Goal: Information Seeking & Learning: Check status

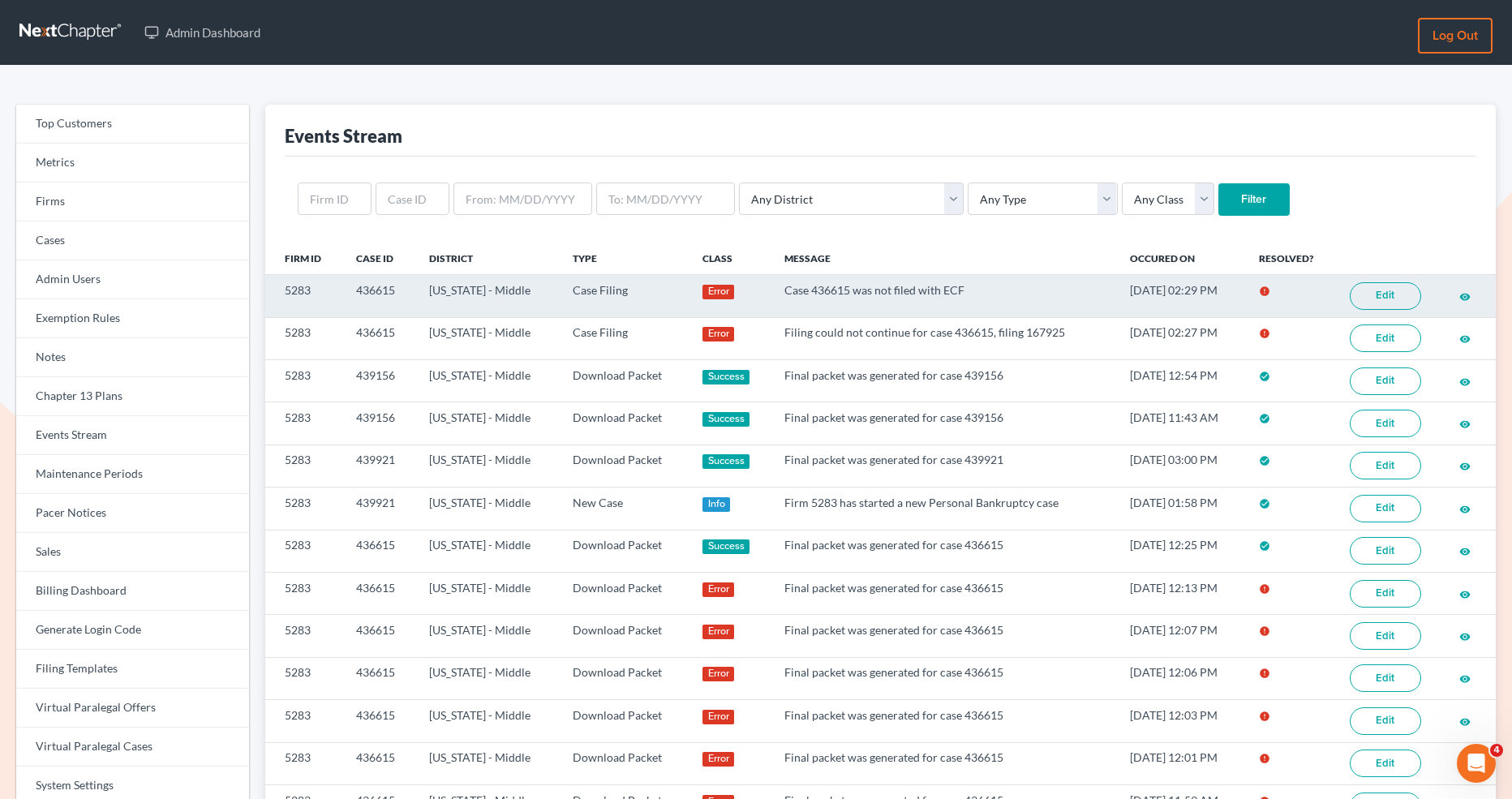
click at [308, 286] on td "5283" at bounding box center [304, 296] width 78 height 42
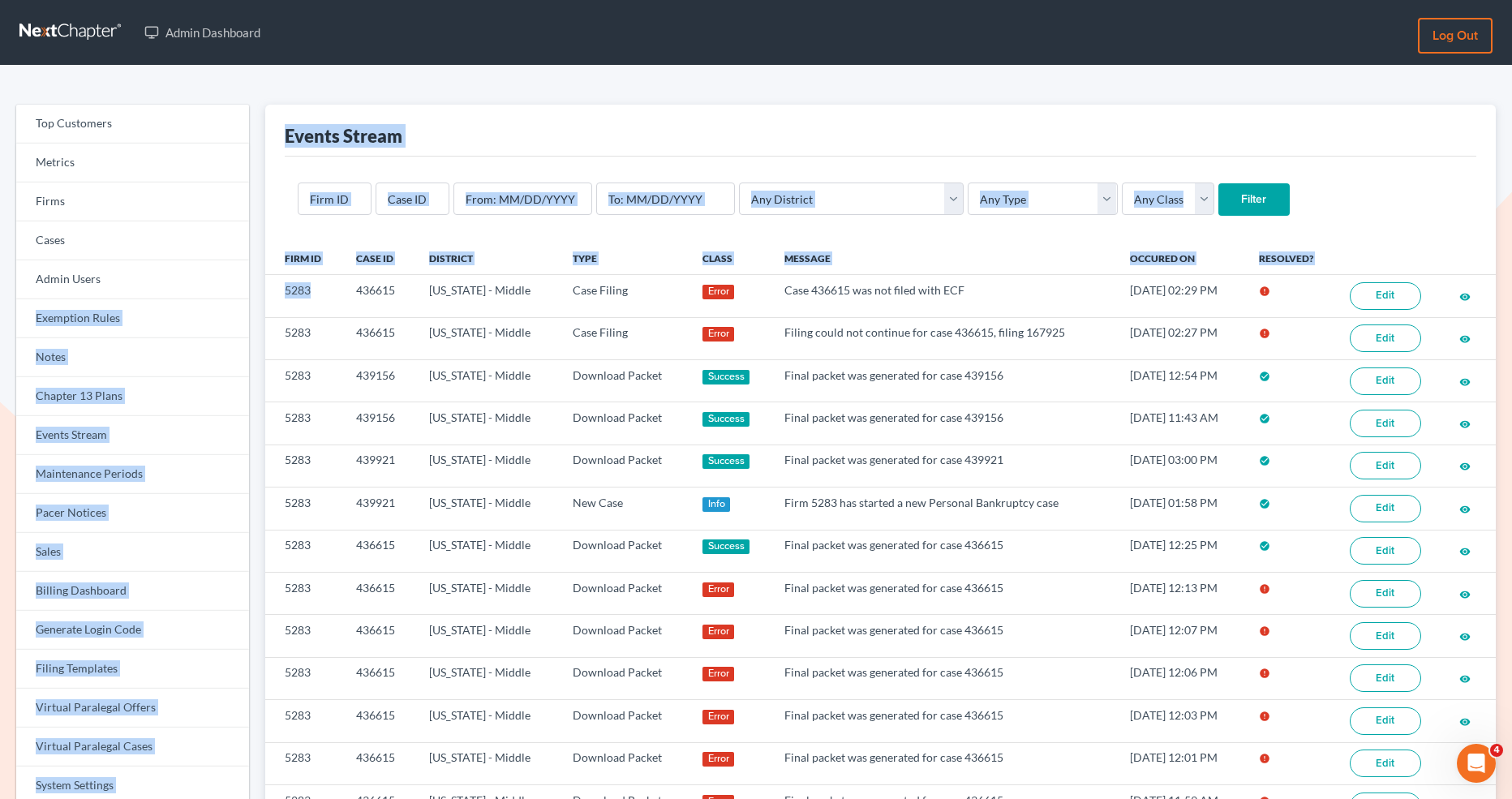
drag, startPoint x: 322, startPoint y: 286, endPoint x: 253, endPoint y: 286, distance: 69.0
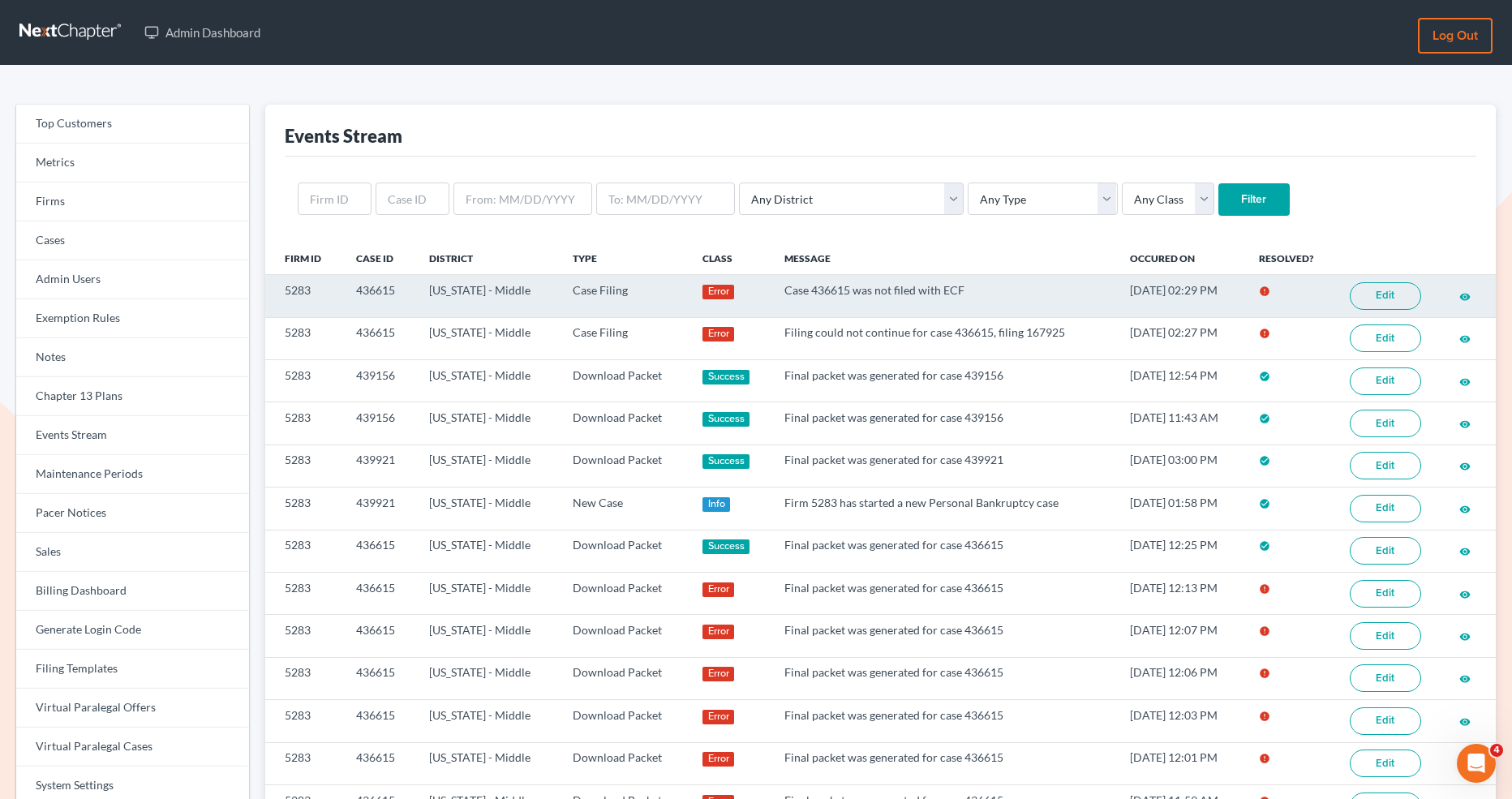
click at [272, 285] on td "5283" at bounding box center [304, 296] width 78 height 42
drag, startPoint x: 313, startPoint y: 285, endPoint x: 283, endPoint y: 288, distance: 30.1
click at [283, 288] on td "5283" at bounding box center [304, 296] width 78 height 42
copy td "5283"
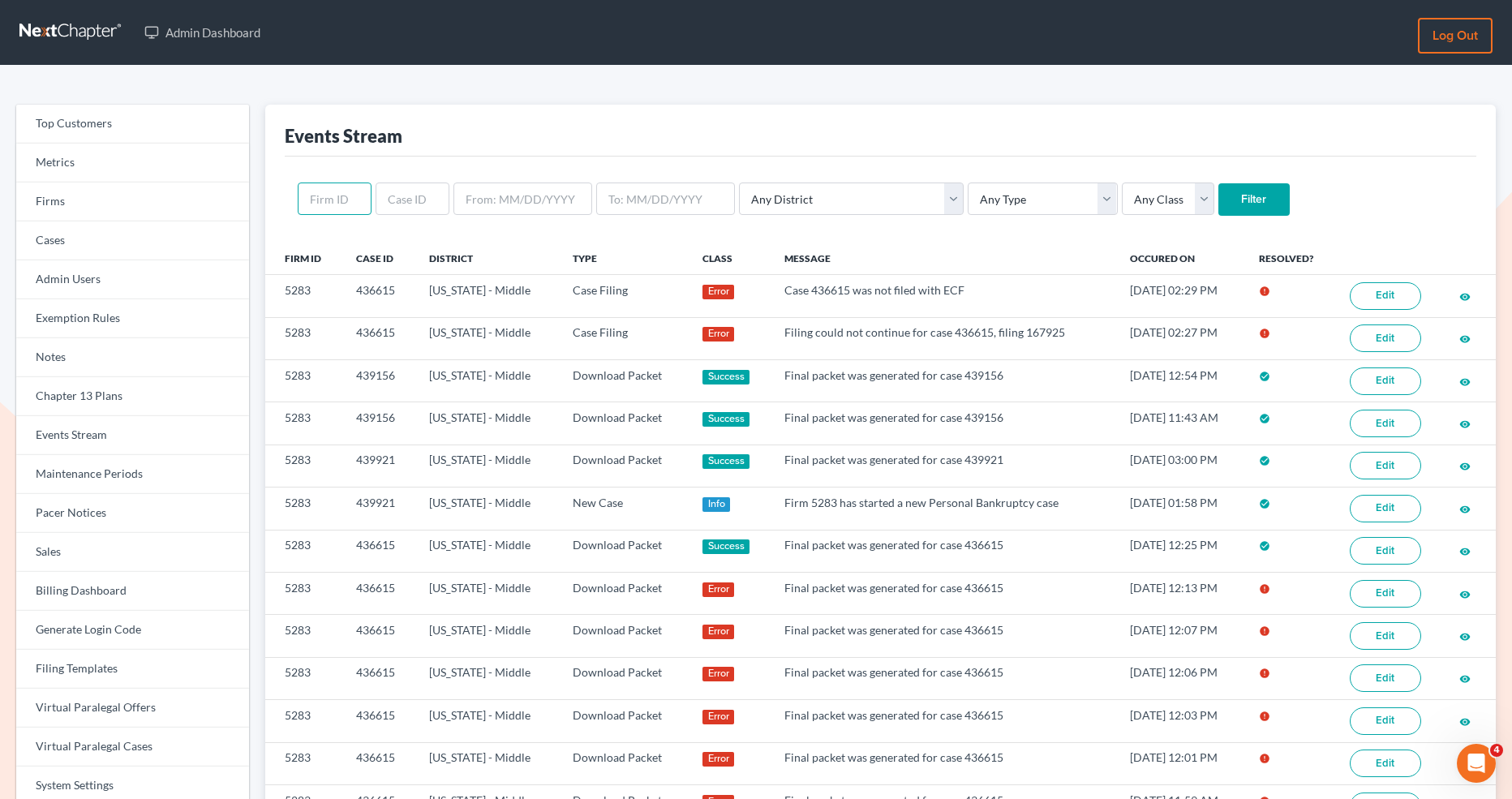
click at [326, 188] on input "text" at bounding box center [334, 199] width 74 height 33
paste input "5283"
type input "5283"
click at [1218, 198] on input "Filter" at bounding box center [1254, 200] width 71 height 33
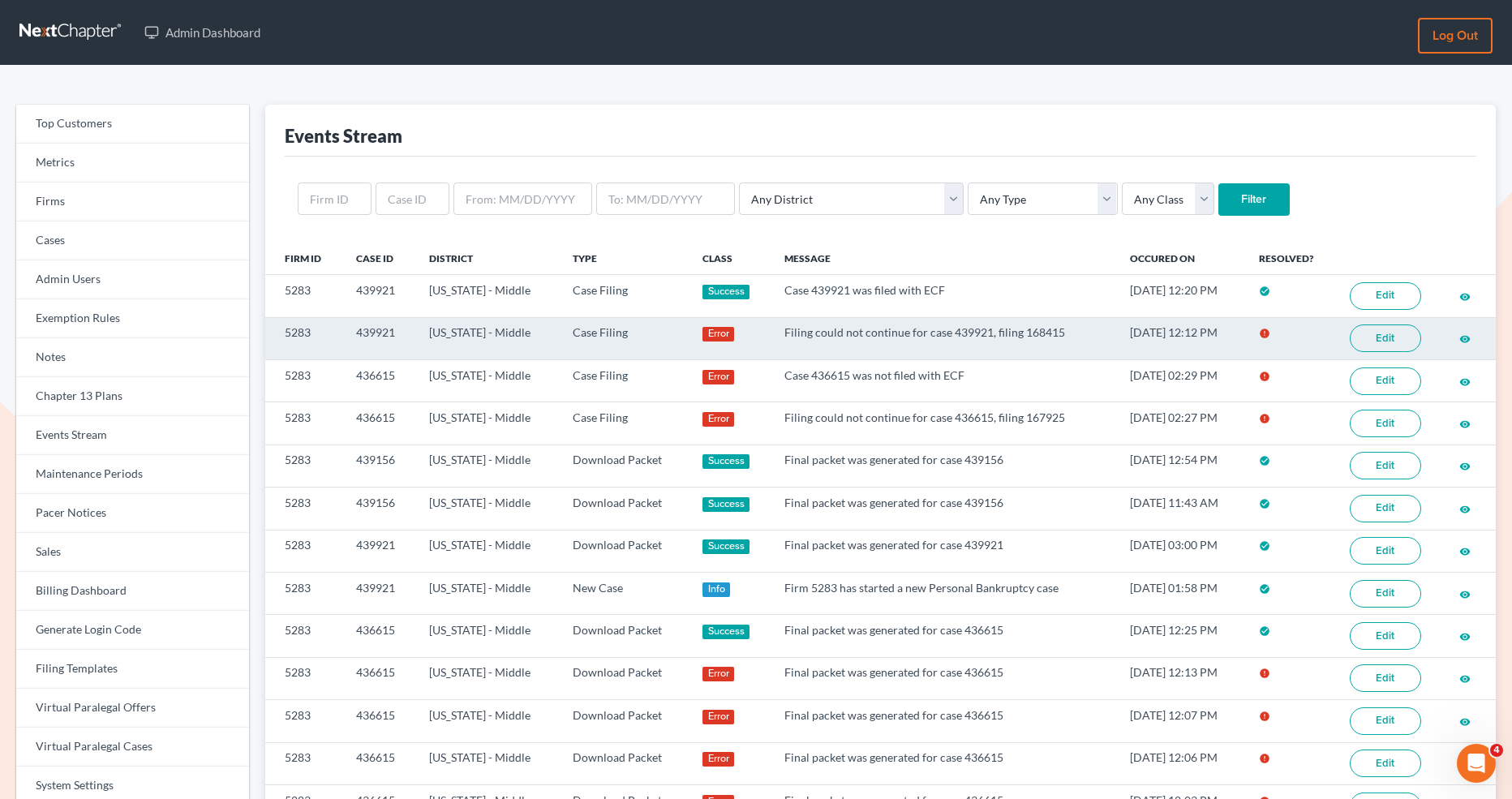
scroll to position [1, 0]
click at [1389, 333] on link "Edit" at bounding box center [1386, 337] width 71 height 28
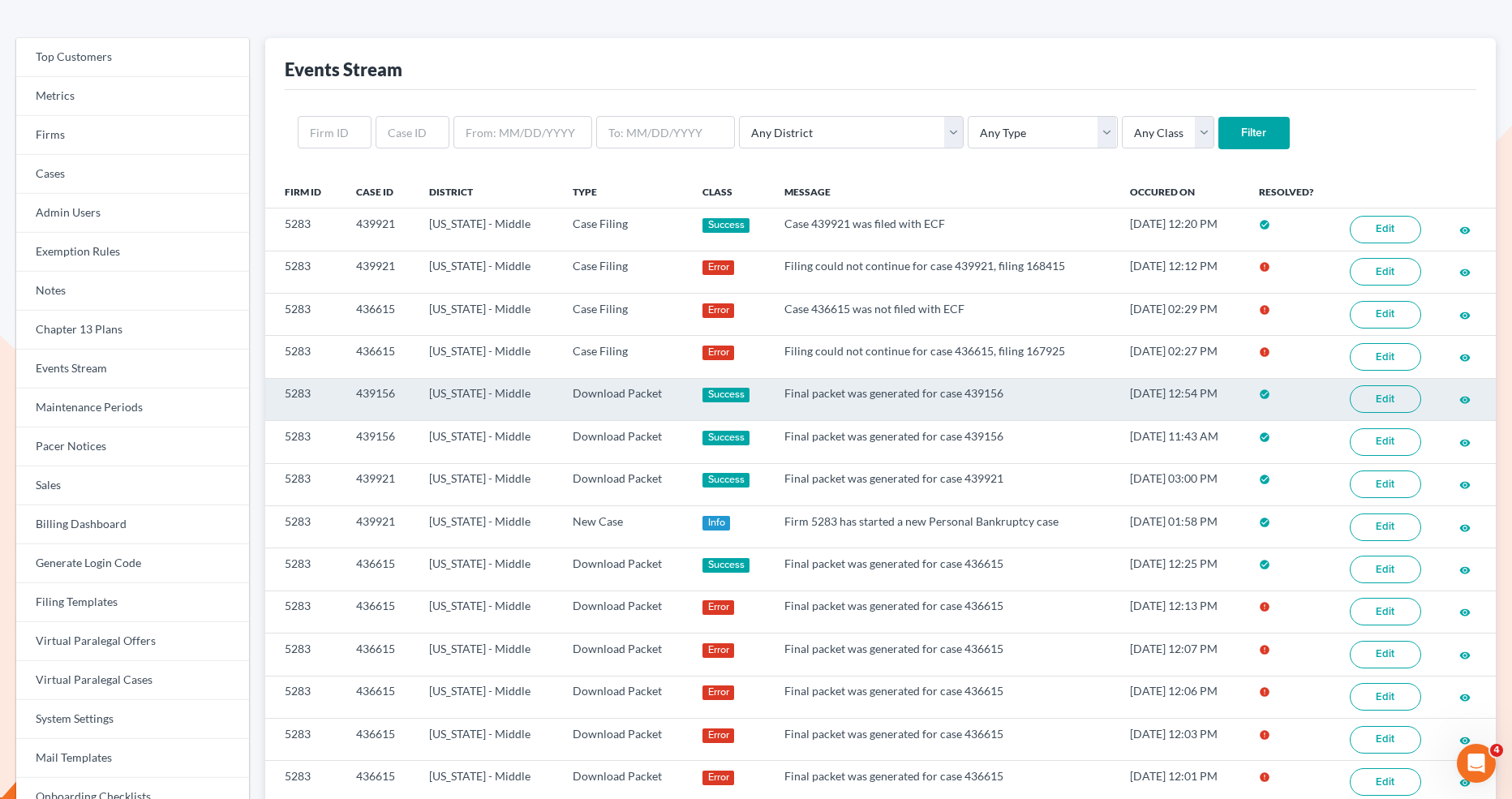
scroll to position [73, 0]
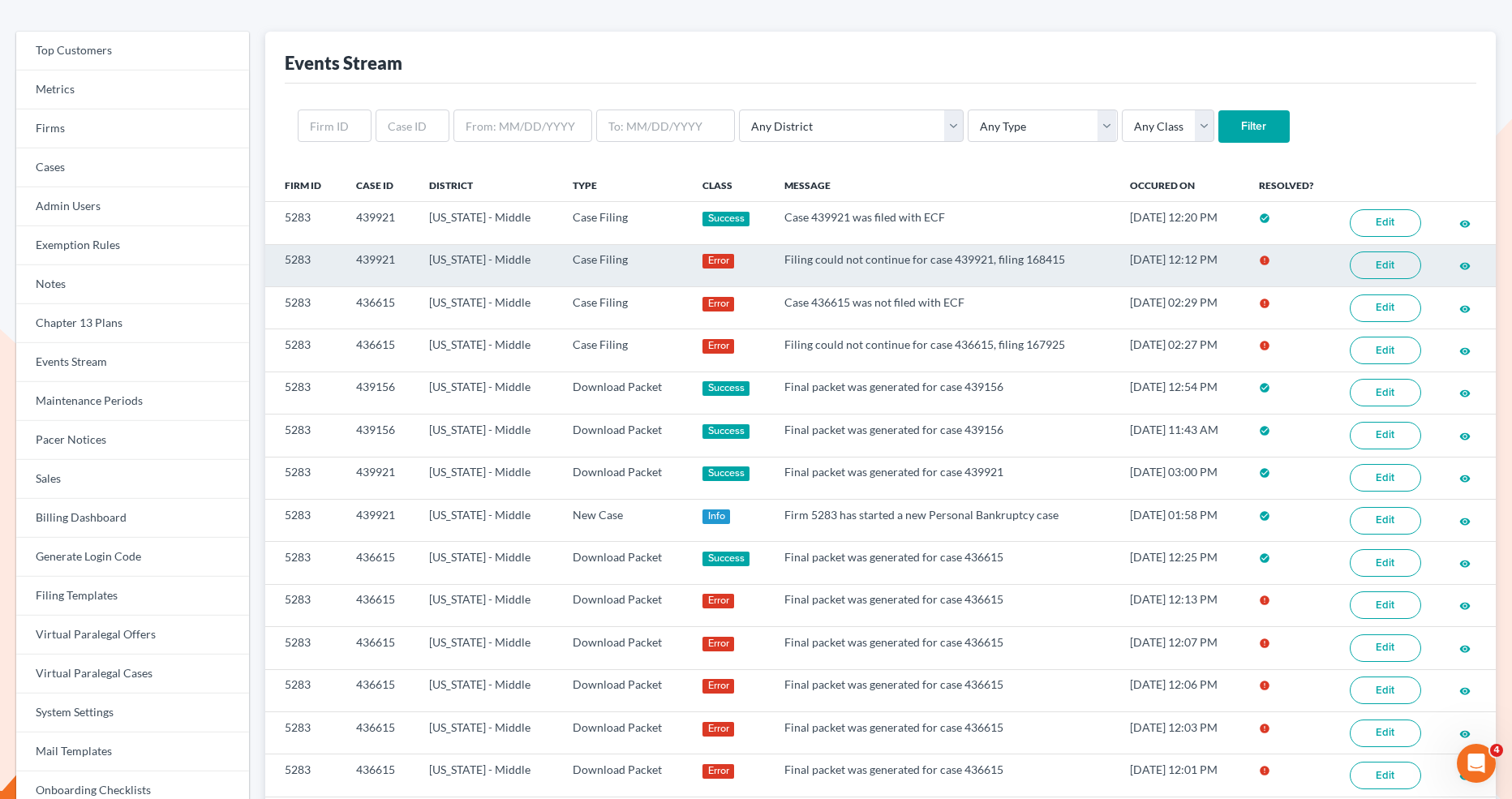
click at [1365, 257] on link "Edit" at bounding box center [1386, 265] width 71 height 28
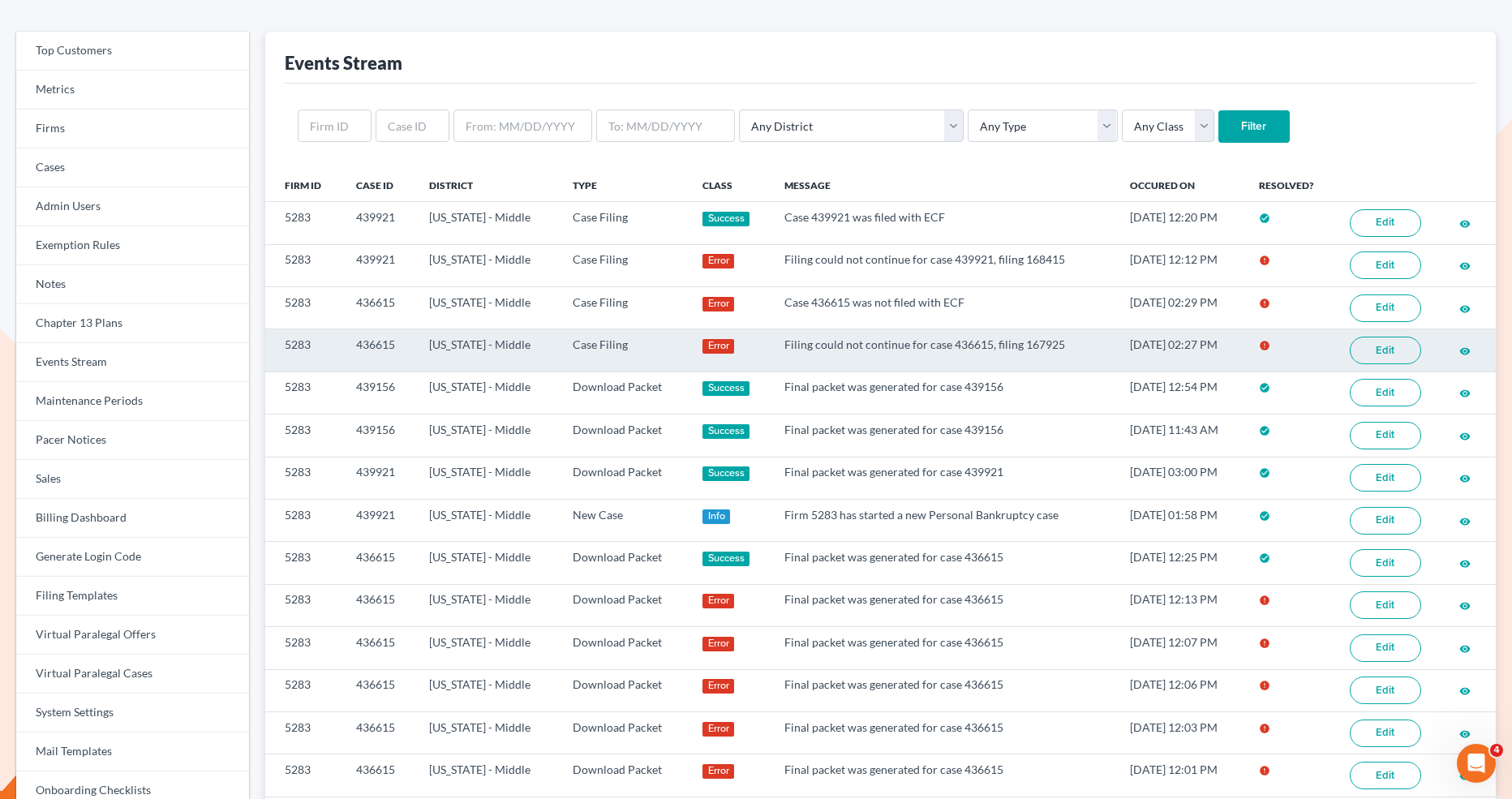
click at [1372, 348] on link "Edit" at bounding box center [1386, 350] width 71 height 28
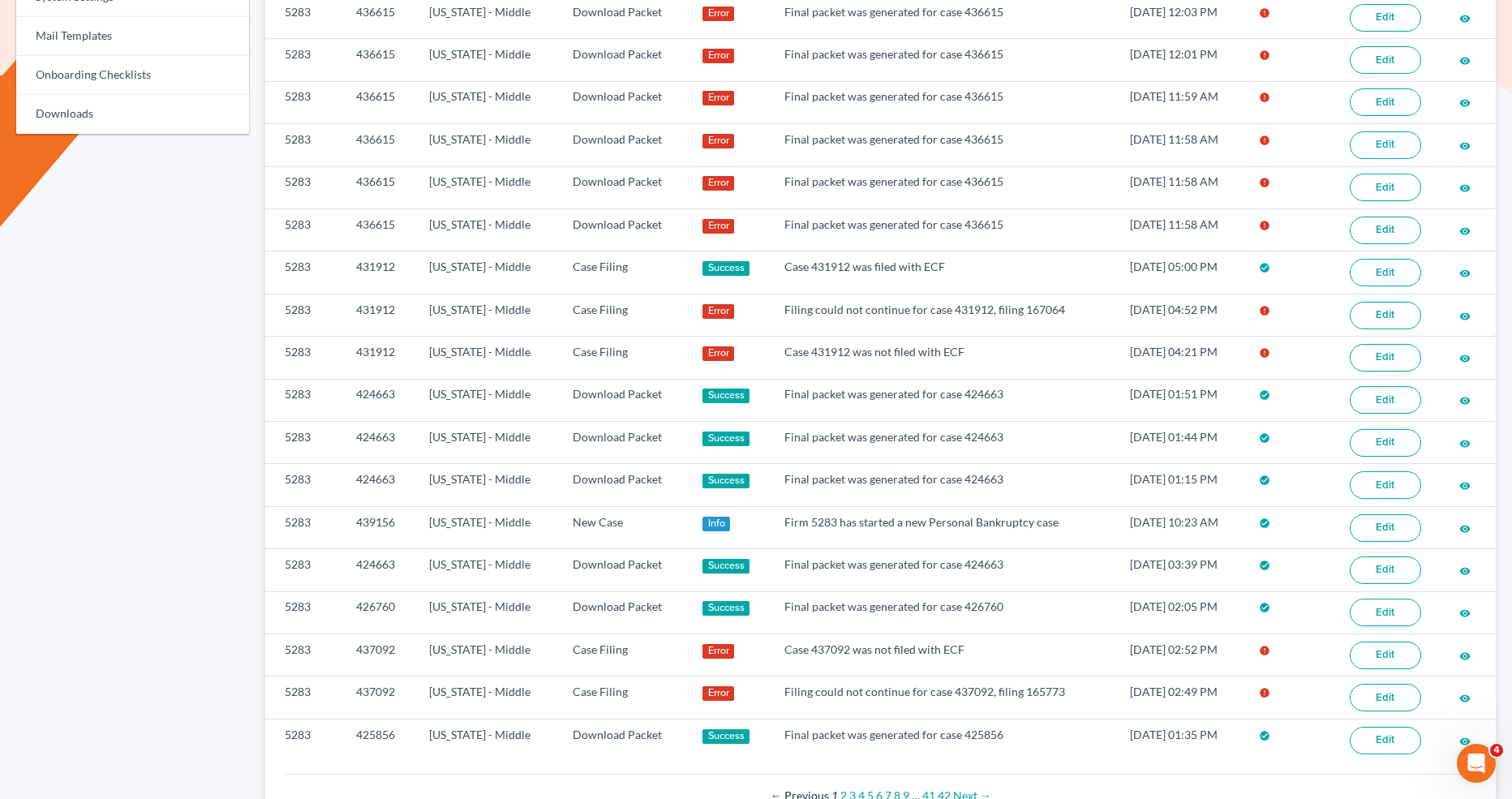
scroll to position [796, 0]
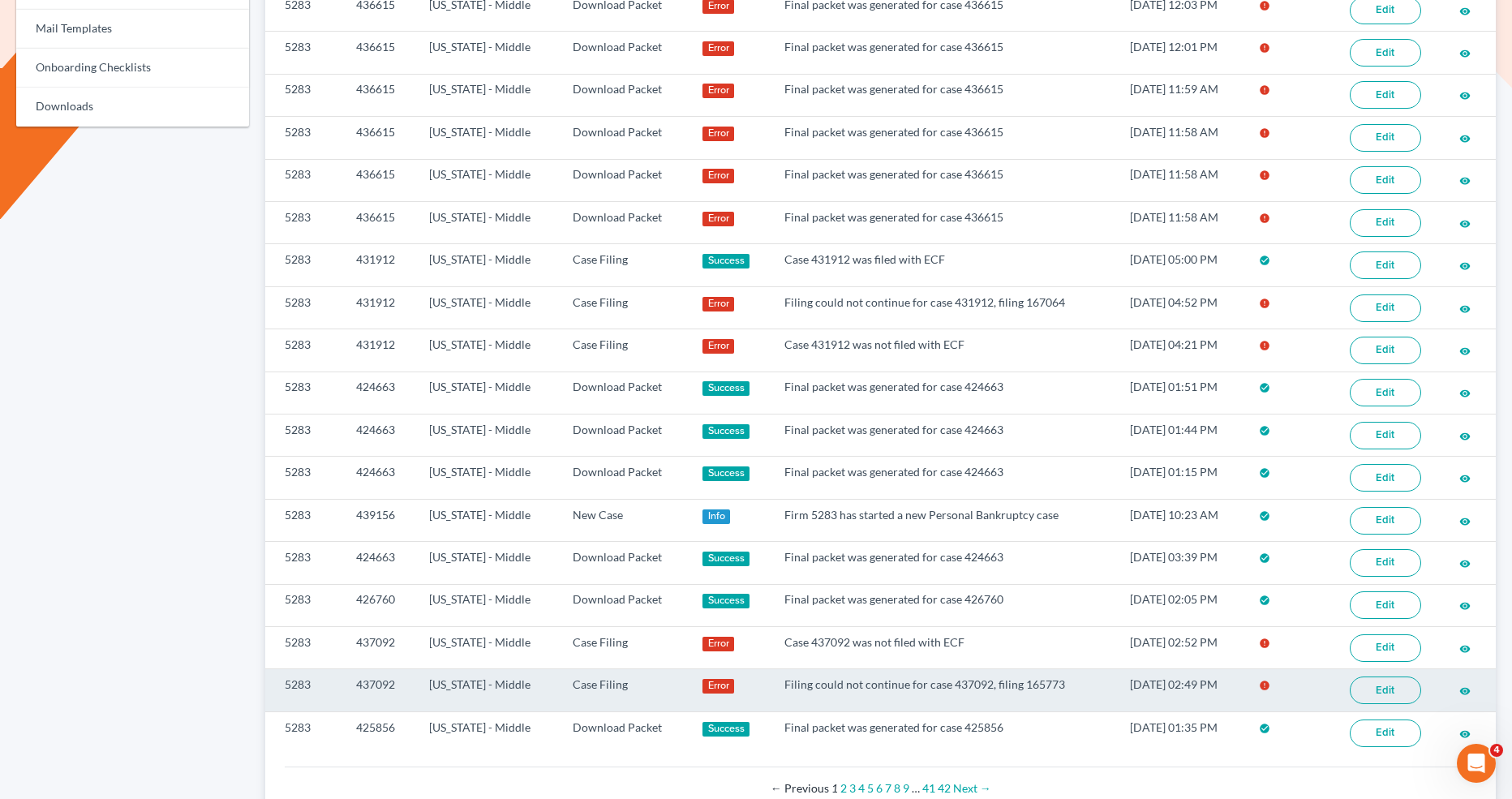
click at [1386, 677] on link "Edit" at bounding box center [1386, 690] width 71 height 28
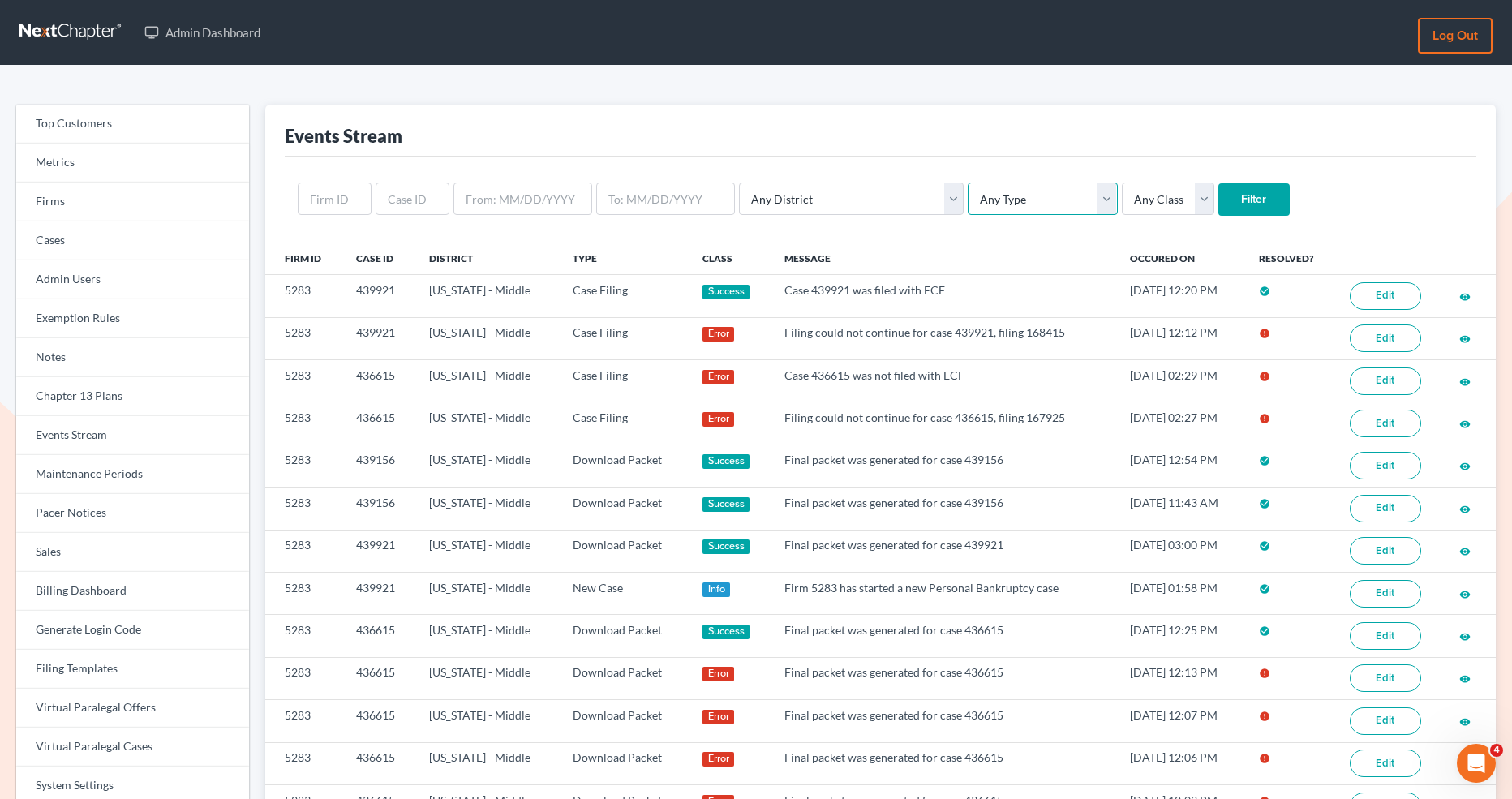
click at [968, 198] on select "Any Type Case Applied To Plan Case Archive Case Duplicate Case Filing Chapter 1…" at bounding box center [1042, 199] width 149 height 33
select select "case_filing"
click at [968, 183] on select "Any Type Case Applied To Plan Case Archive Case Duplicate Case Filing Chapter 1…" at bounding box center [1042, 199] width 149 height 33
click at [859, 210] on select "Any District Alabama - Middle Alabama - Northern Alabama - Southern Alaska Ariz…" at bounding box center [852, 199] width 225 height 33
select select "38"
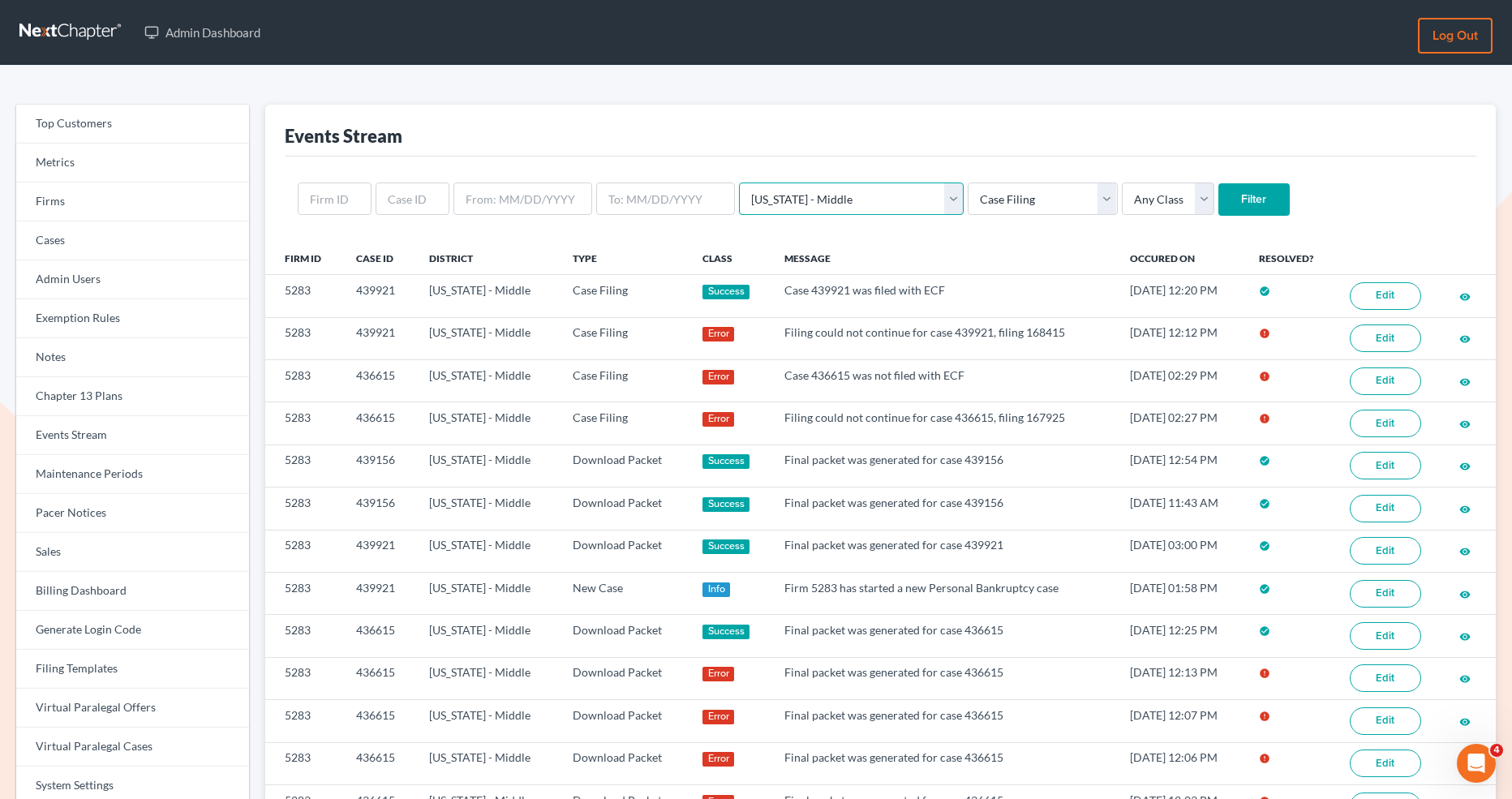
click at [739, 183] on select "Any District Alabama - Middle Alabama - Northern Alabama - Southern Alaska Ariz…" at bounding box center [852, 199] width 225 height 33
click at [1218, 202] on input "Filter" at bounding box center [1254, 200] width 71 height 33
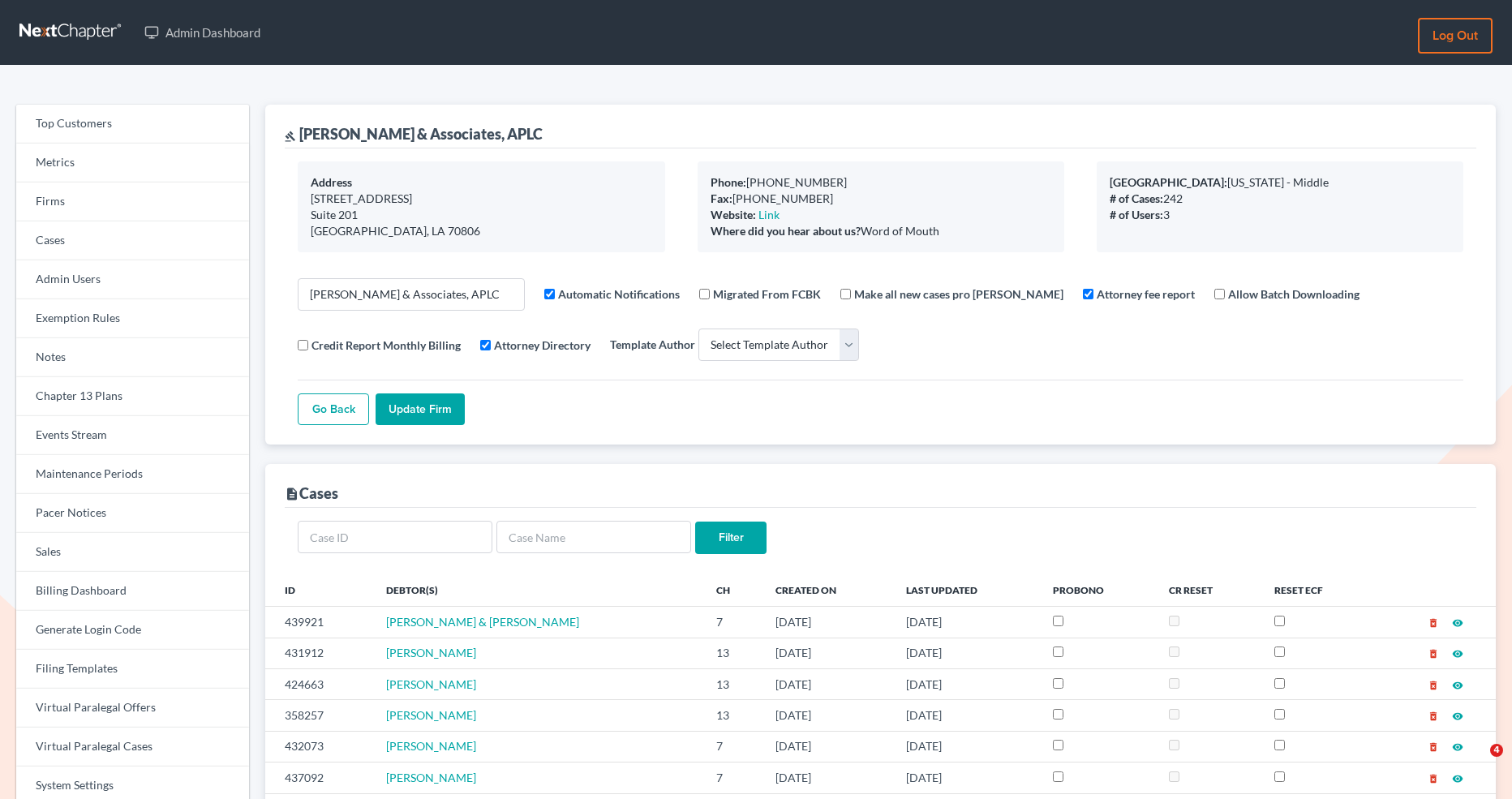
select select
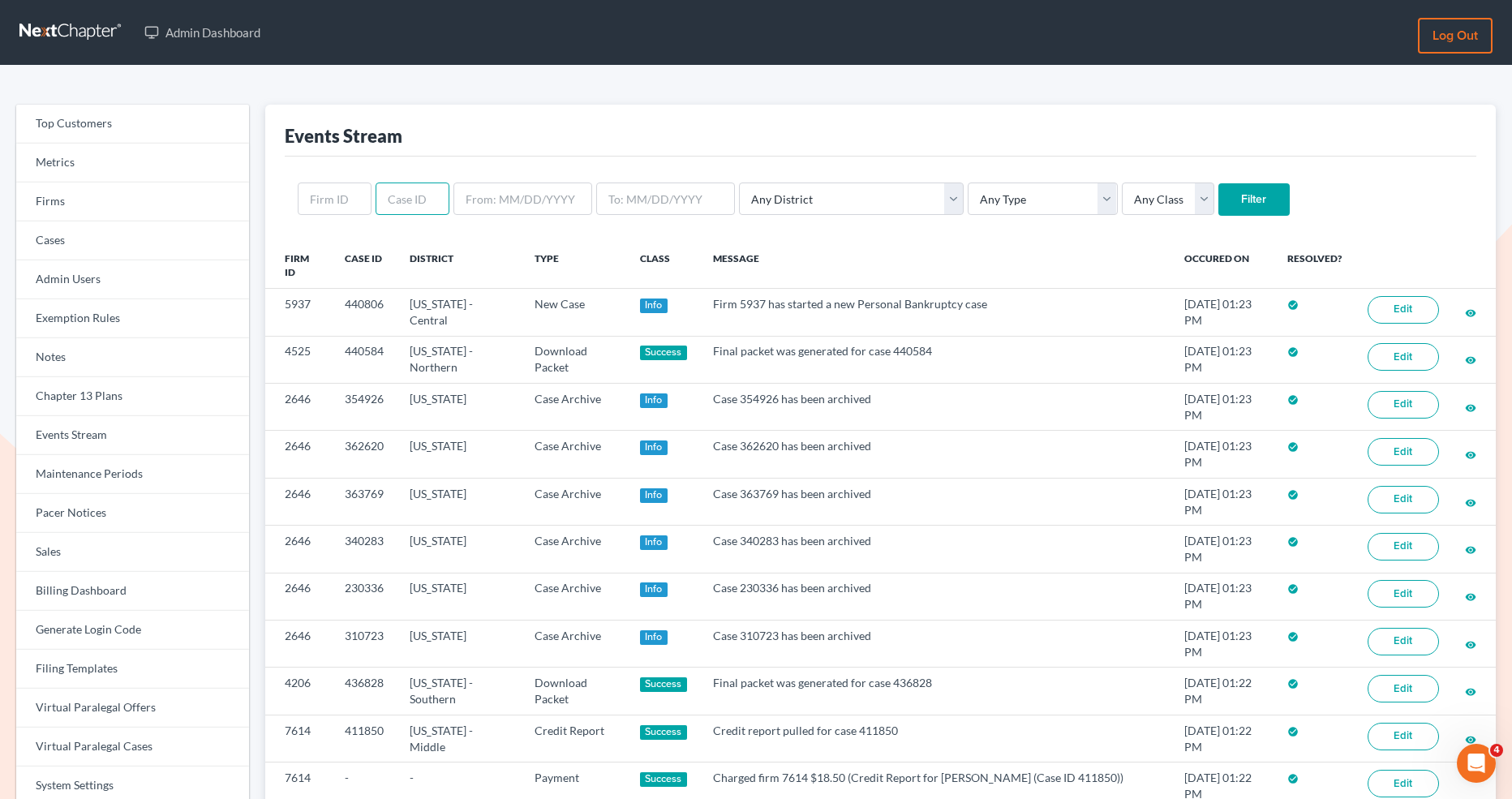
click at [400, 199] on input "text" at bounding box center [412, 199] width 74 height 33
paste input "378742"
type input "378742"
click at [1218, 208] on input "Filter" at bounding box center [1254, 200] width 71 height 33
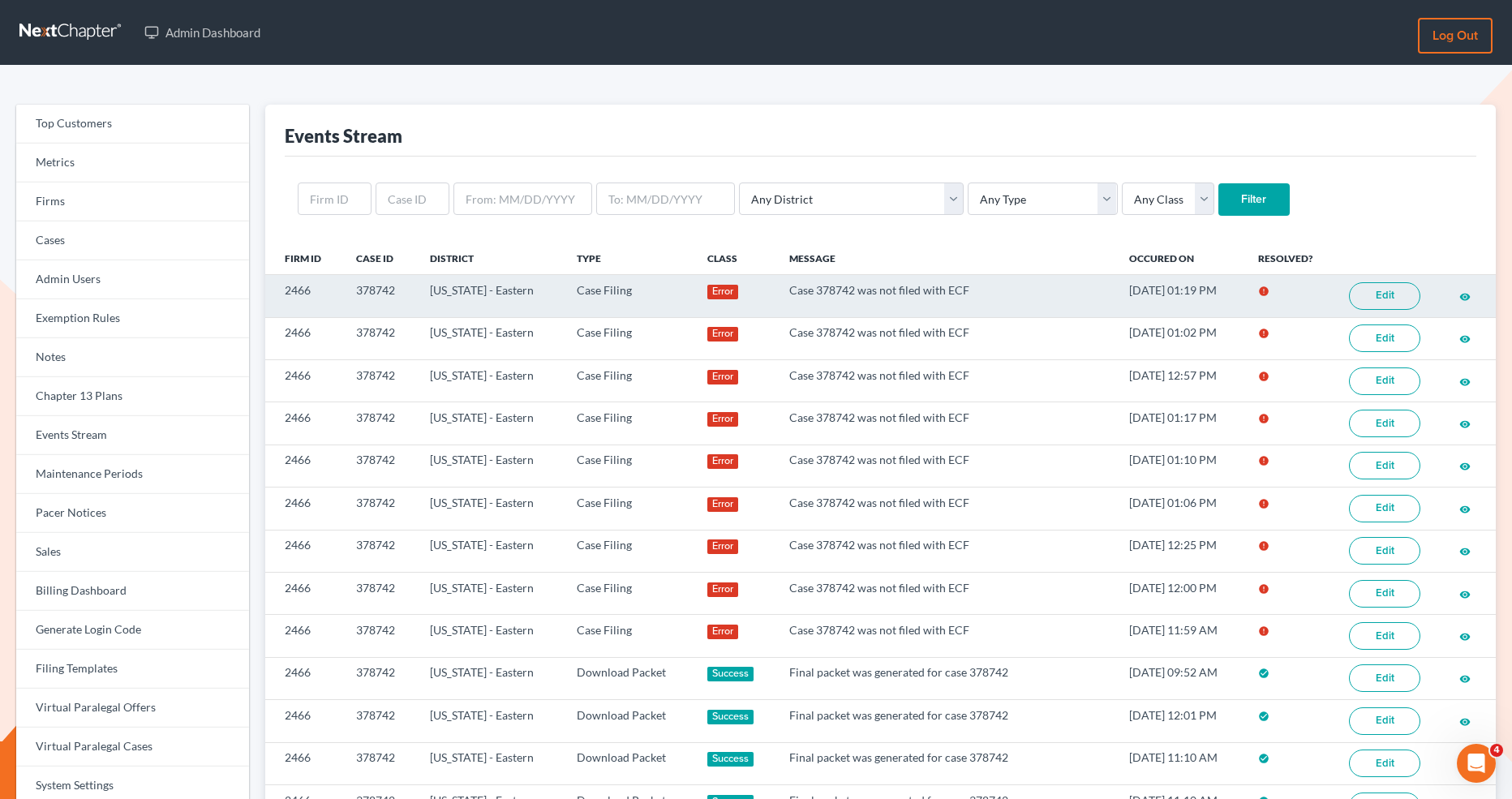
click at [1391, 296] on link "Edit" at bounding box center [1385, 296] width 71 height 28
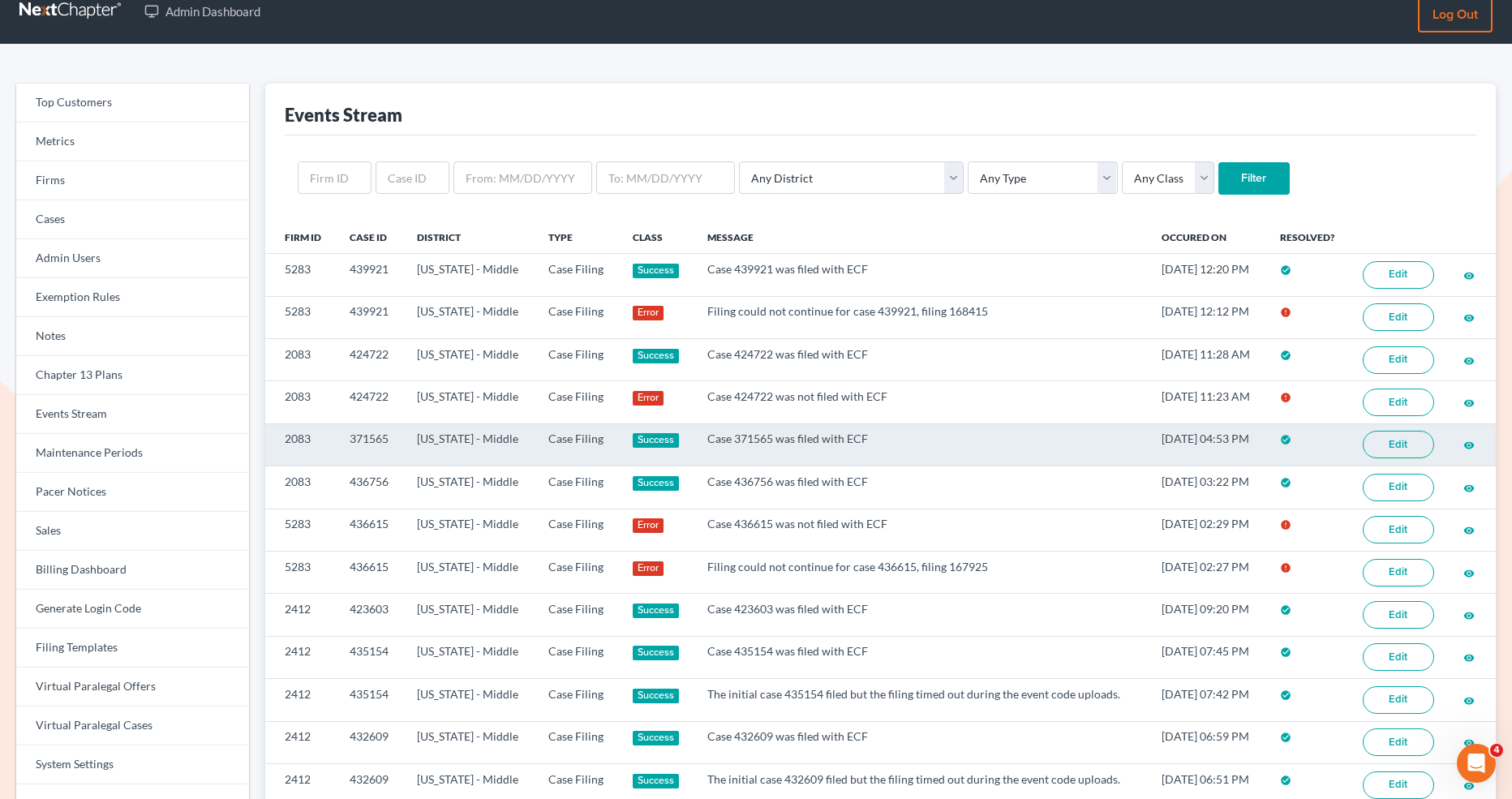
scroll to position [23, 0]
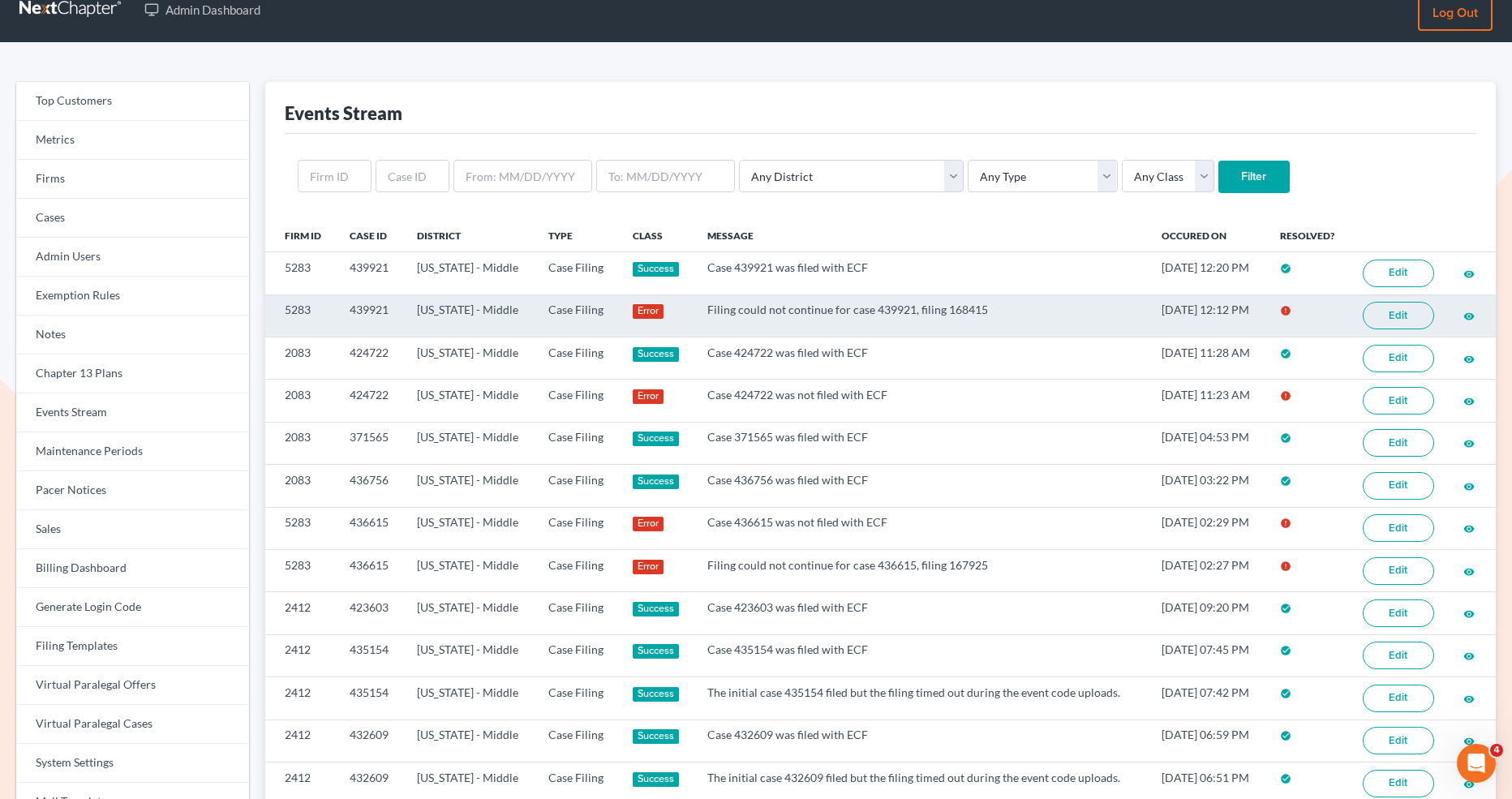
click at [1387, 312] on link "Edit" at bounding box center [1398, 316] width 71 height 28
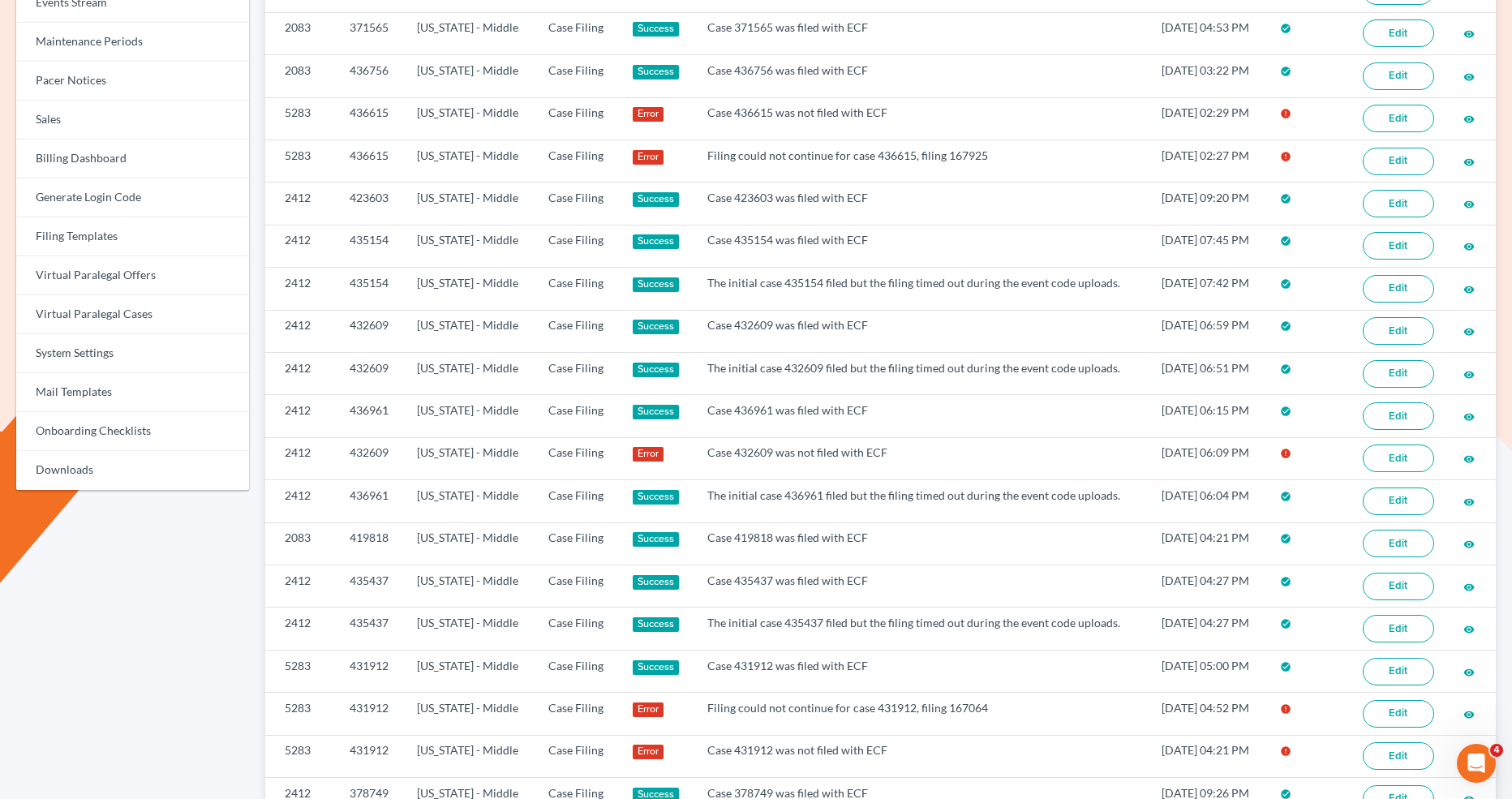
scroll to position [849, 0]
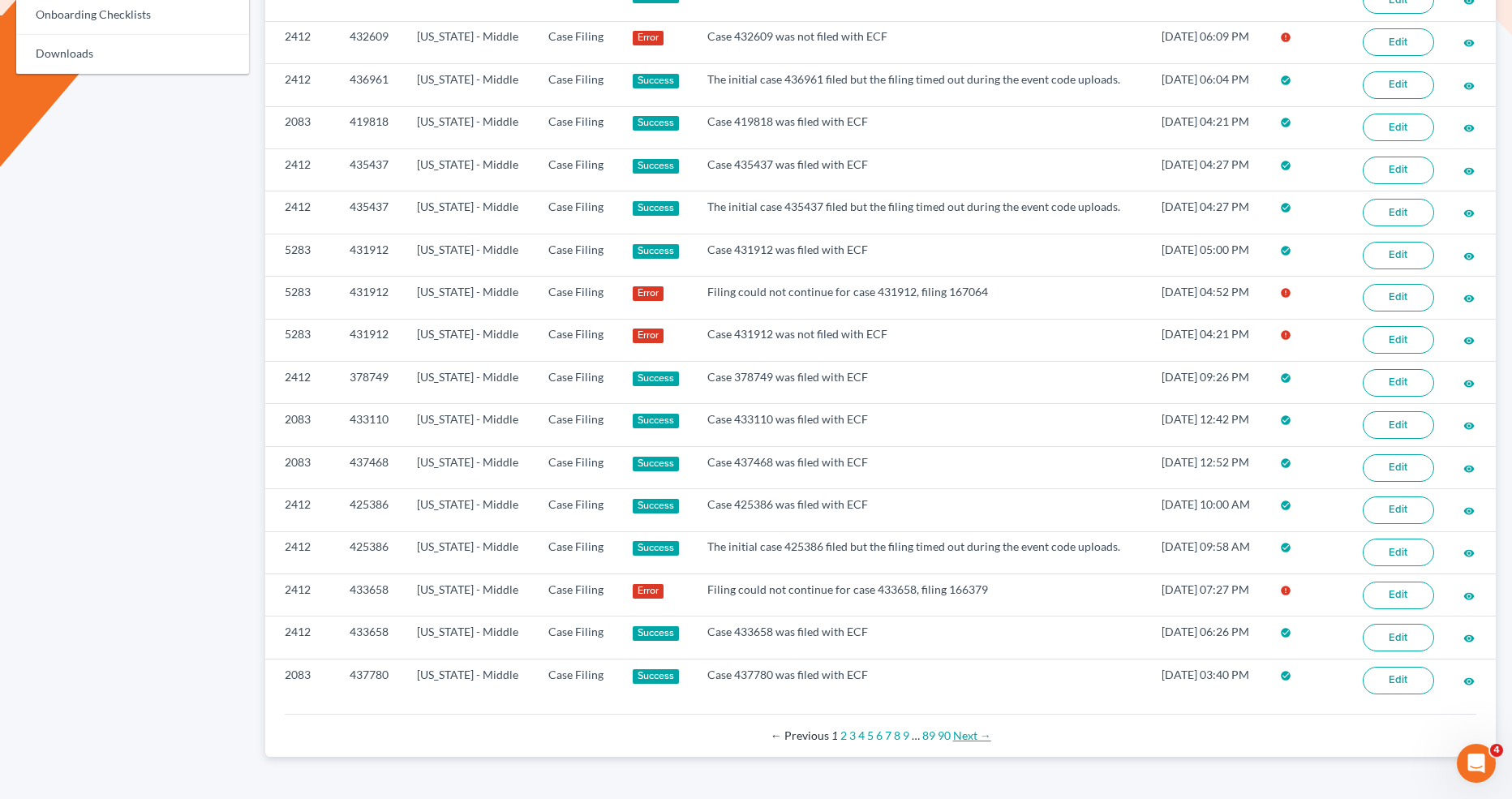
click at [980, 729] on link "Next →" at bounding box center [973, 735] width 38 height 13
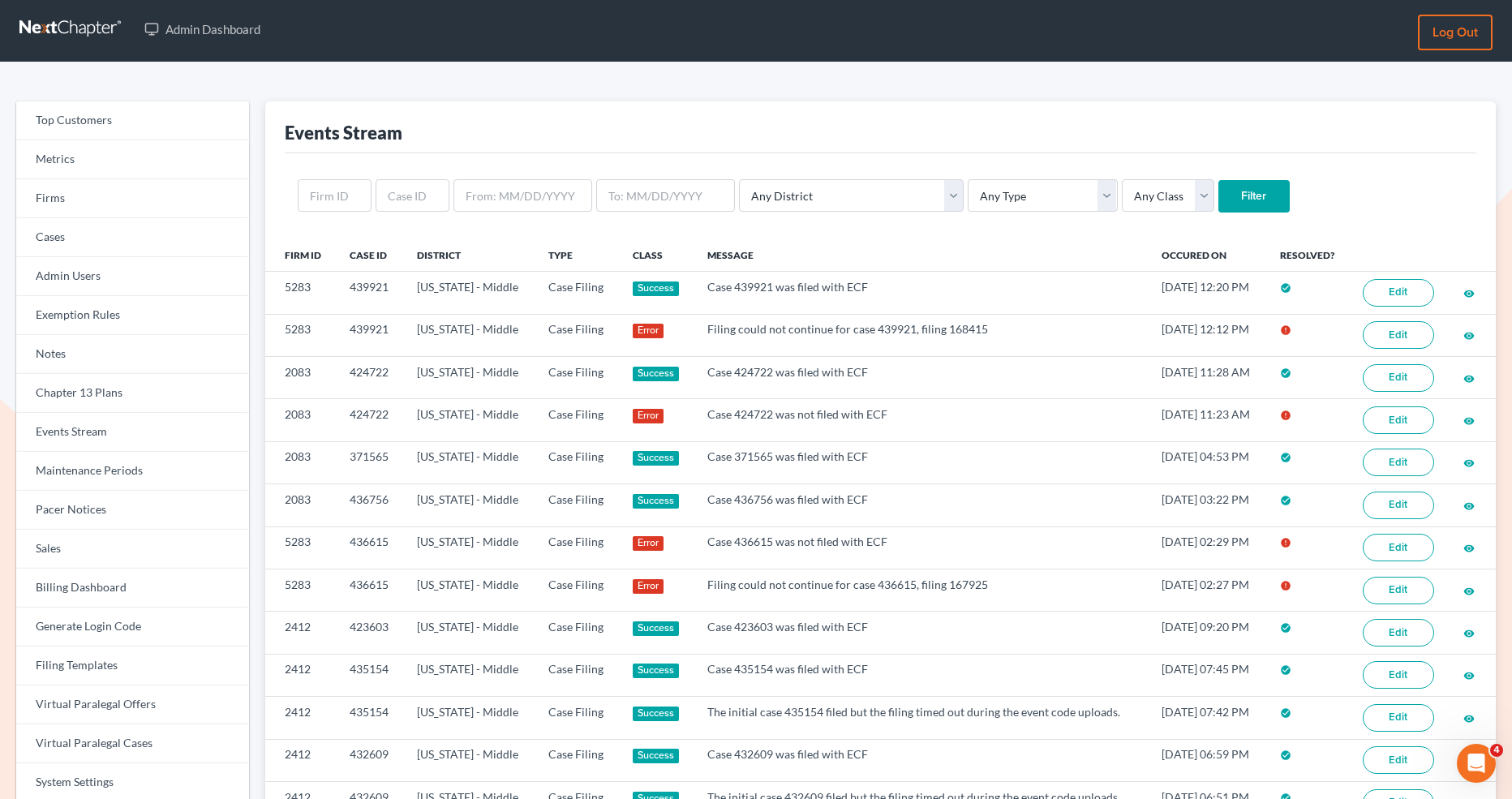
scroll to position [0, 0]
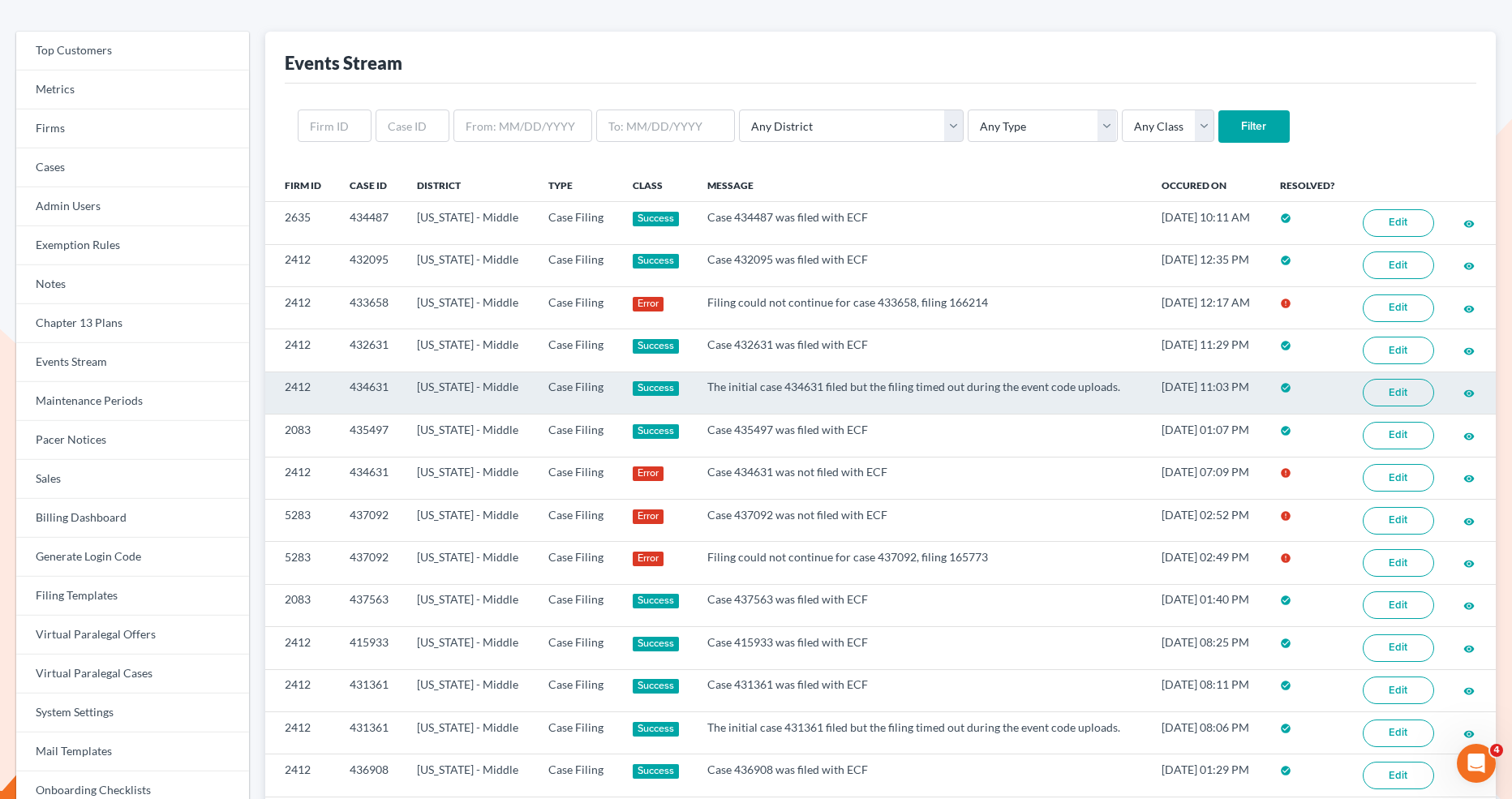
scroll to position [75, 0]
click at [1407, 399] on link "Edit" at bounding box center [1398, 391] width 71 height 28
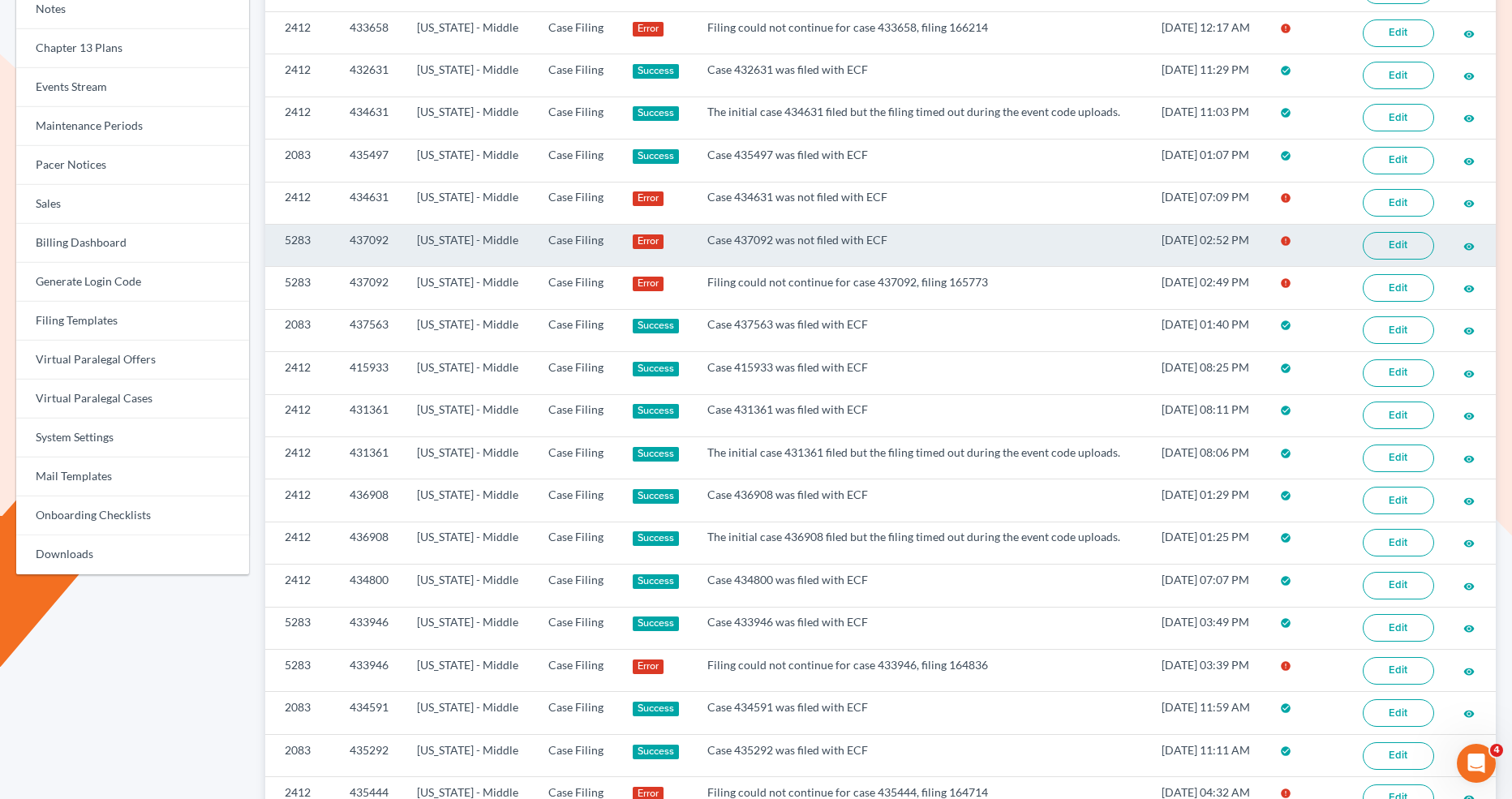
scroll to position [461, 0]
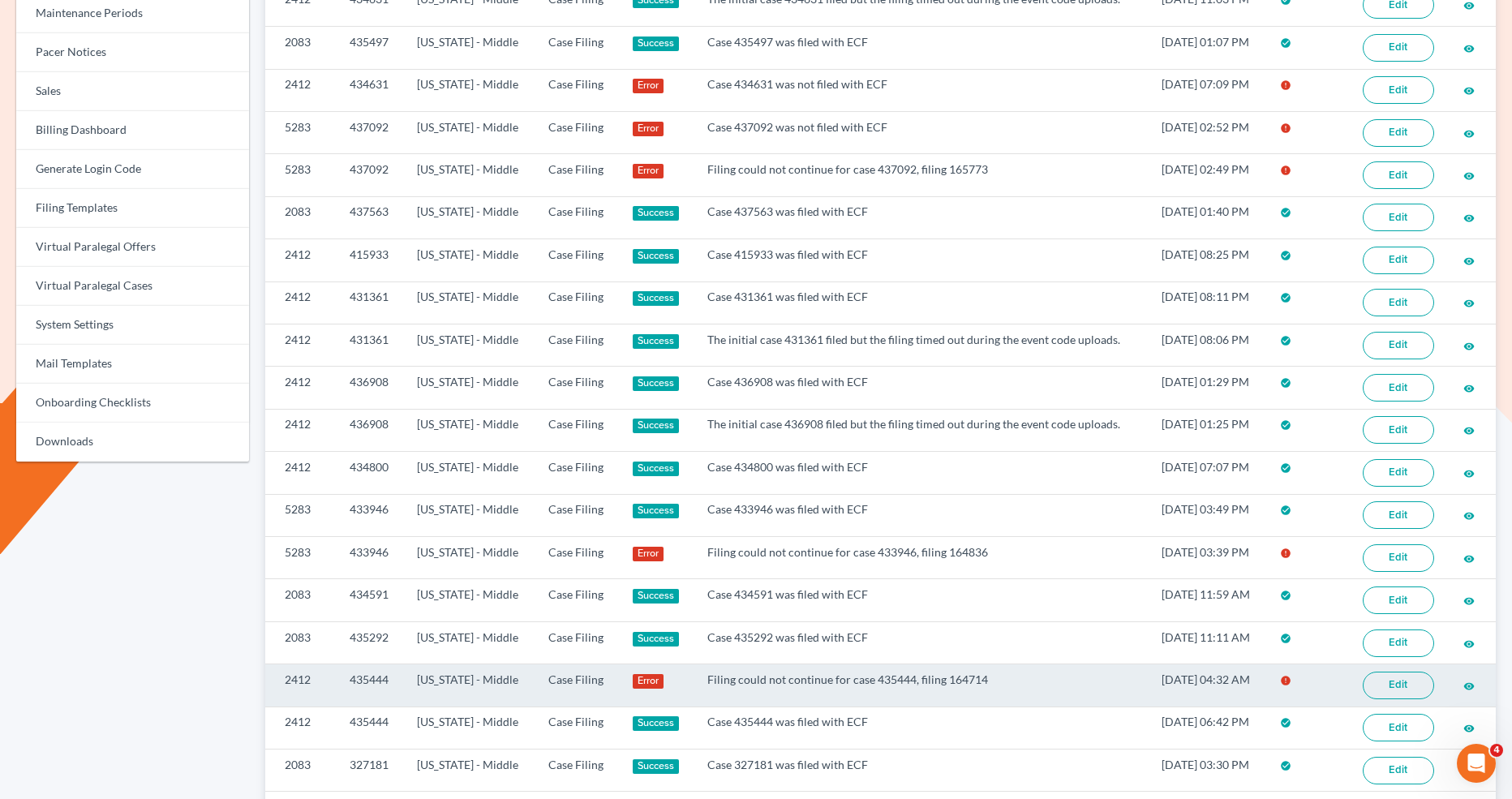
click at [1383, 672] on link "Edit" at bounding box center [1398, 685] width 71 height 28
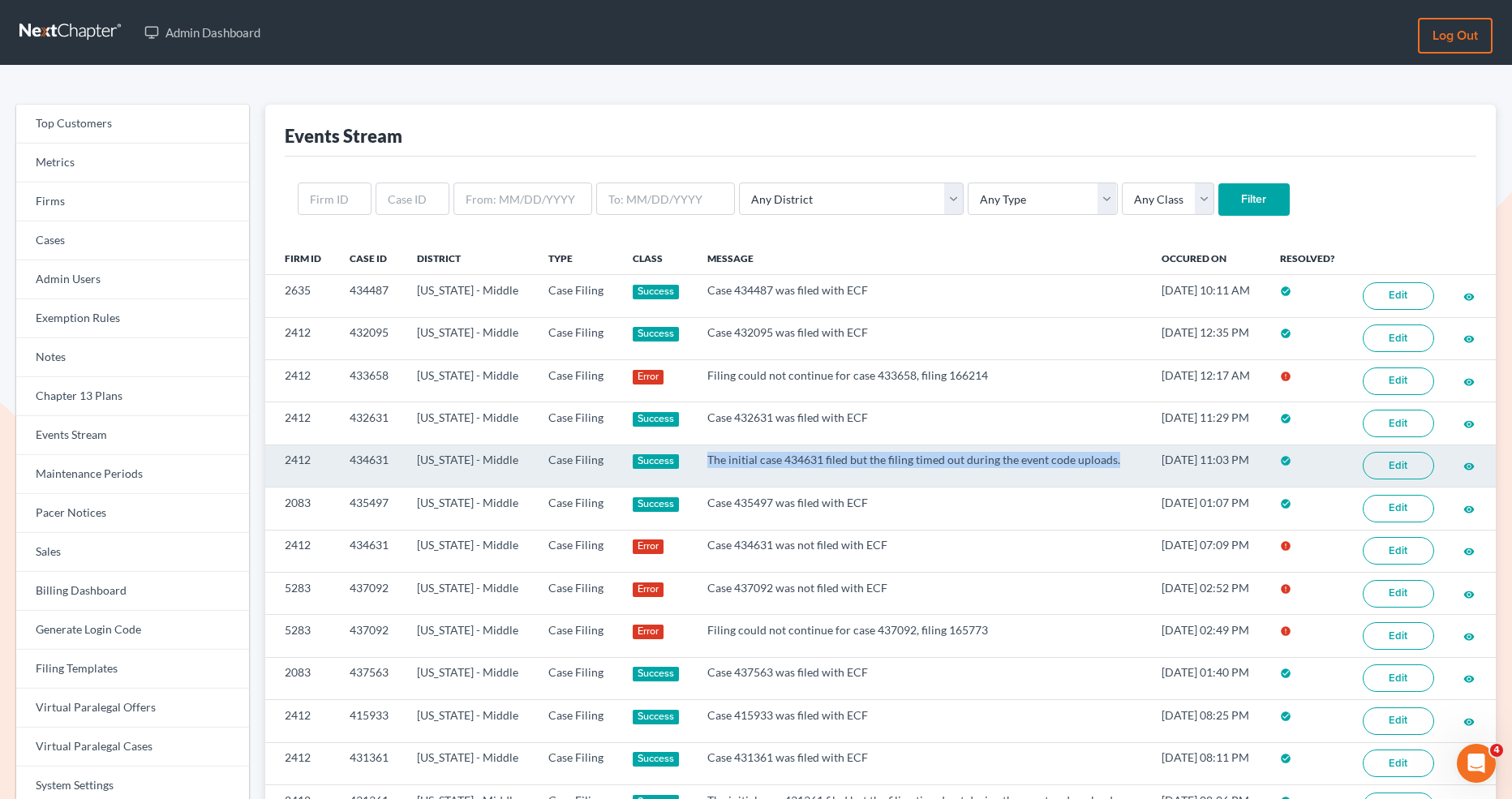
drag, startPoint x: 1101, startPoint y: 461, endPoint x: 686, endPoint y: 454, distance: 415.1
click at [695, 454] on td "The initial case 434631 filed but the filing timed out during the event code up…" at bounding box center [921, 466] width 453 height 42
copy td "The initial case 434631 filed but the filing timed out during the event code up…"
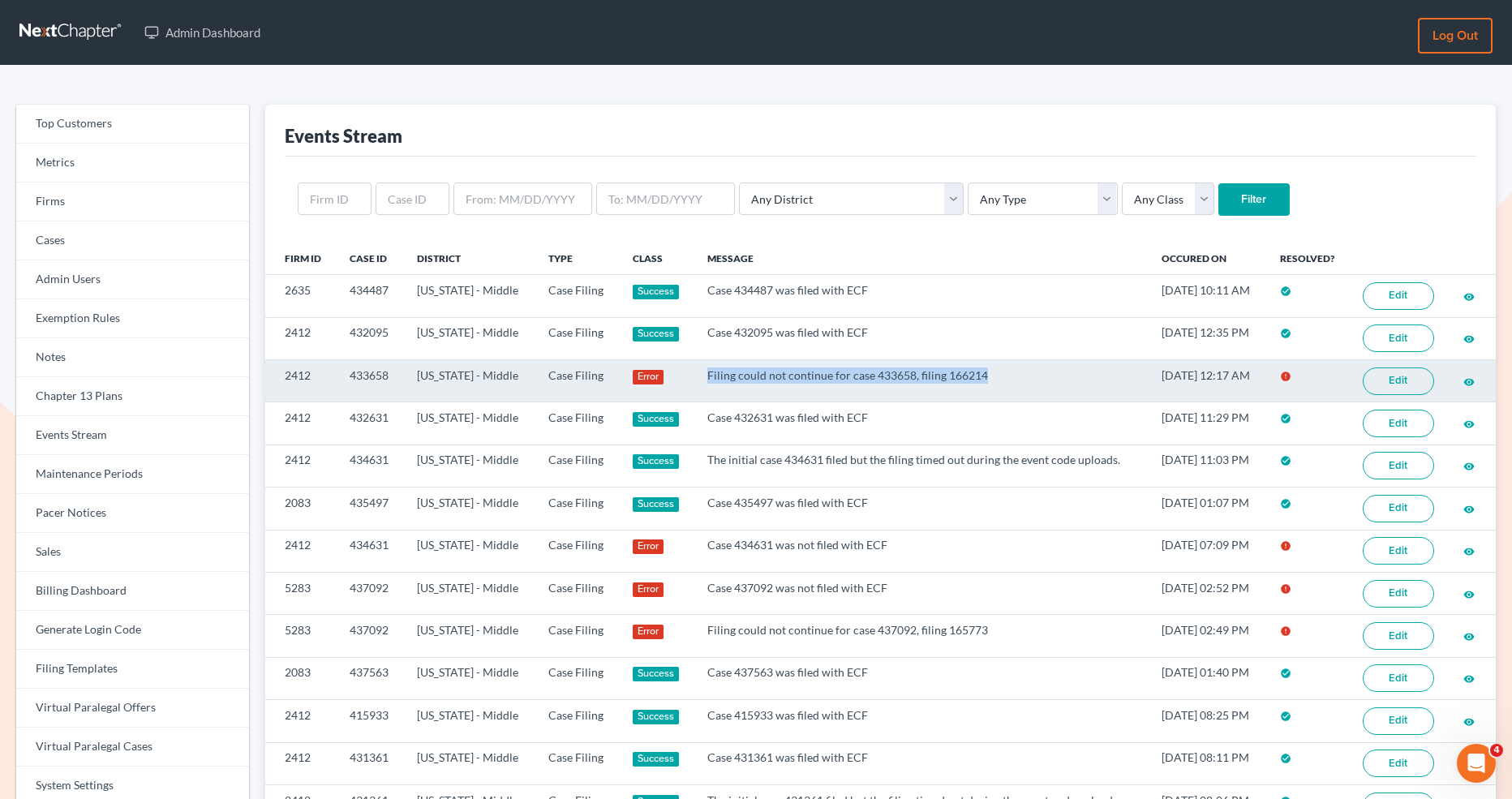
drag, startPoint x: 1002, startPoint y: 373, endPoint x: 690, endPoint y: 373, distance: 312.0
click at [695, 373] on td "Filing could not continue for case 433658, filing 166214" at bounding box center [921, 380] width 453 height 42
copy td "Filing could not continue for case 433658, filing 166214"
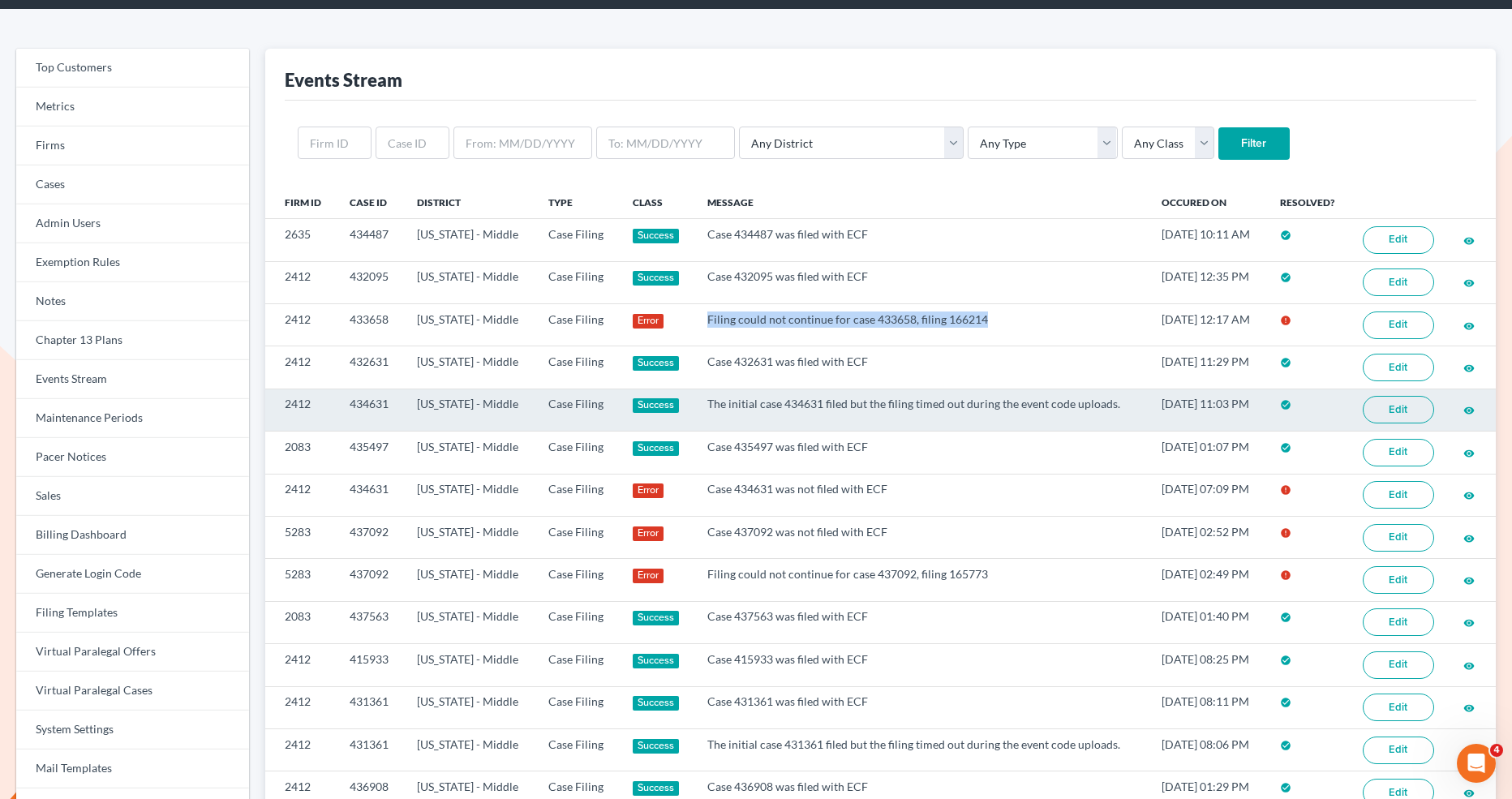
scroll to position [57, 0]
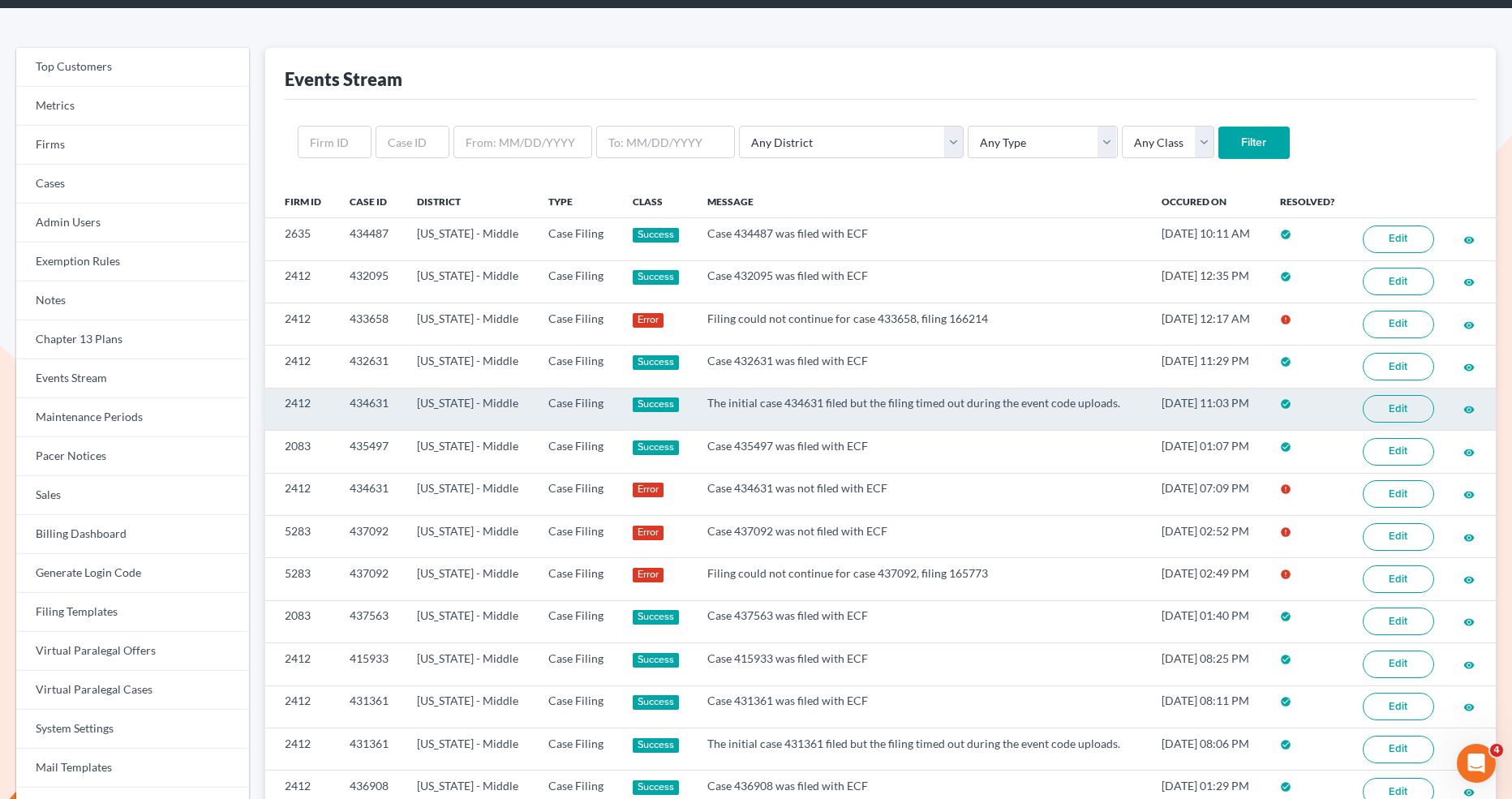
click at [770, 396] on td "The initial case 434631 filed but the filing timed out during the event code up…" at bounding box center [921, 409] width 453 height 42
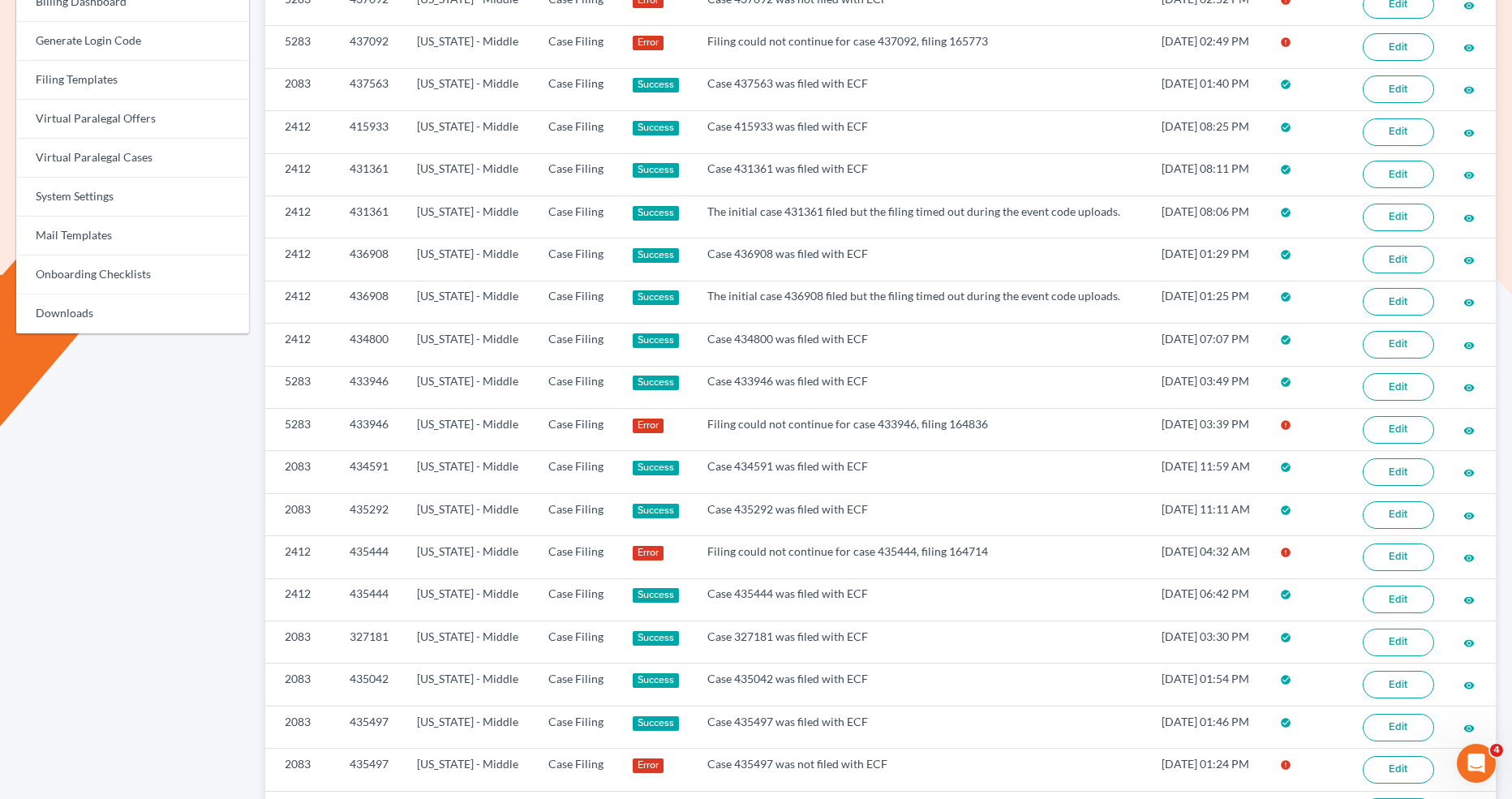
scroll to position [849, 0]
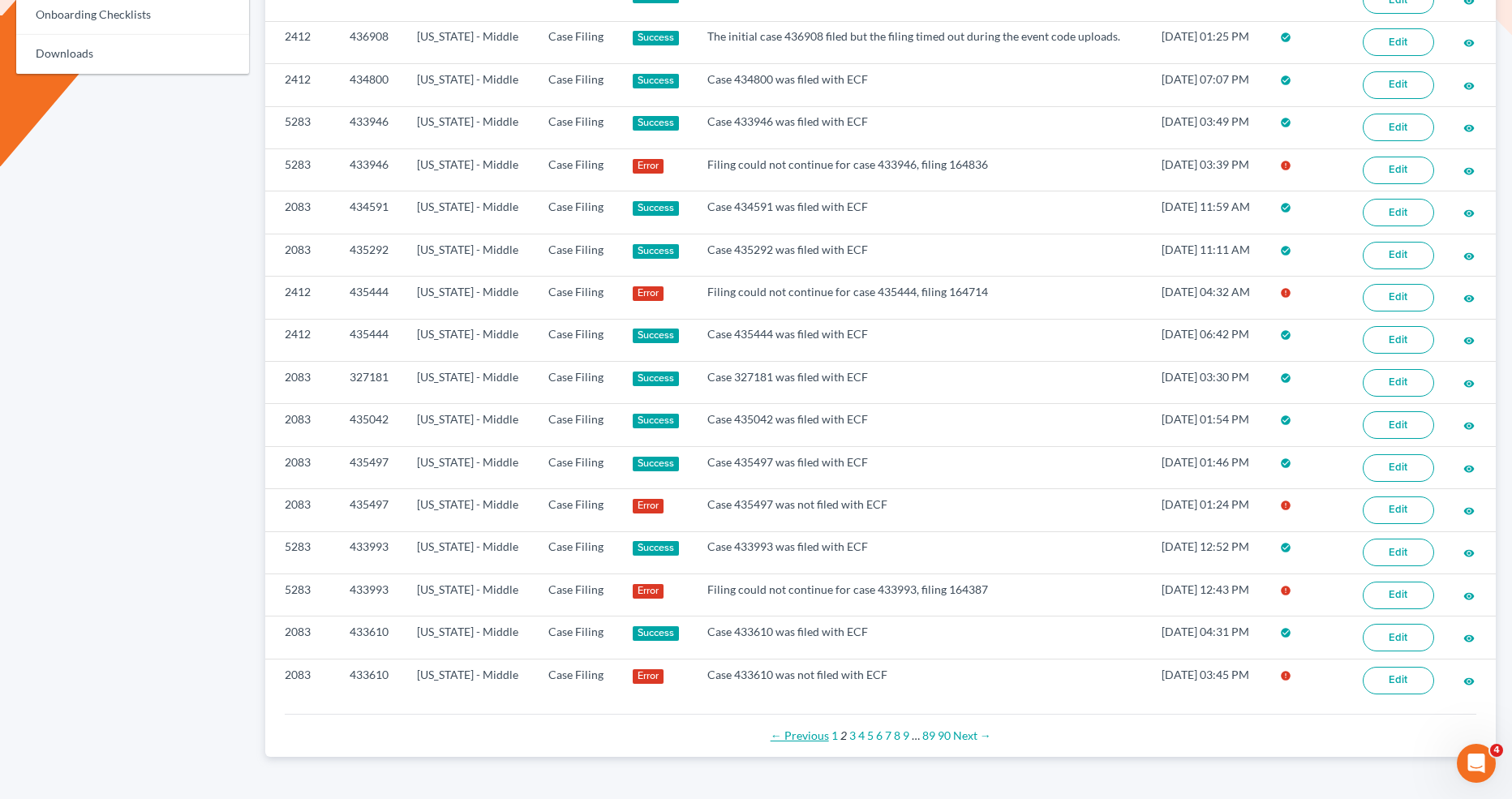
click at [792, 729] on link "← Previous" at bounding box center [800, 735] width 59 height 13
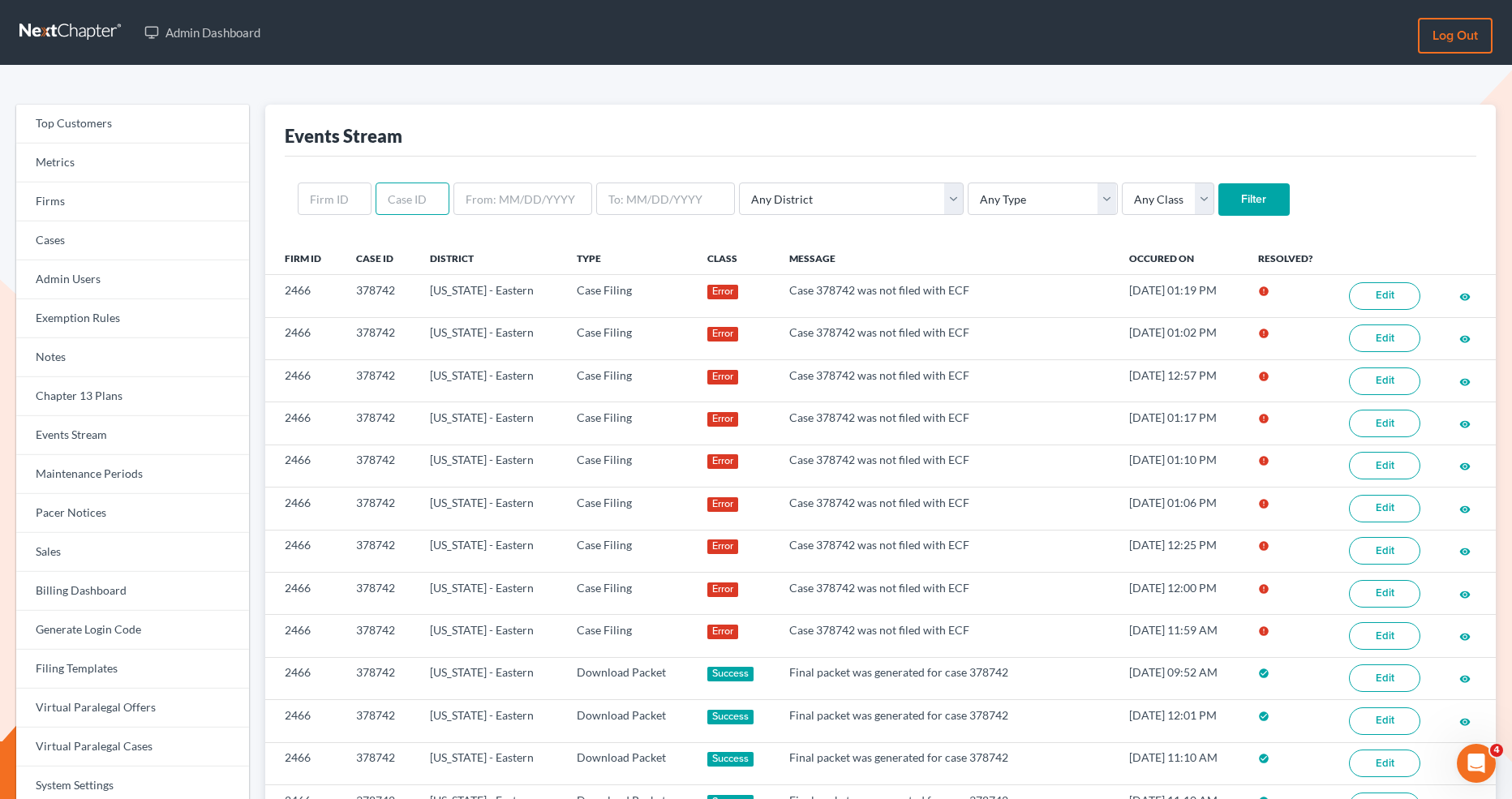
click at [409, 210] on input "text" at bounding box center [412, 199] width 74 height 33
paste input "437961"
type input "437961"
click at [1218, 209] on input "Filter" at bounding box center [1254, 200] width 71 height 33
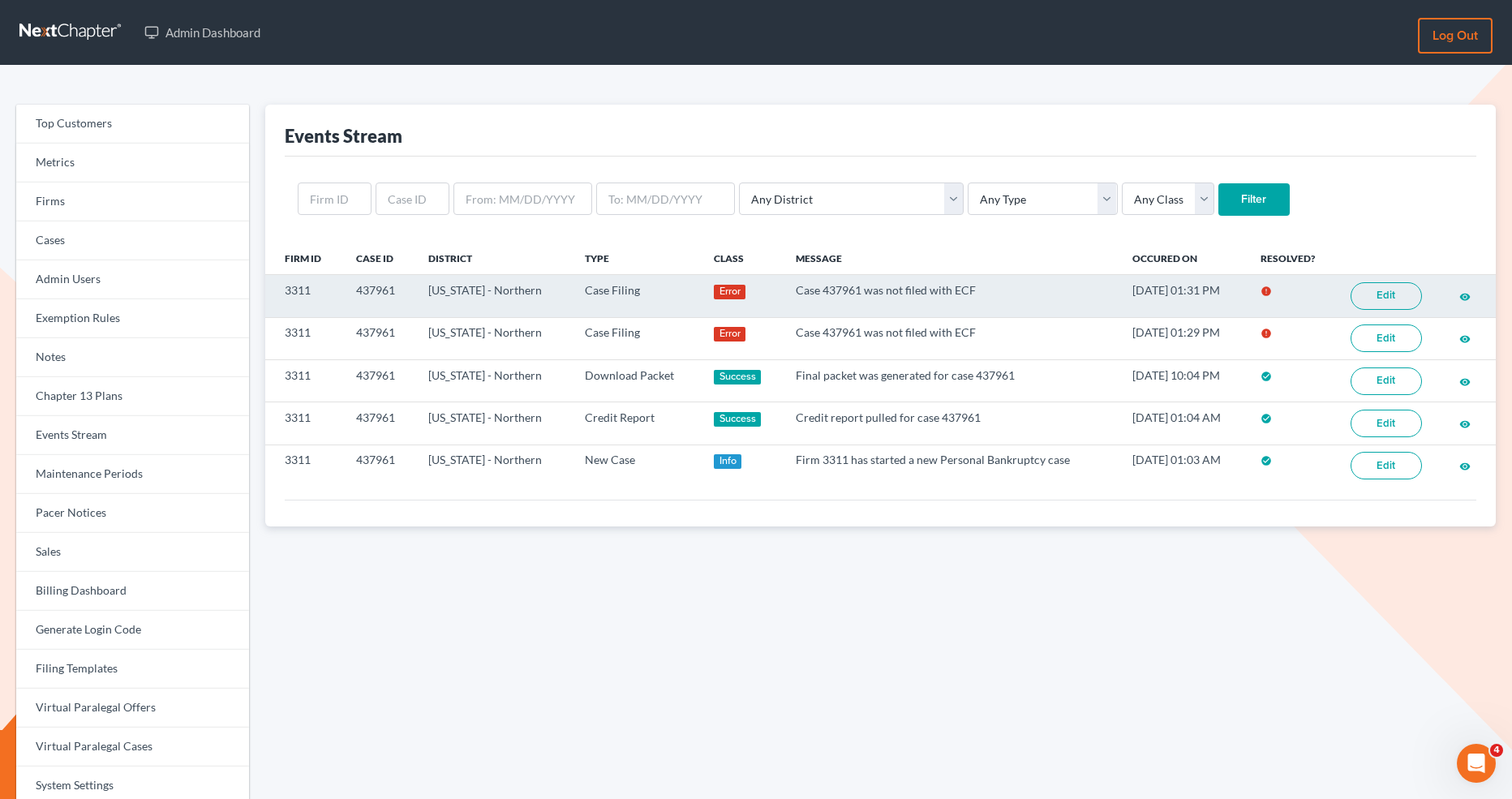
click at [1382, 302] on link "Edit" at bounding box center [1387, 296] width 71 height 28
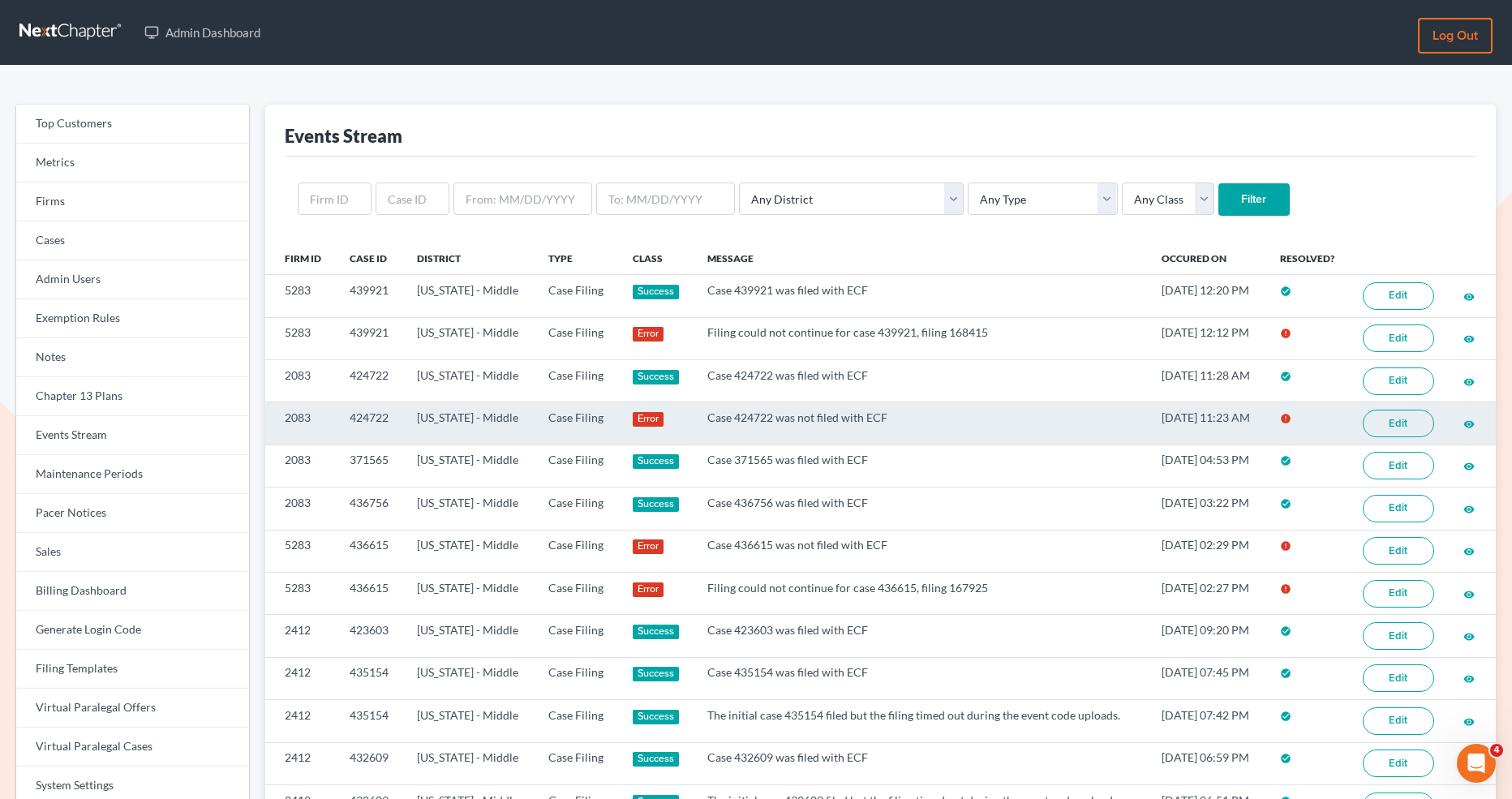
click at [1372, 423] on link "Edit" at bounding box center [1398, 424] width 71 height 28
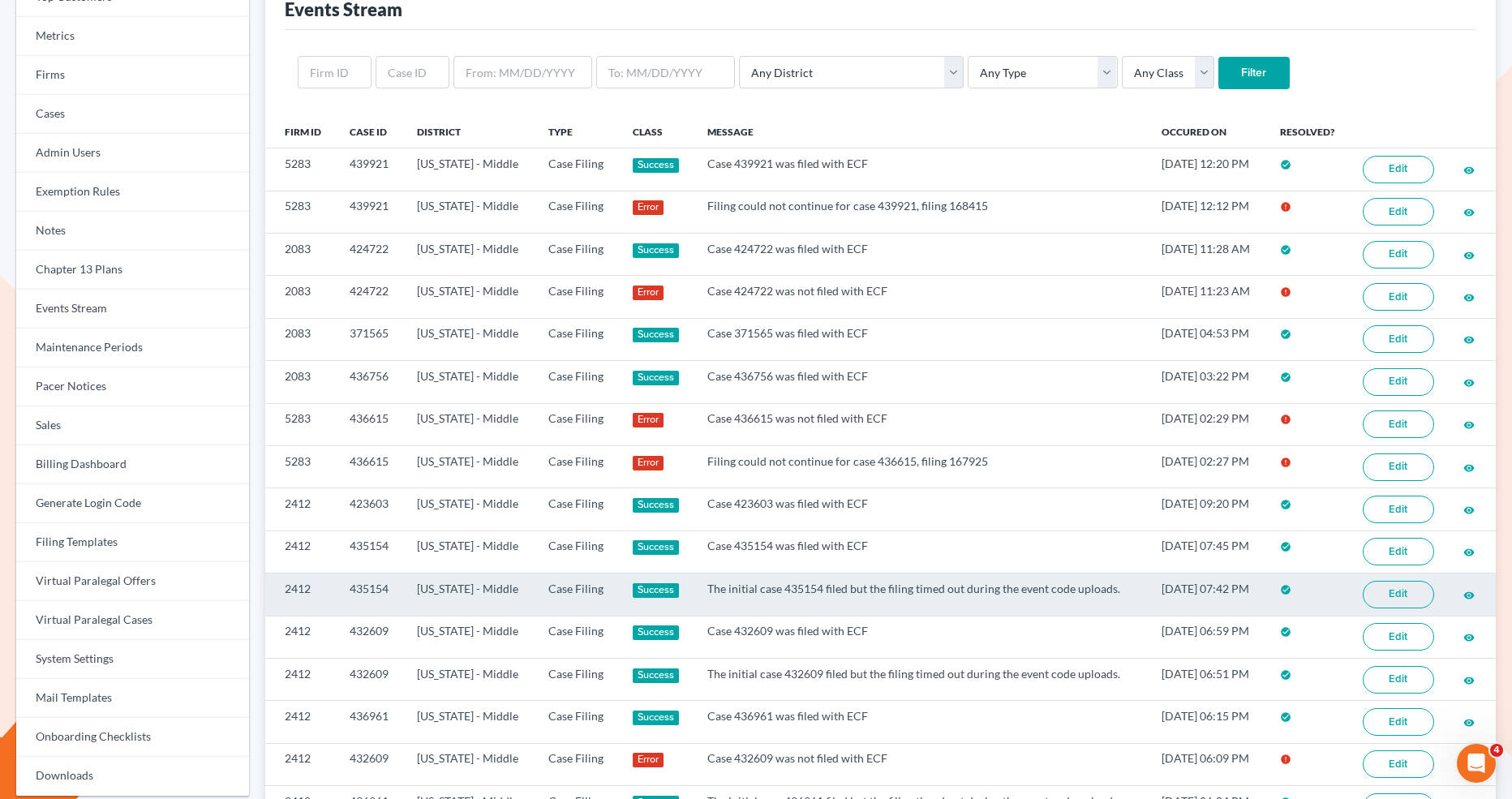
scroll to position [128, 0]
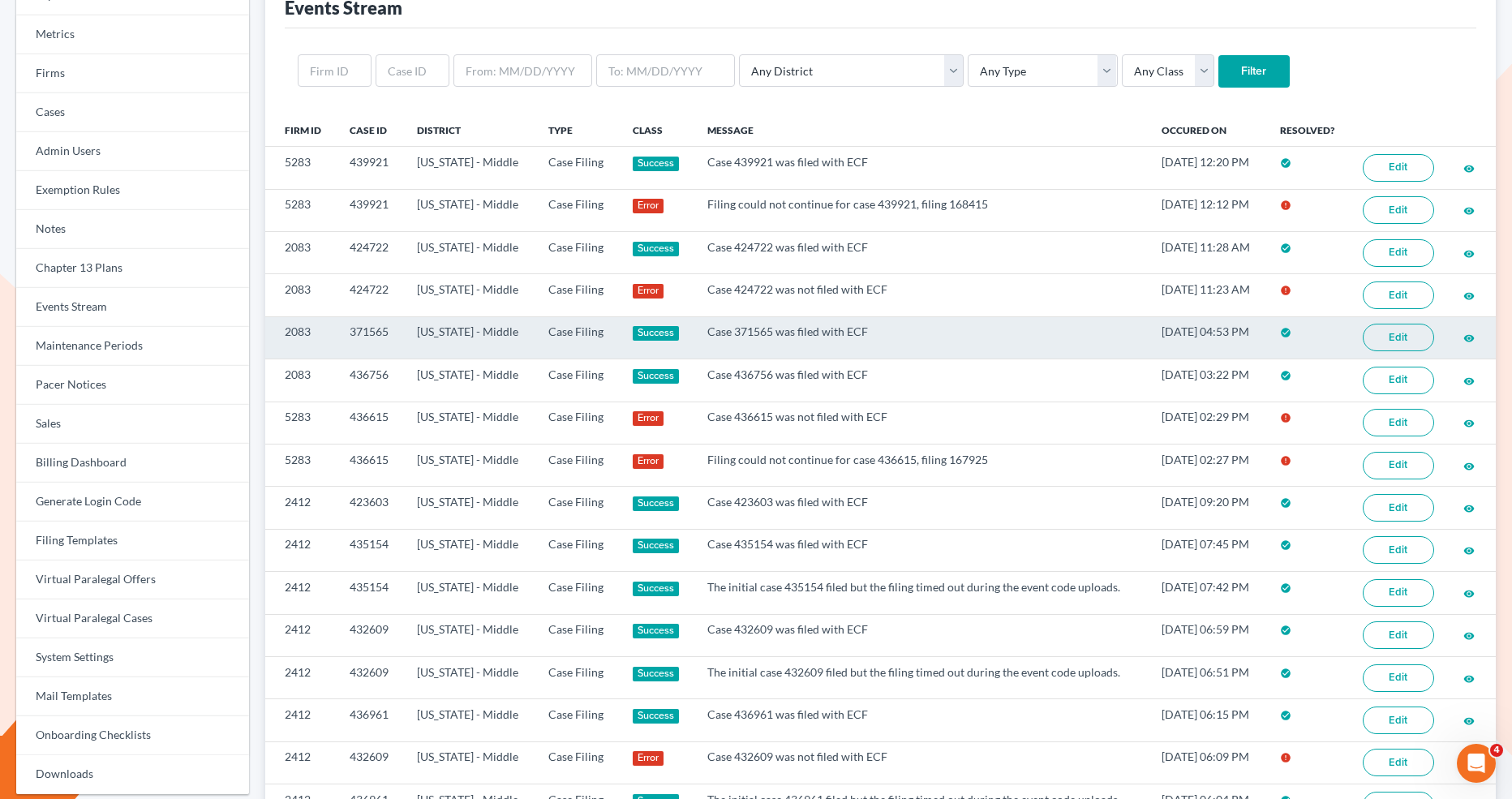
click at [1384, 342] on link "Edit" at bounding box center [1398, 337] width 71 height 28
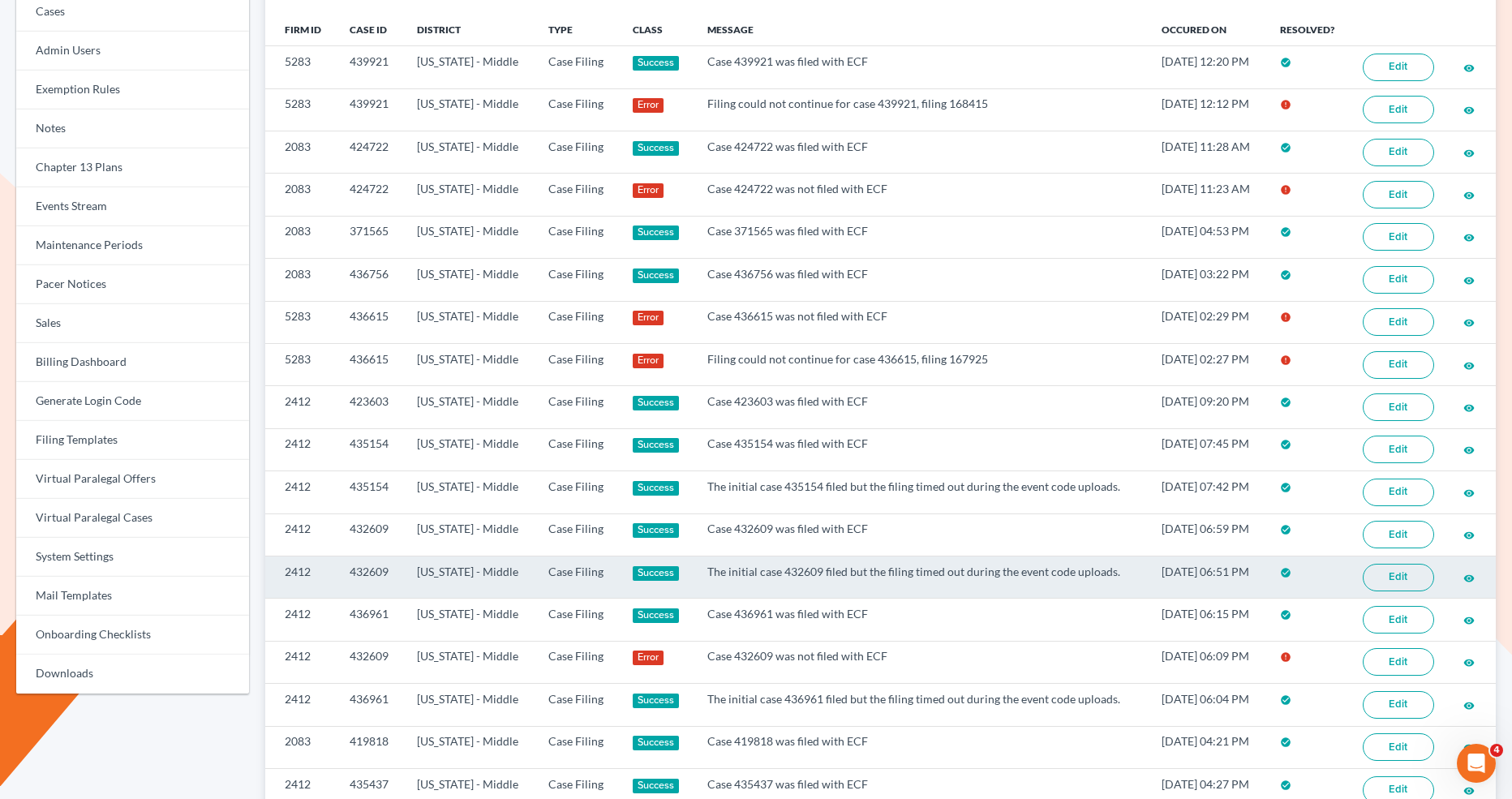
scroll to position [231, 0]
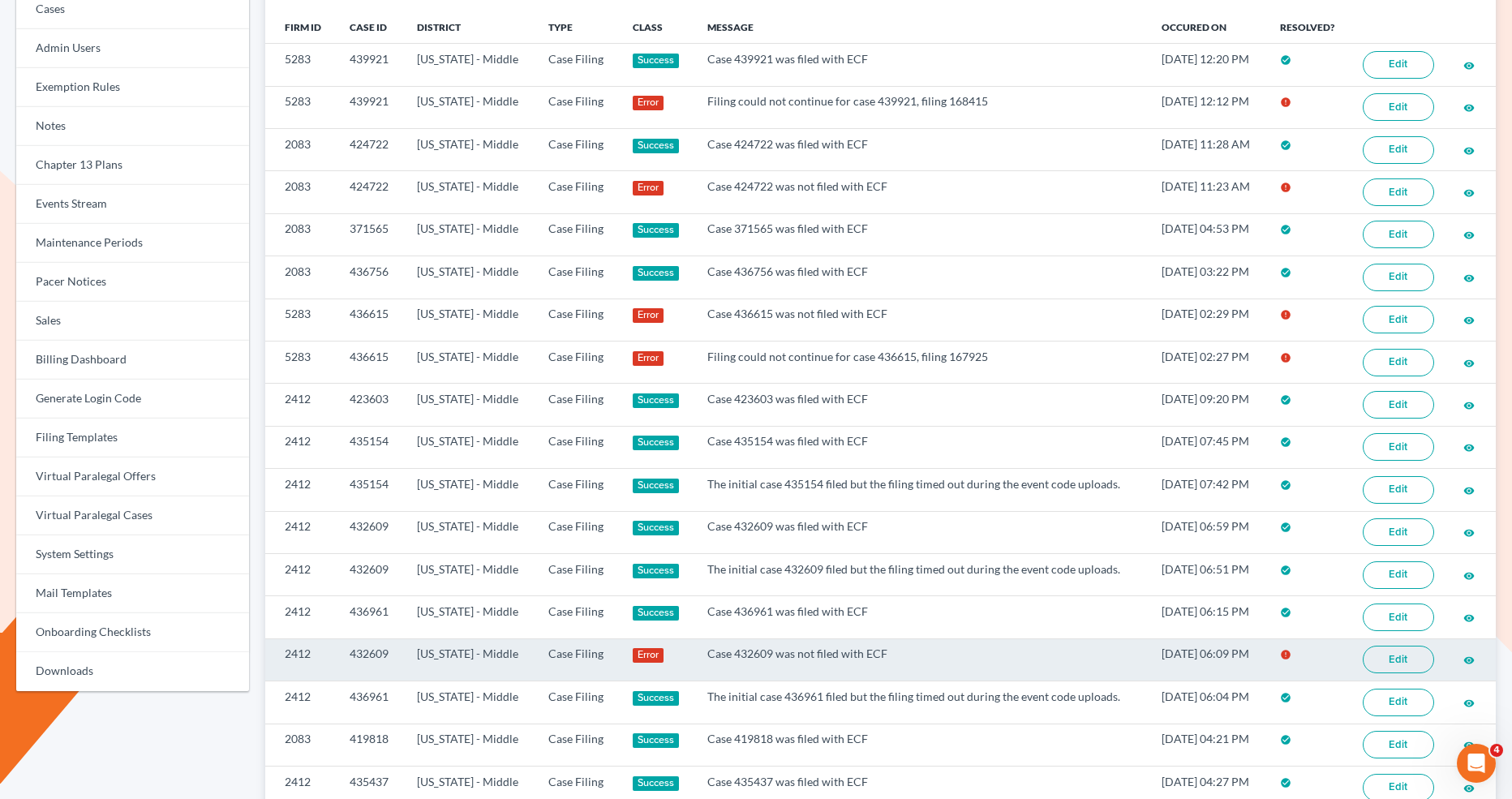
click at [1404, 646] on link "Edit" at bounding box center [1398, 659] width 71 height 28
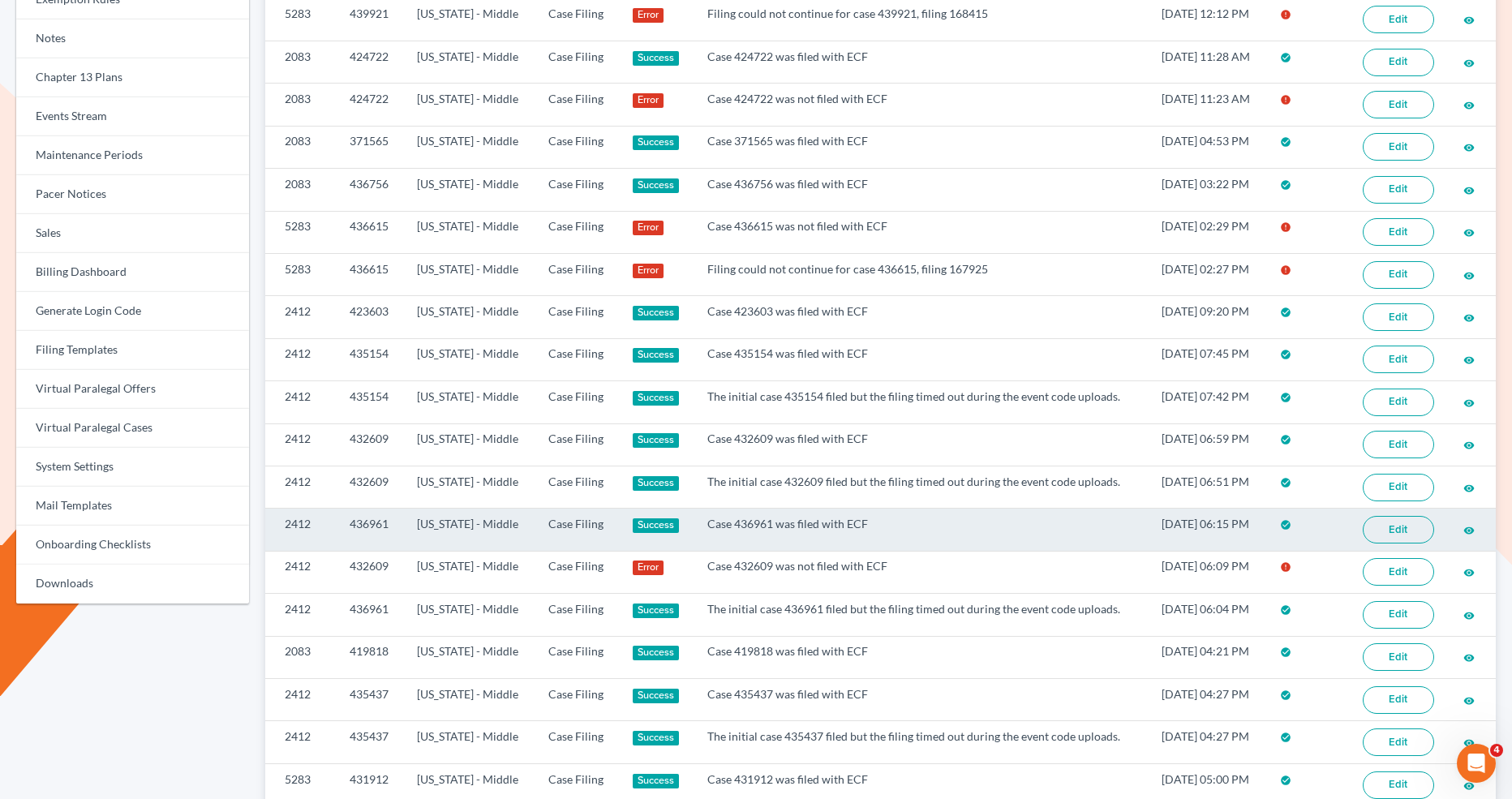
scroll to position [328, 0]
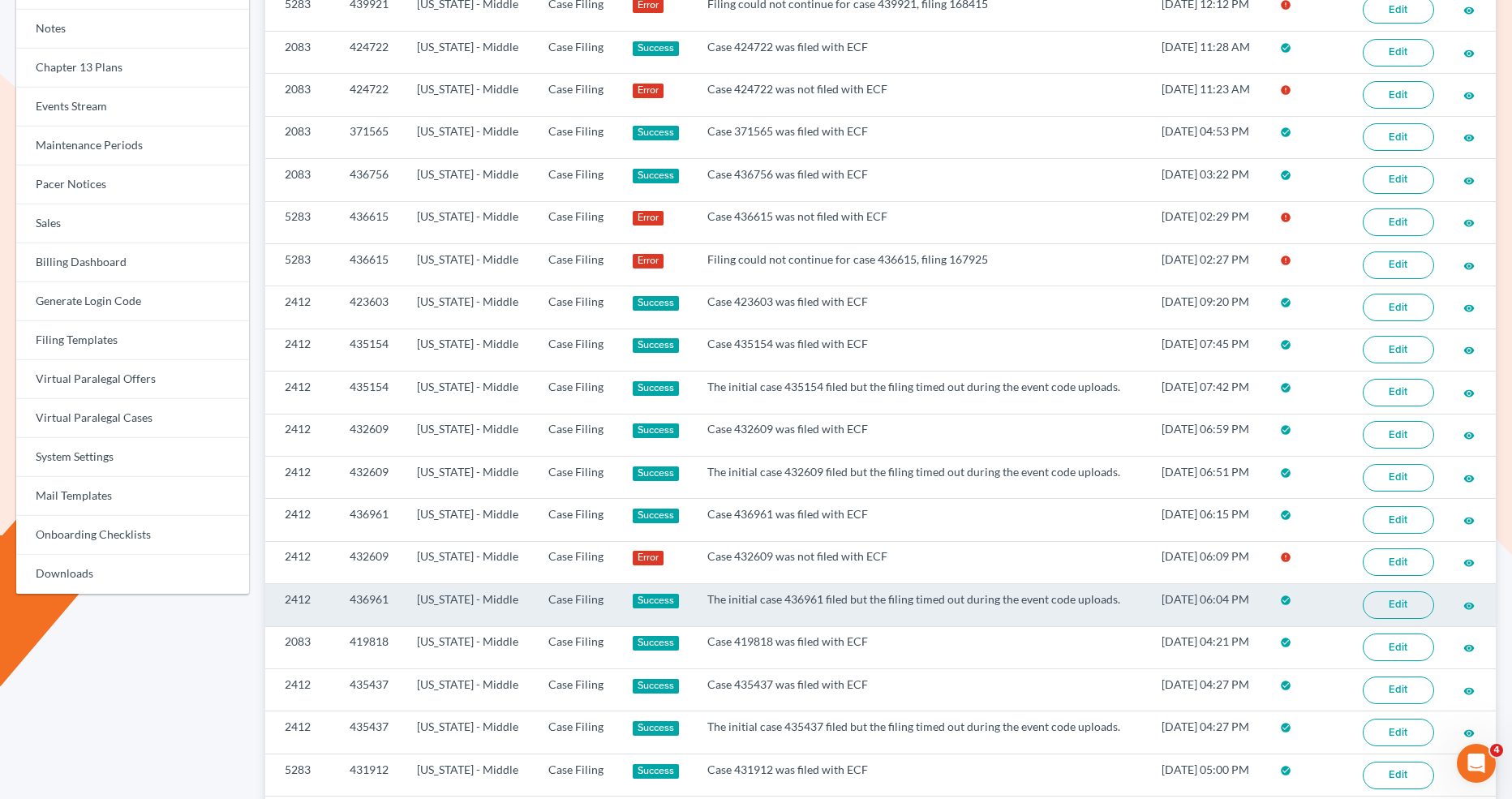
click at [1388, 598] on link "Edit" at bounding box center [1398, 606] width 71 height 28
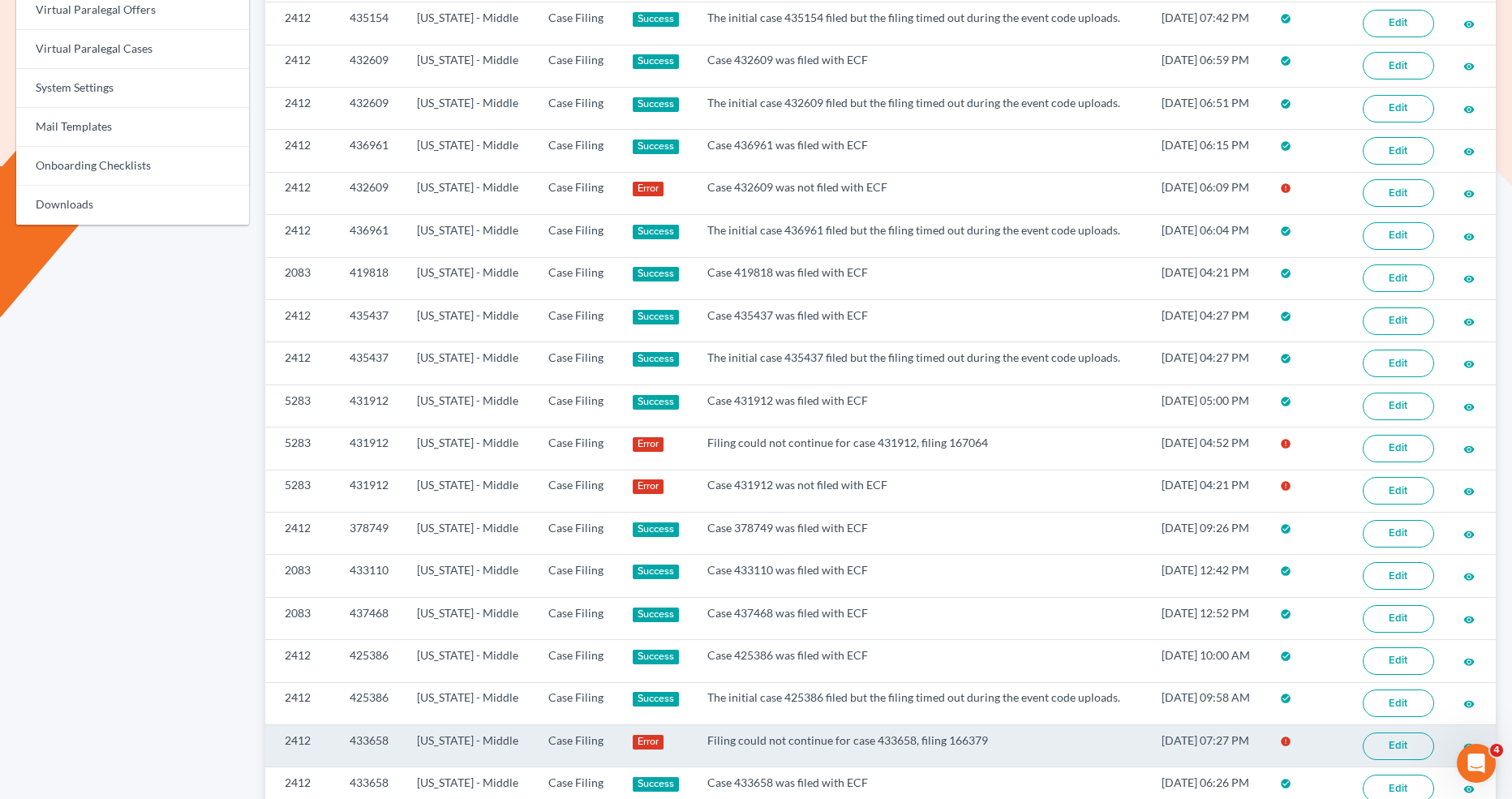
scroll to position [702, 0]
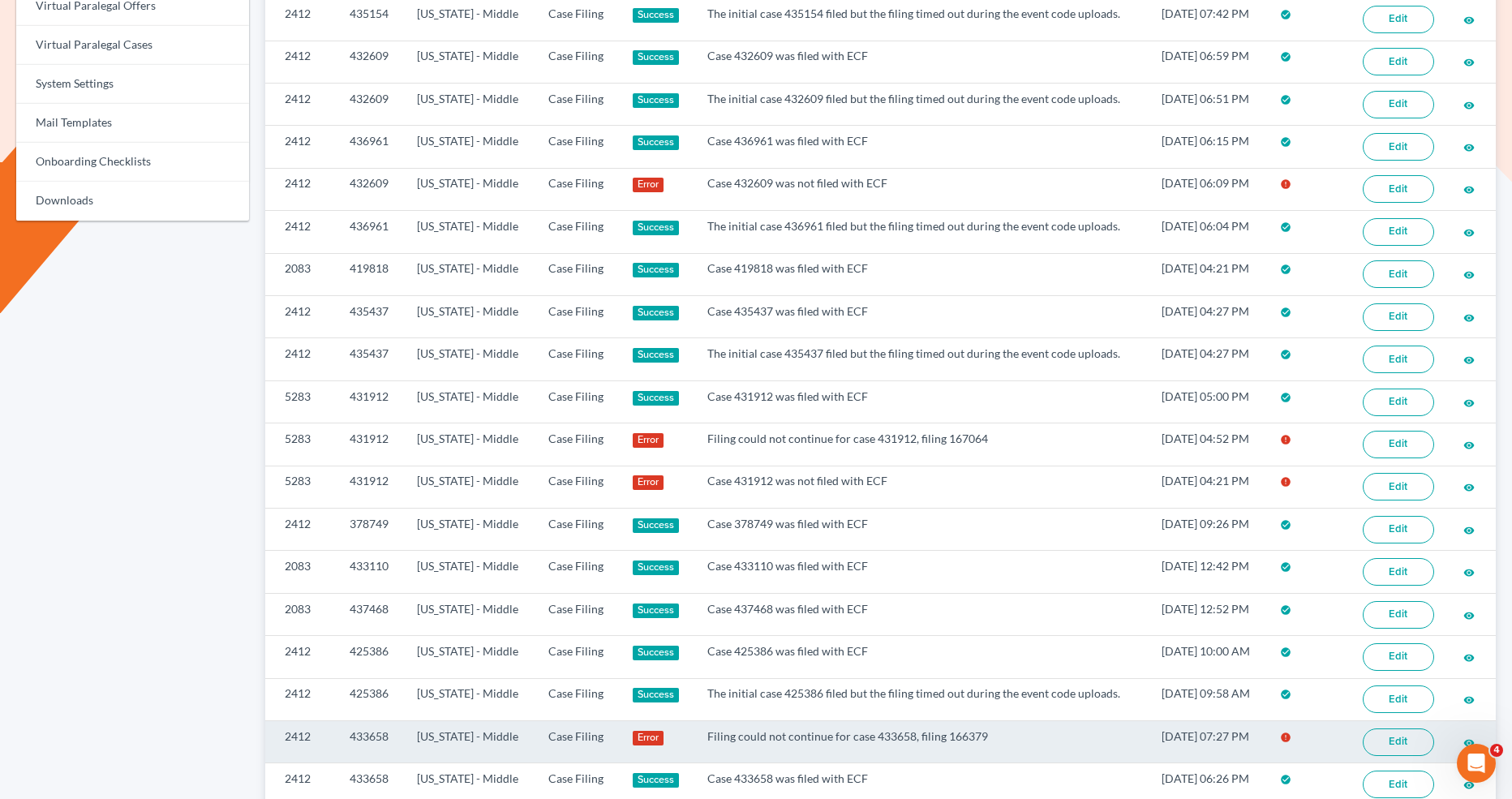
click at [1389, 729] on link "Edit" at bounding box center [1398, 742] width 71 height 28
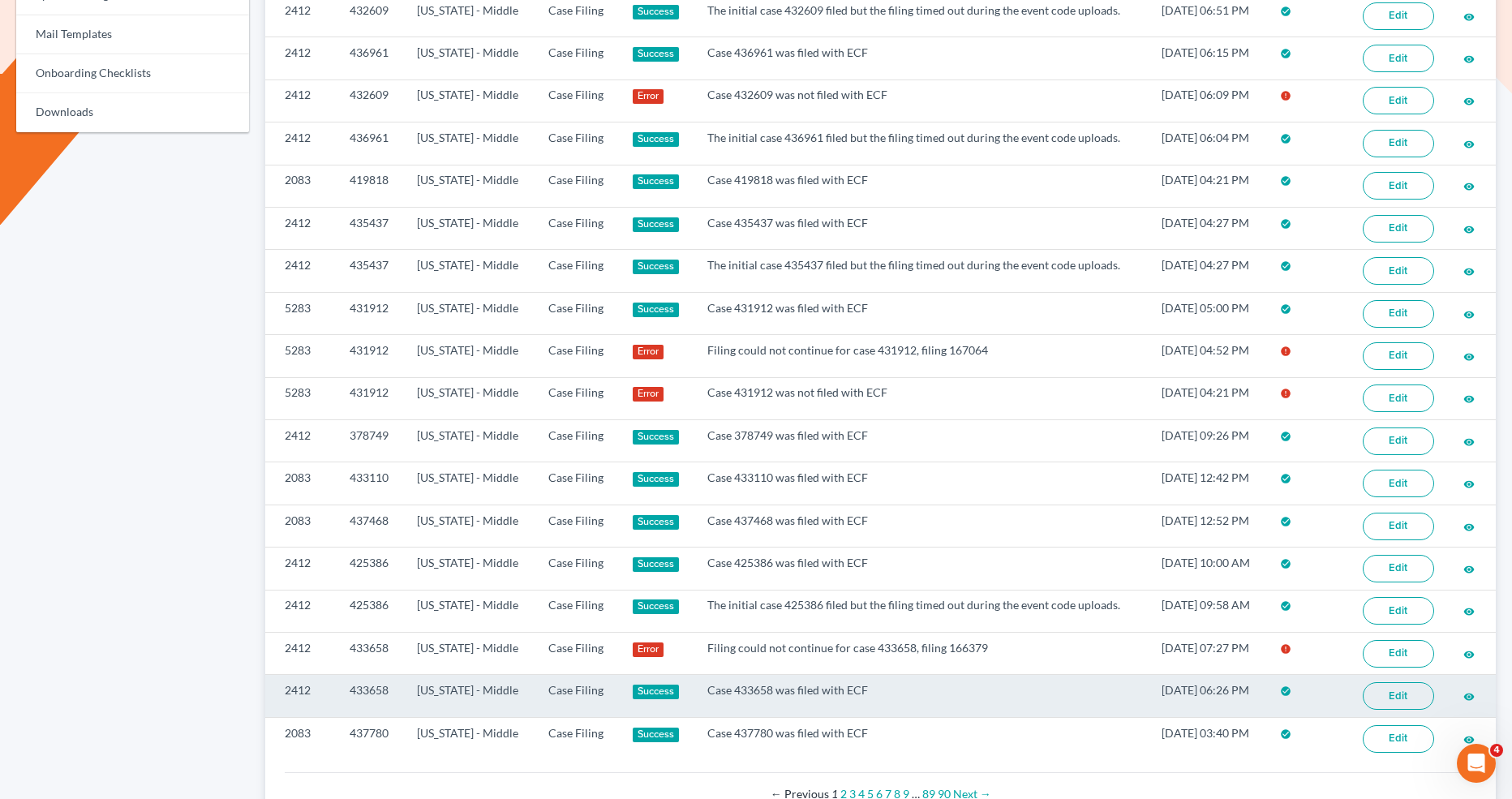
scroll to position [795, 0]
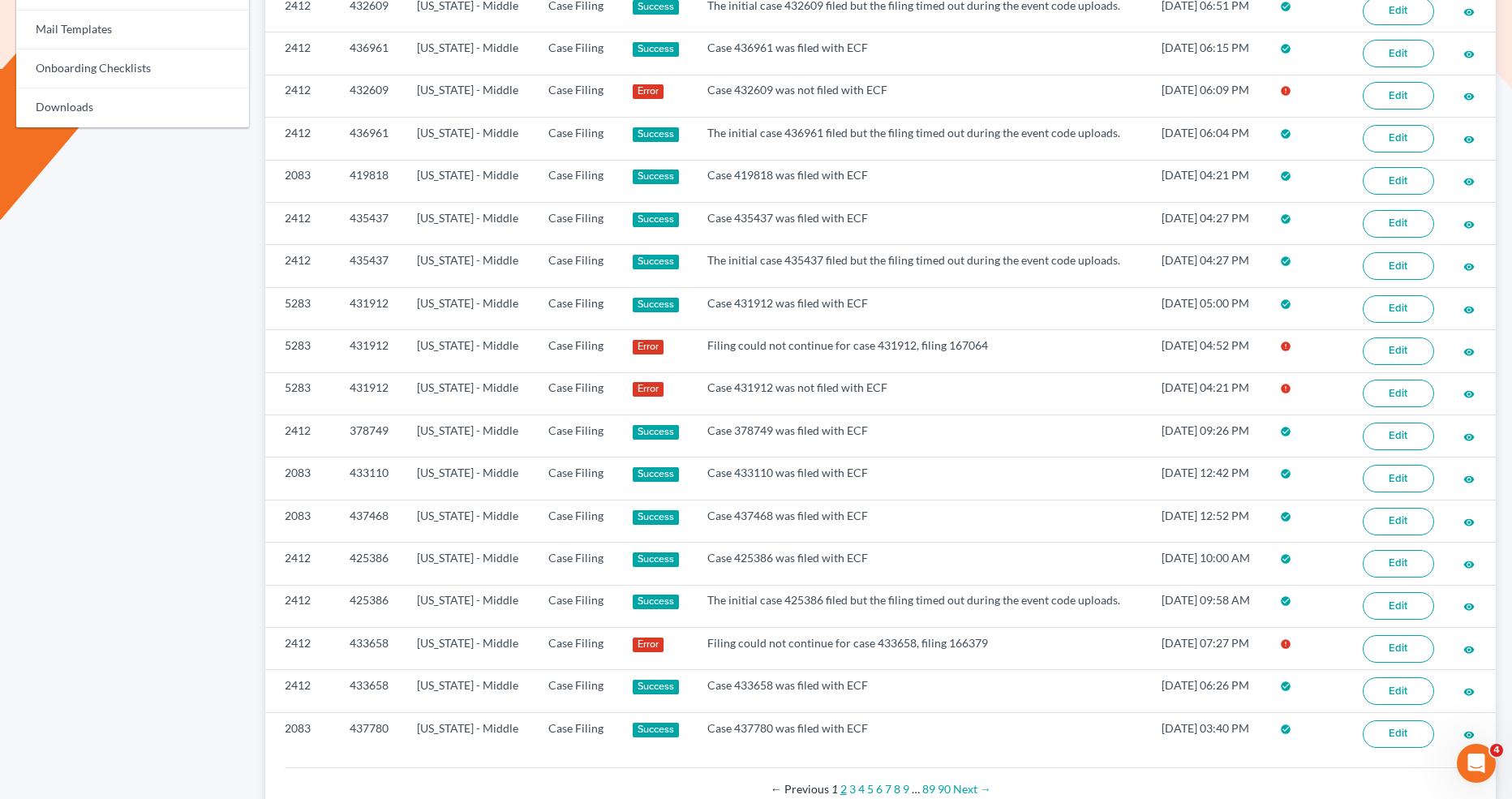
click at [845, 783] on link "2" at bounding box center [843, 789] width 7 height 13
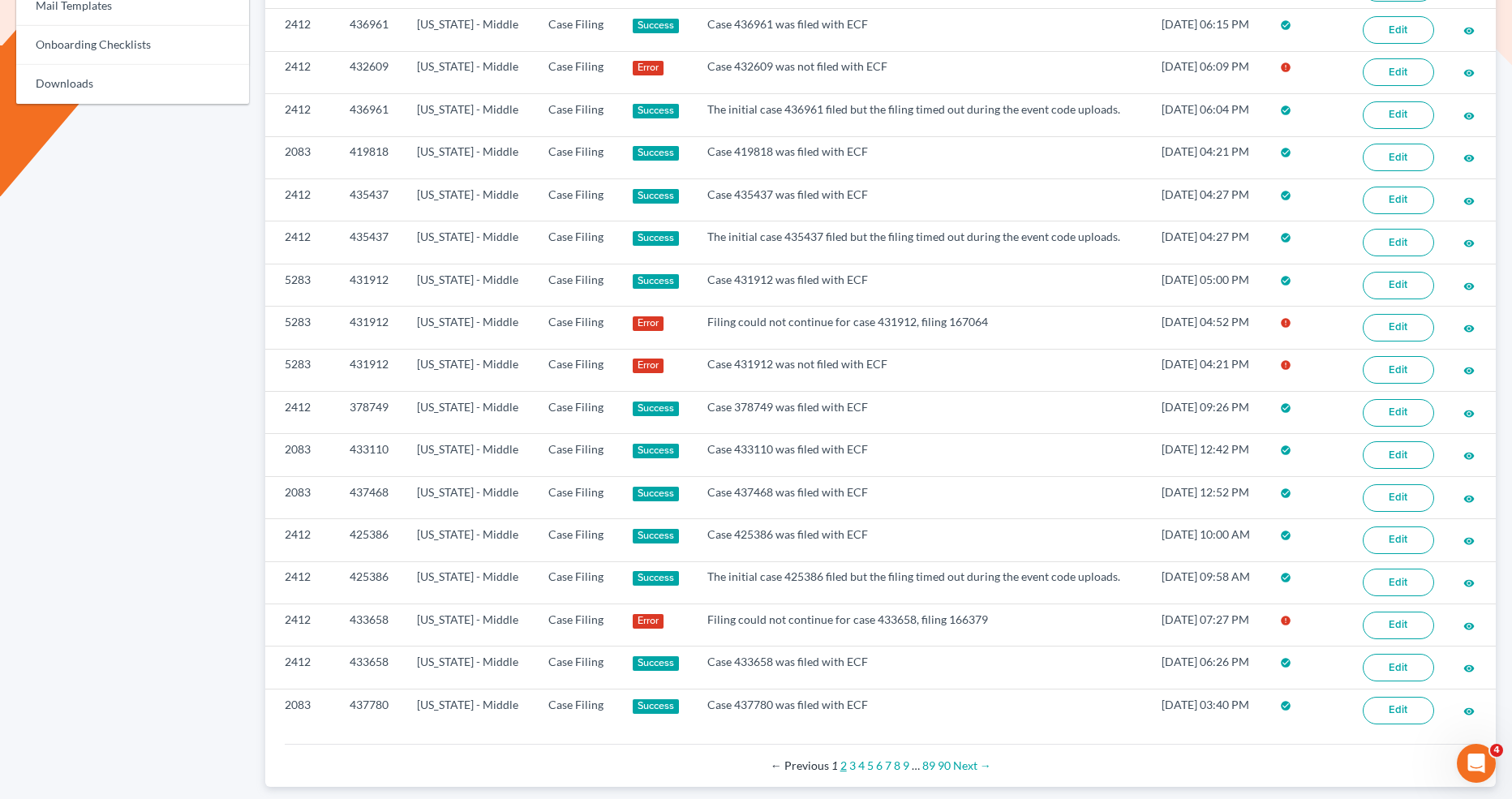
scroll to position [820, 0]
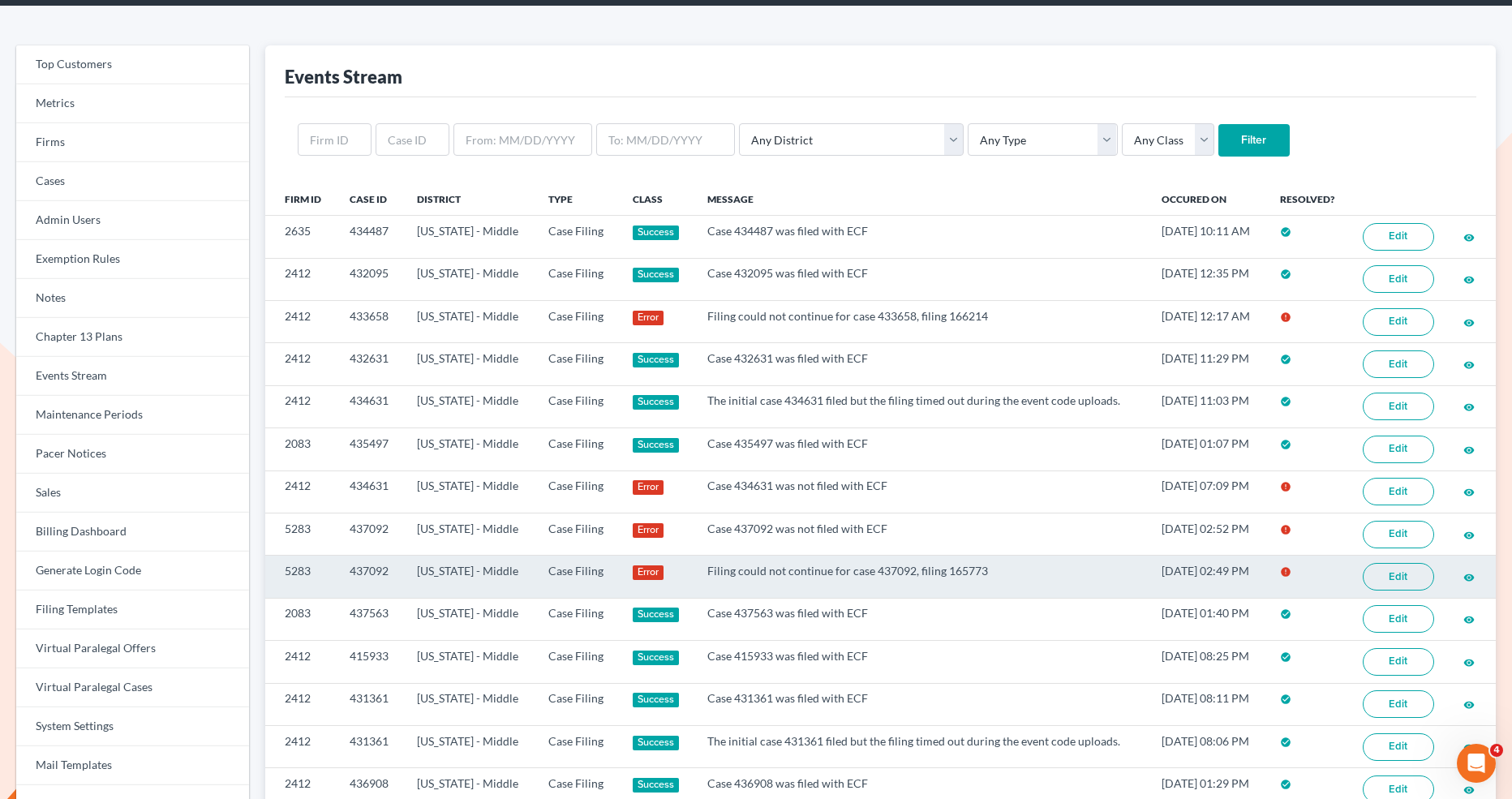
scroll to position [64, 0]
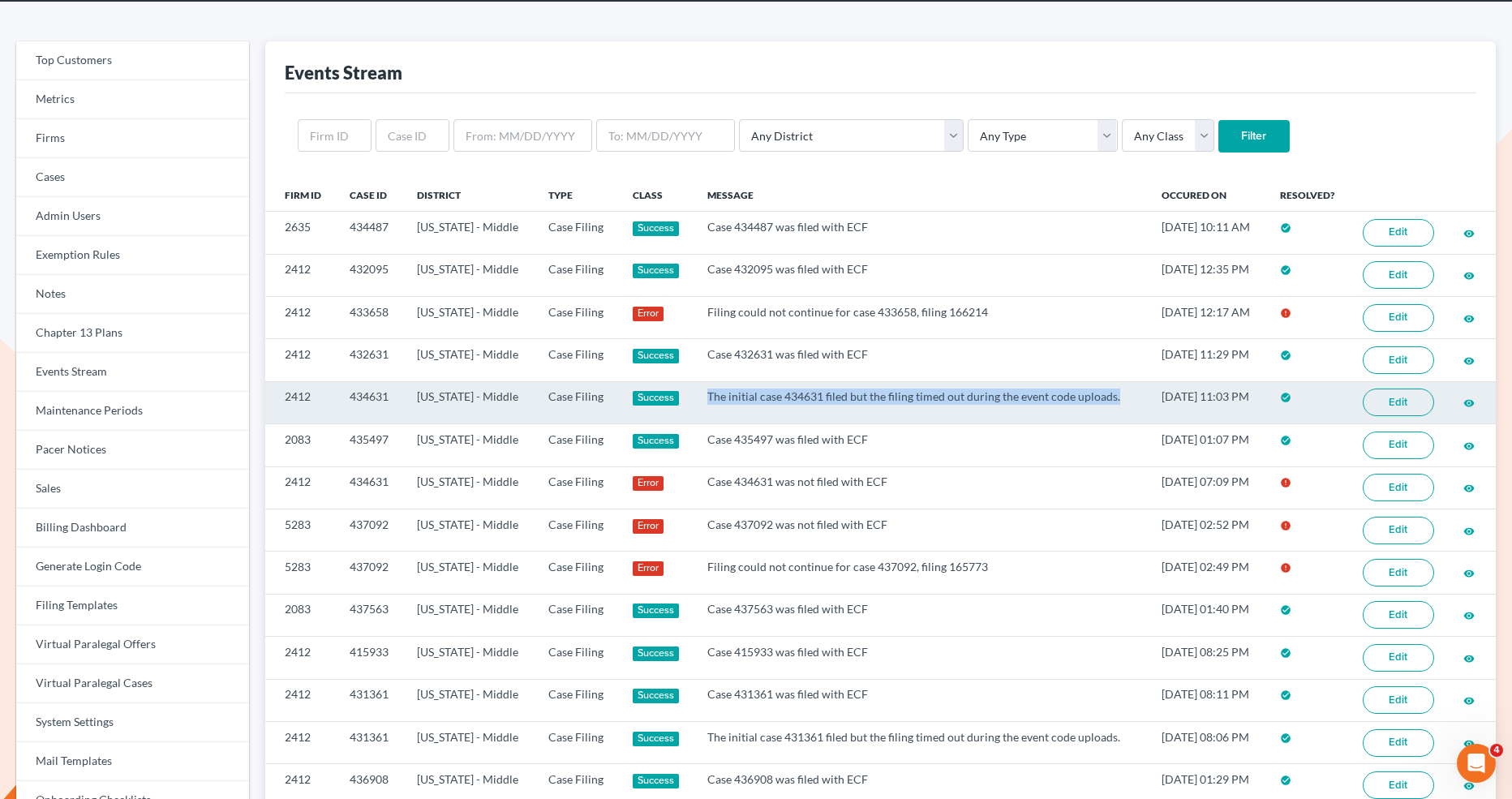
drag, startPoint x: 693, startPoint y: 394, endPoint x: 1100, endPoint y: 394, distance: 407.0
click at [1100, 394] on td "The initial case 434631 filed but the filing timed out during the event code up…" at bounding box center [921, 402] width 453 height 42
copy td "The initial case 434631 filed but the filing timed out during the event code up…"
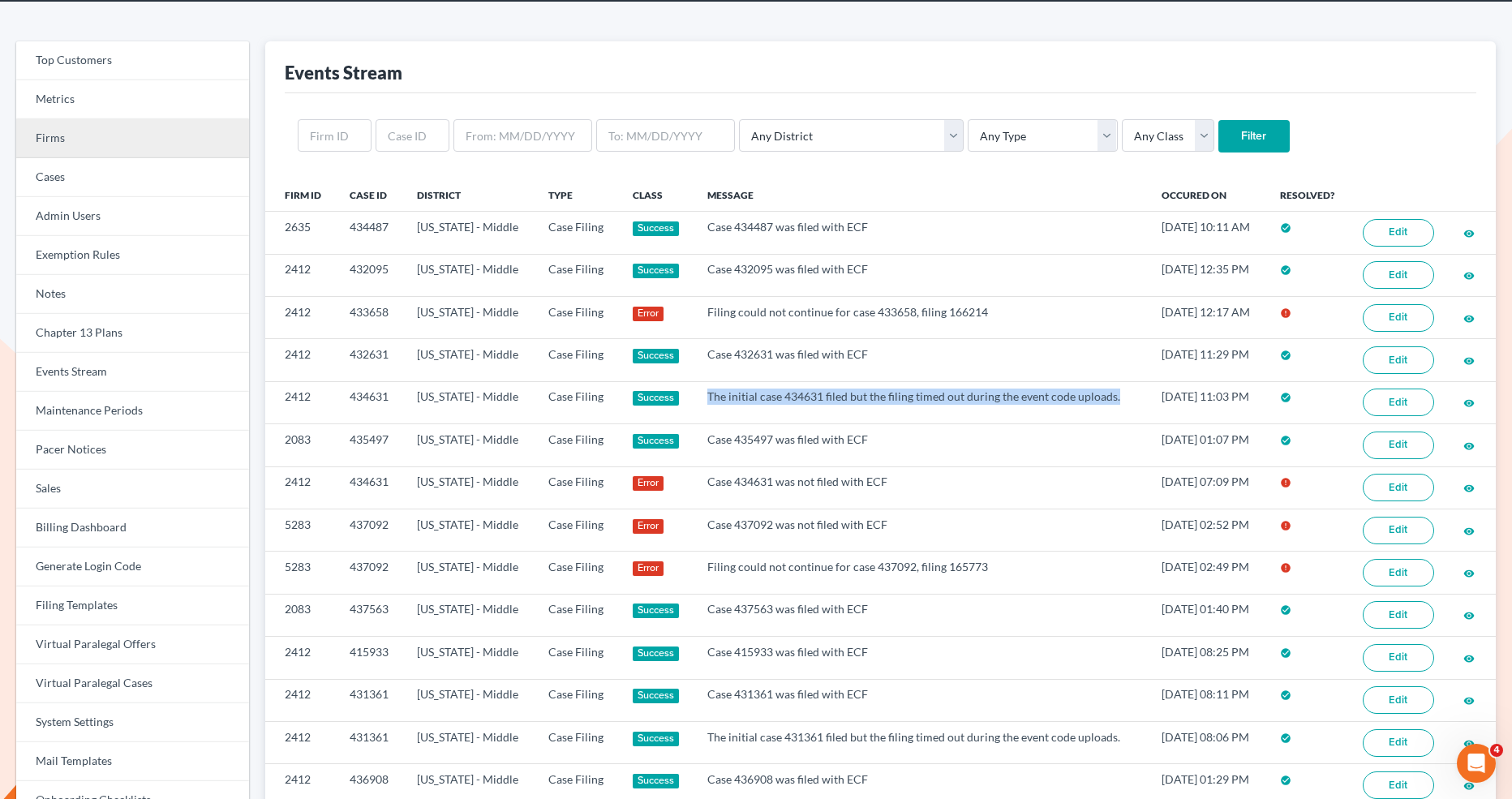
click at [154, 140] on link "Firms" at bounding box center [133, 139] width 233 height 39
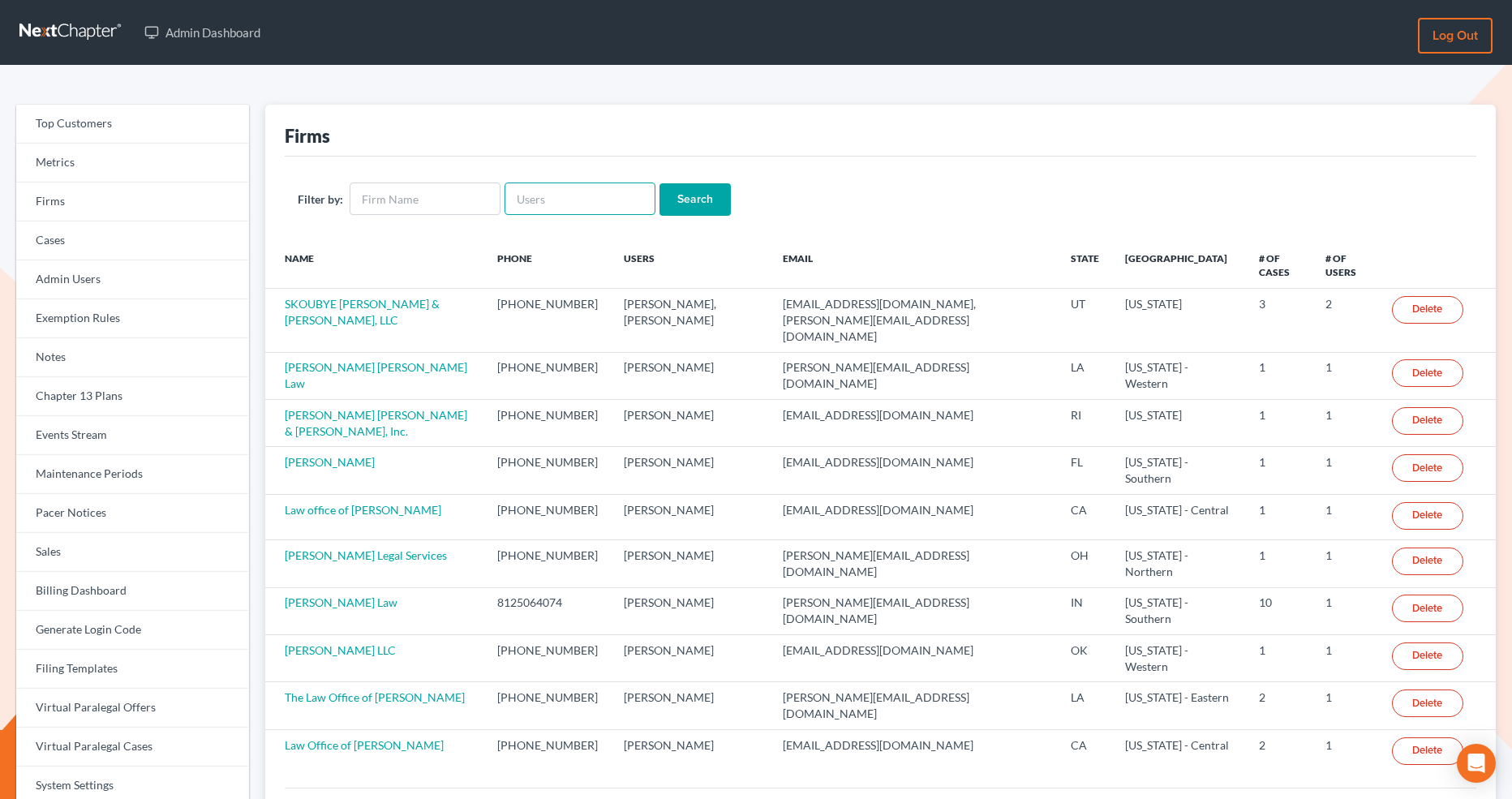
click at [531, 193] on input "text" at bounding box center [579, 199] width 151 height 33
paste input "paulacollinsjd@gmail.com"
type input "paulacollinsjd@gmail.com"
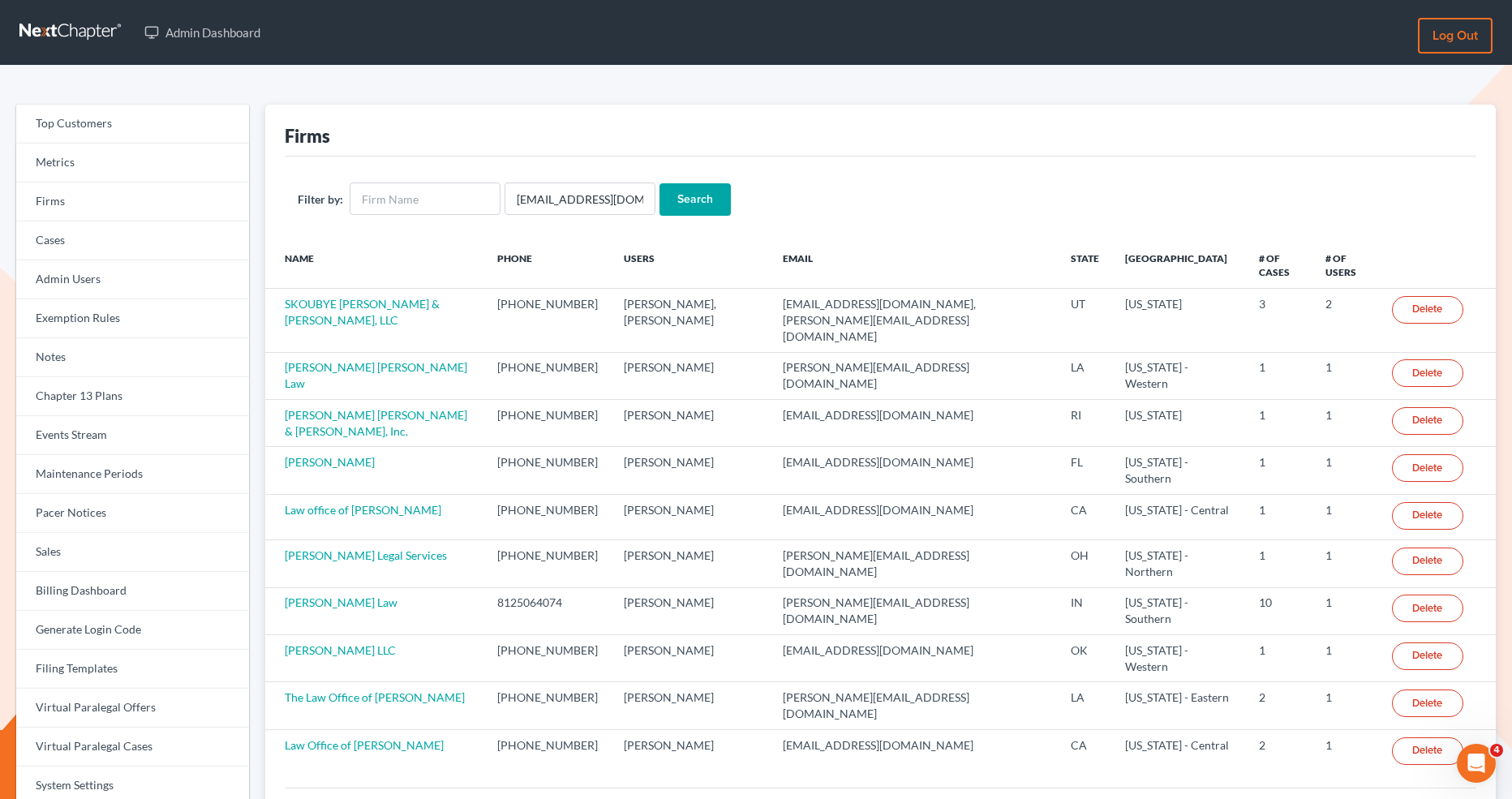
click at [696, 193] on input "Search" at bounding box center [695, 200] width 71 height 33
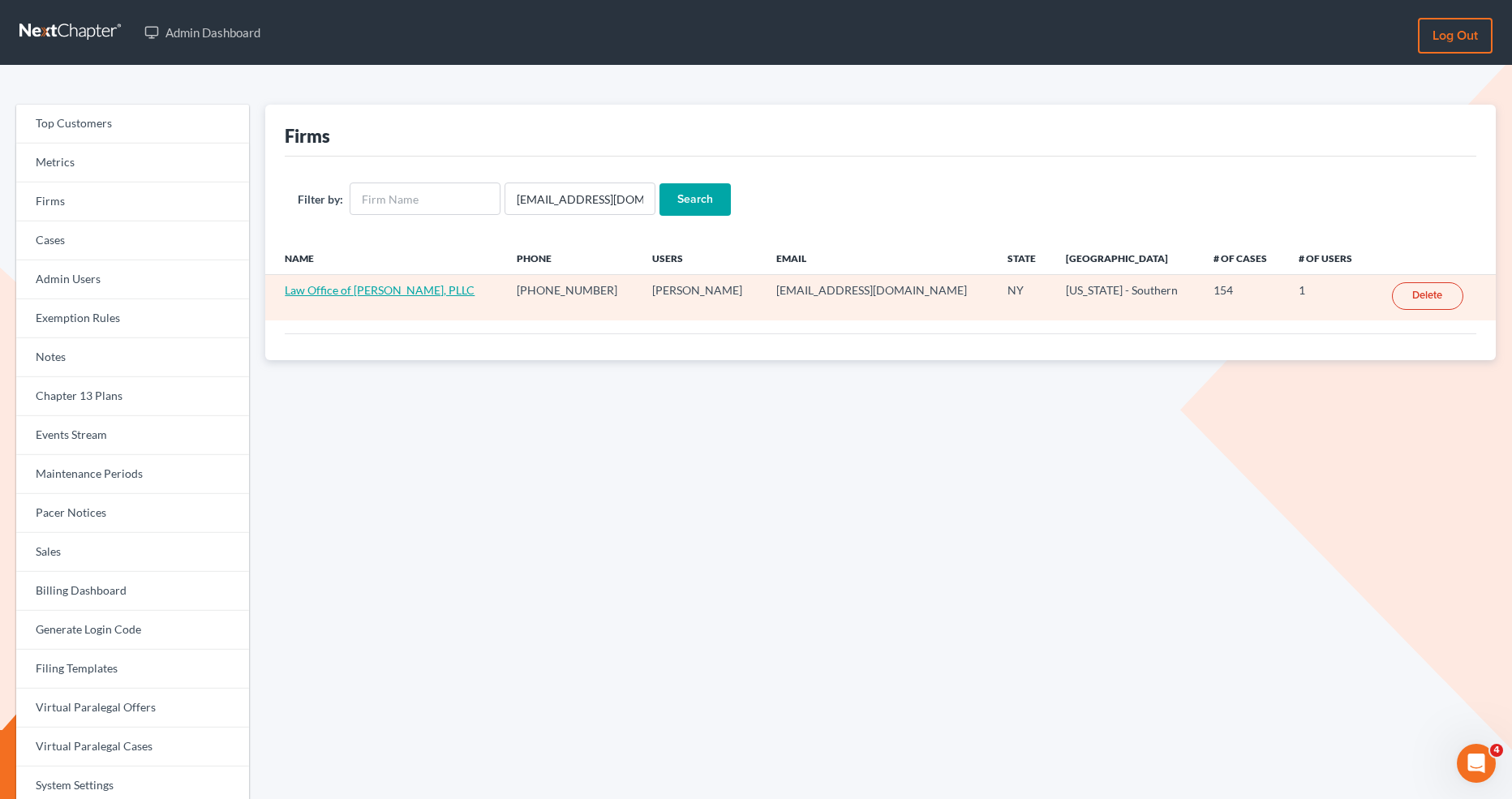
click at [360, 294] on link "Law Office of Paula Collins, PLLC" at bounding box center [379, 290] width 190 height 13
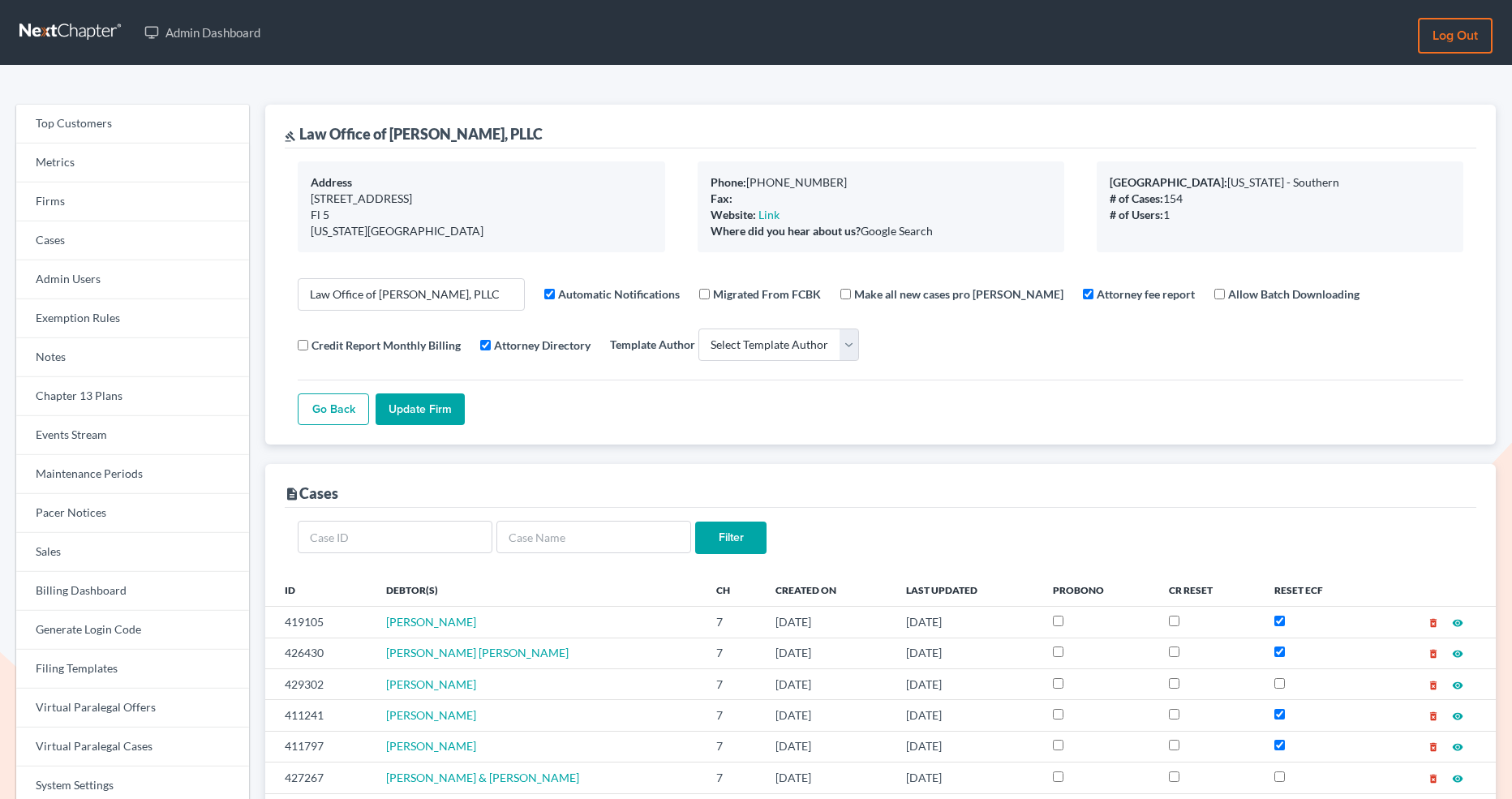
select select
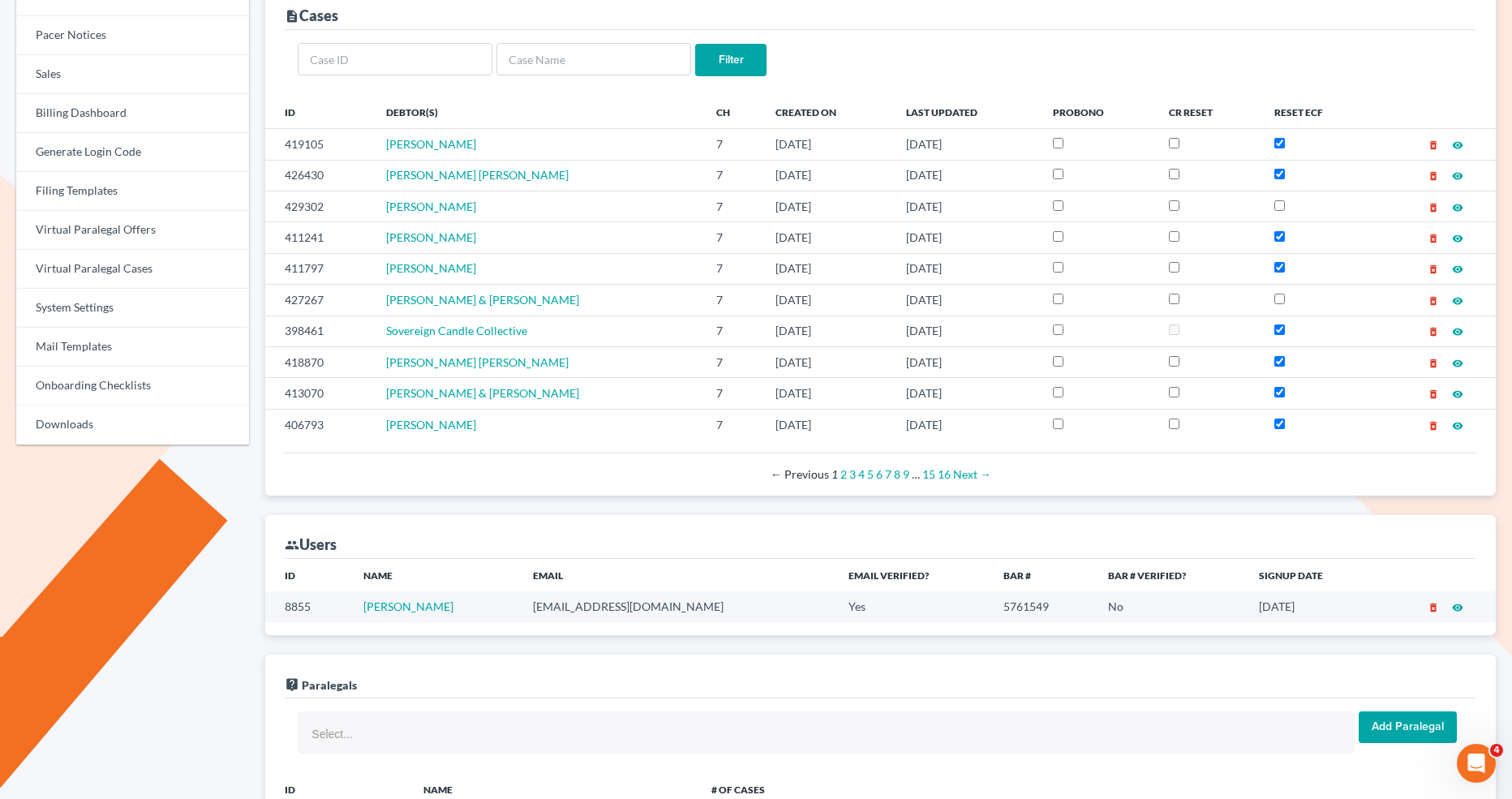
scroll to position [469, 0]
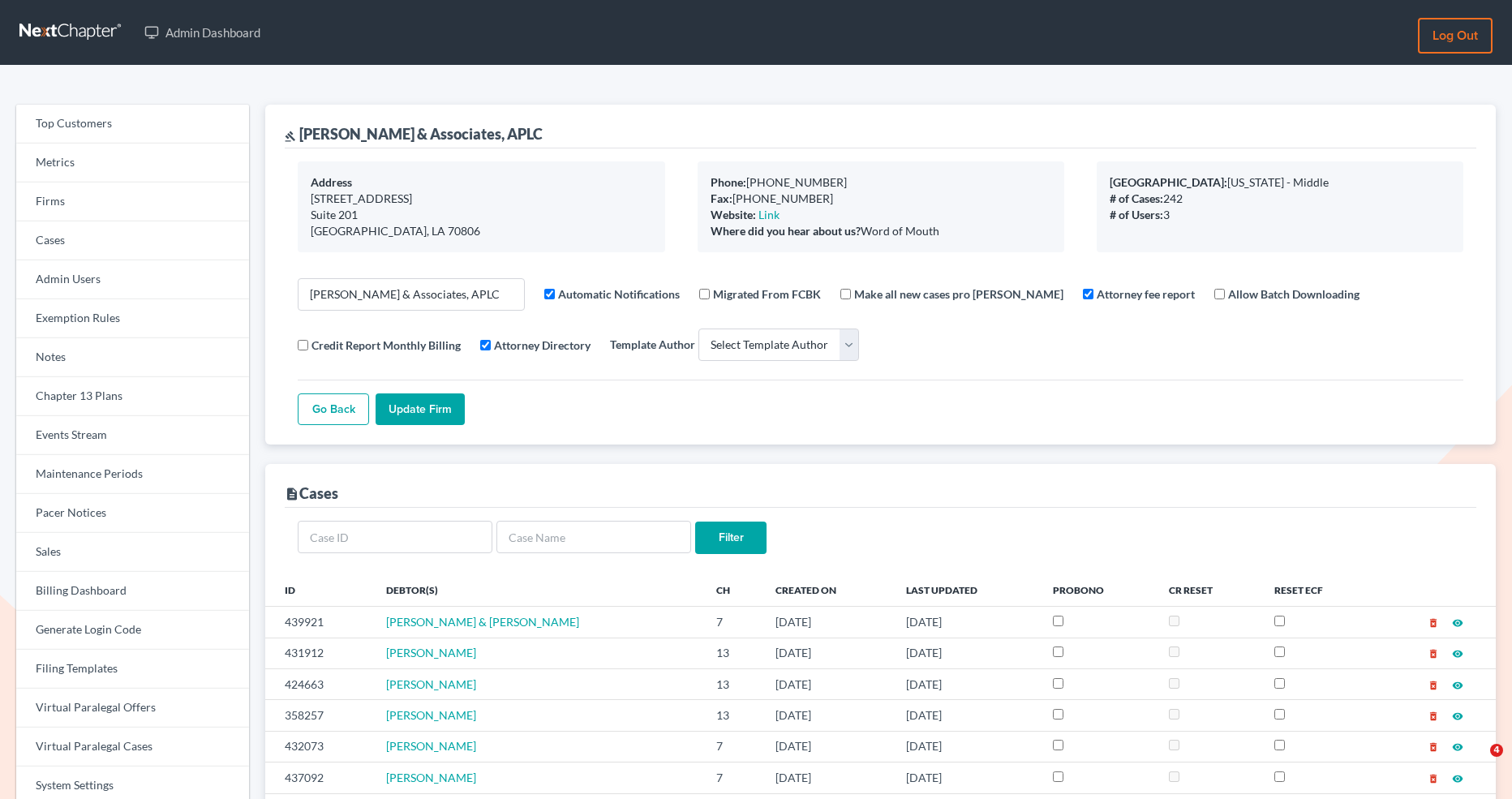
select select
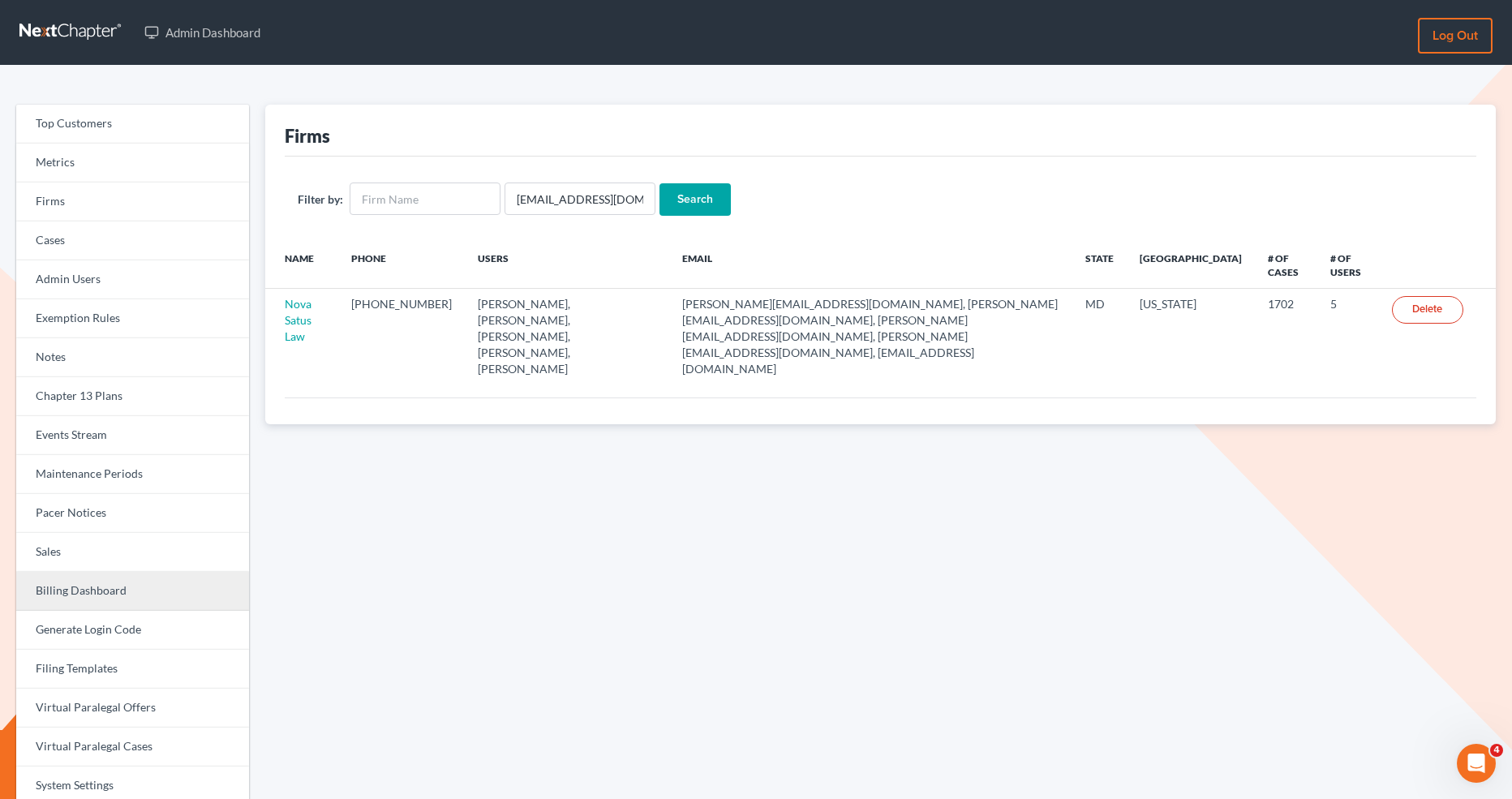
click at [168, 588] on link "Billing Dashboard" at bounding box center [133, 591] width 233 height 39
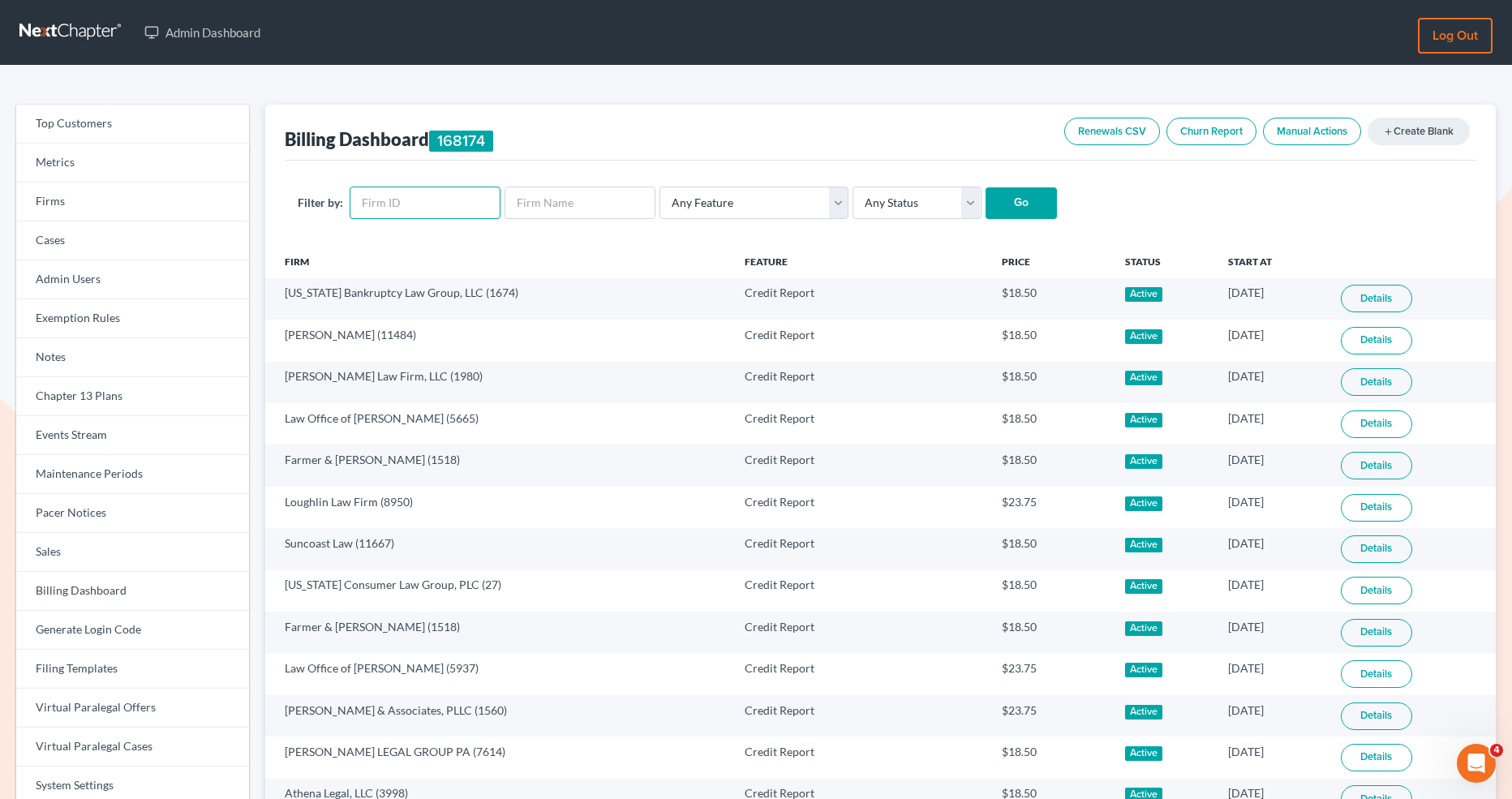
click at [423, 203] on input "text" at bounding box center [424, 203] width 151 height 33
paste input "5283"
type input "5283"
click at [118, 440] on link "Events Stream" at bounding box center [133, 435] width 233 height 39
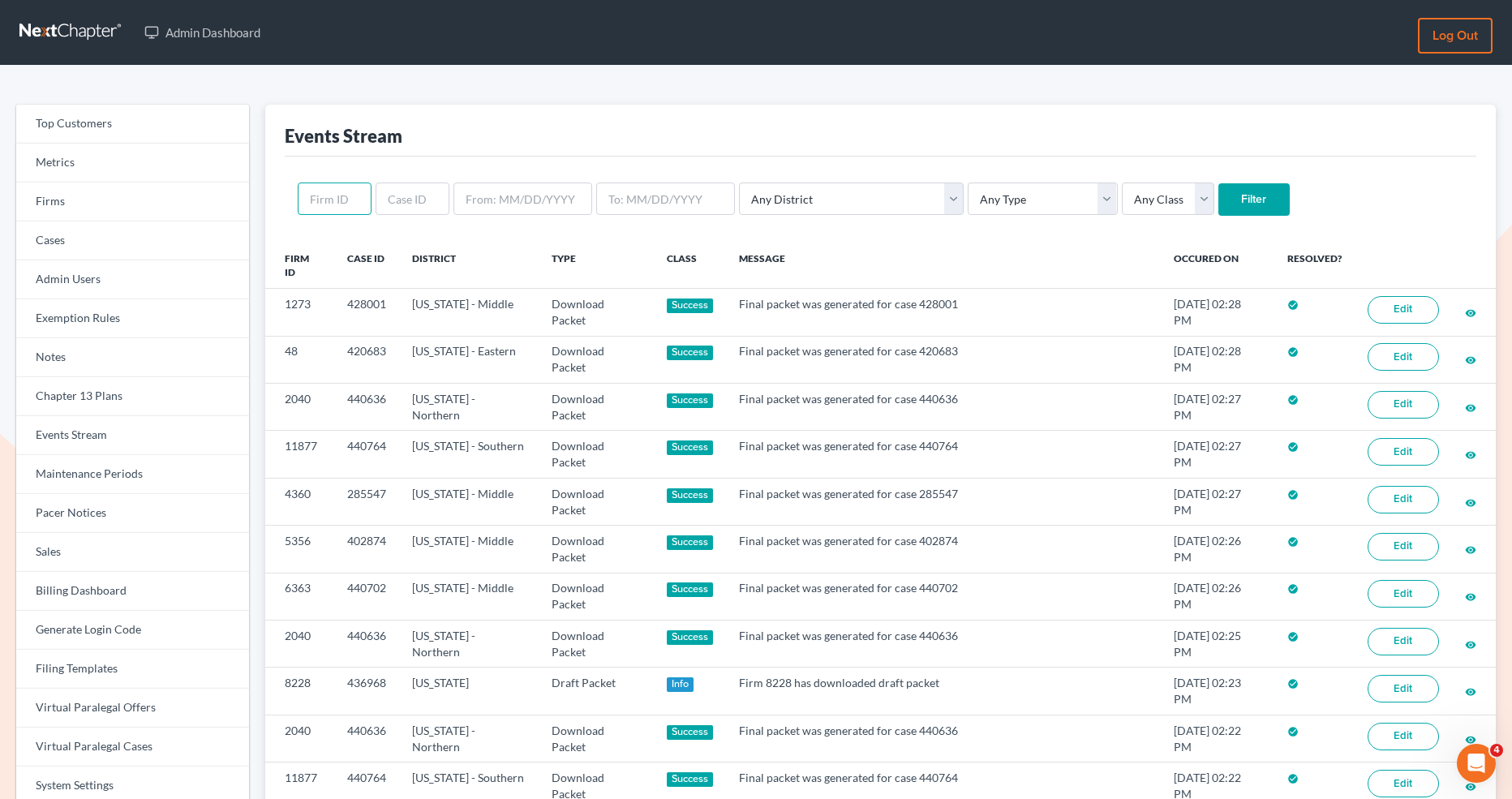
click at [337, 204] on input "text" at bounding box center [334, 199] width 74 height 33
paste input "5283"
type input "5283"
click at [1218, 211] on input "Filter" at bounding box center [1254, 200] width 71 height 33
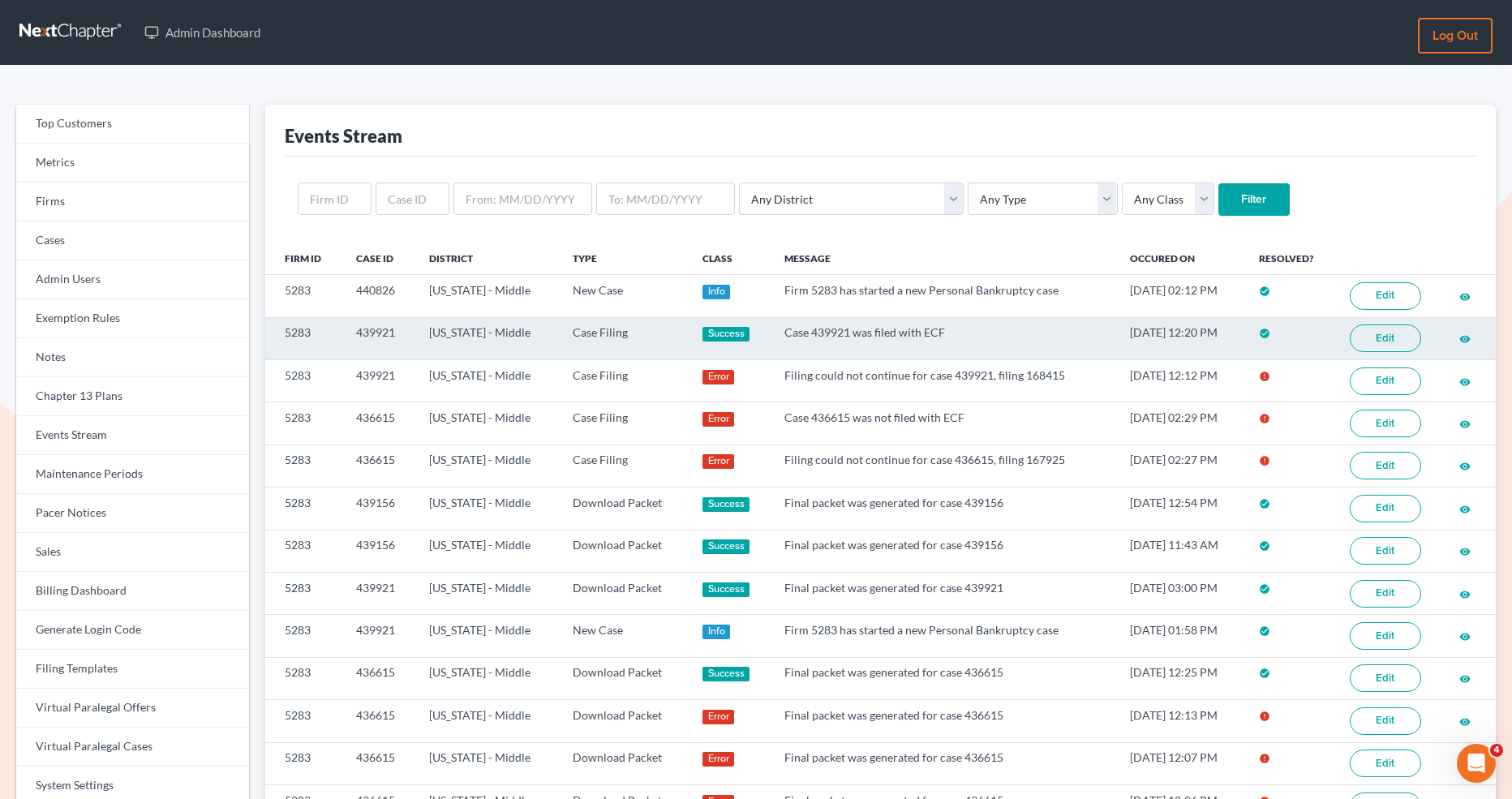
click at [1372, 331] on link "Edit" at bounding box center [1386, 338] width 71 height 28
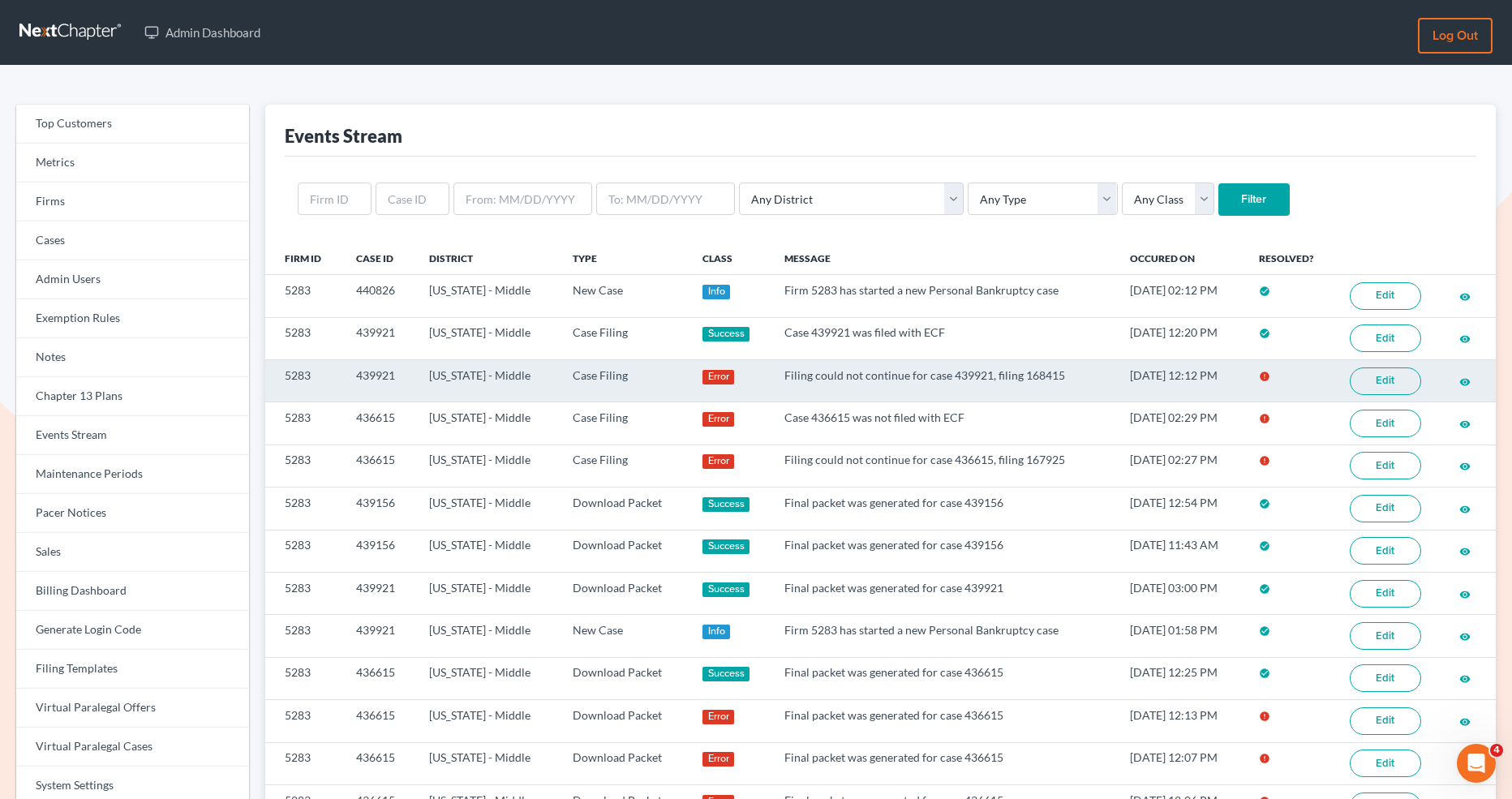
click at [1379, 376] on link "Edit" at bounding box center [1386, 381] width 71 height 28
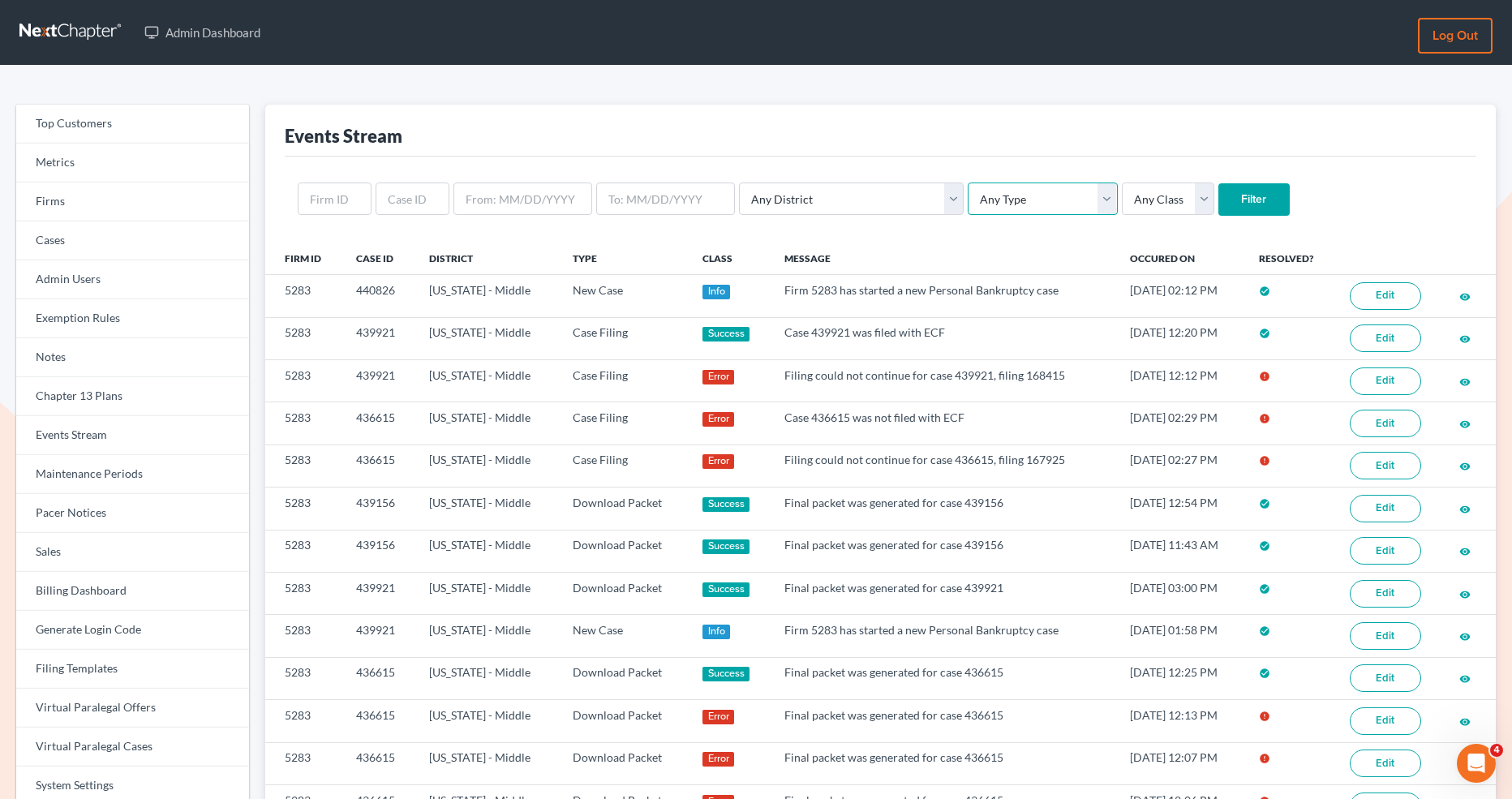
click at [968, 199] on select "Any Type Case Applied To Plan Case Archive Case Duplicate Case Filing Chapter 1…" at bounding box center [1042, 199] width 149 height 33
select select "case_filing"
click at [968, 183] on select "Any Type Case Applied To Plan Case Archive Case Duplicate Case Filing Chapter 1…" at bounding box center [1042, 199] width 149 height 33
click at [848, 193] on select "Any District Alabama - Middle Alabama - Northern Alabama - Southern Alaska Ariz…" at bounding box center [852, 199] width 225 height 33
select select "38"
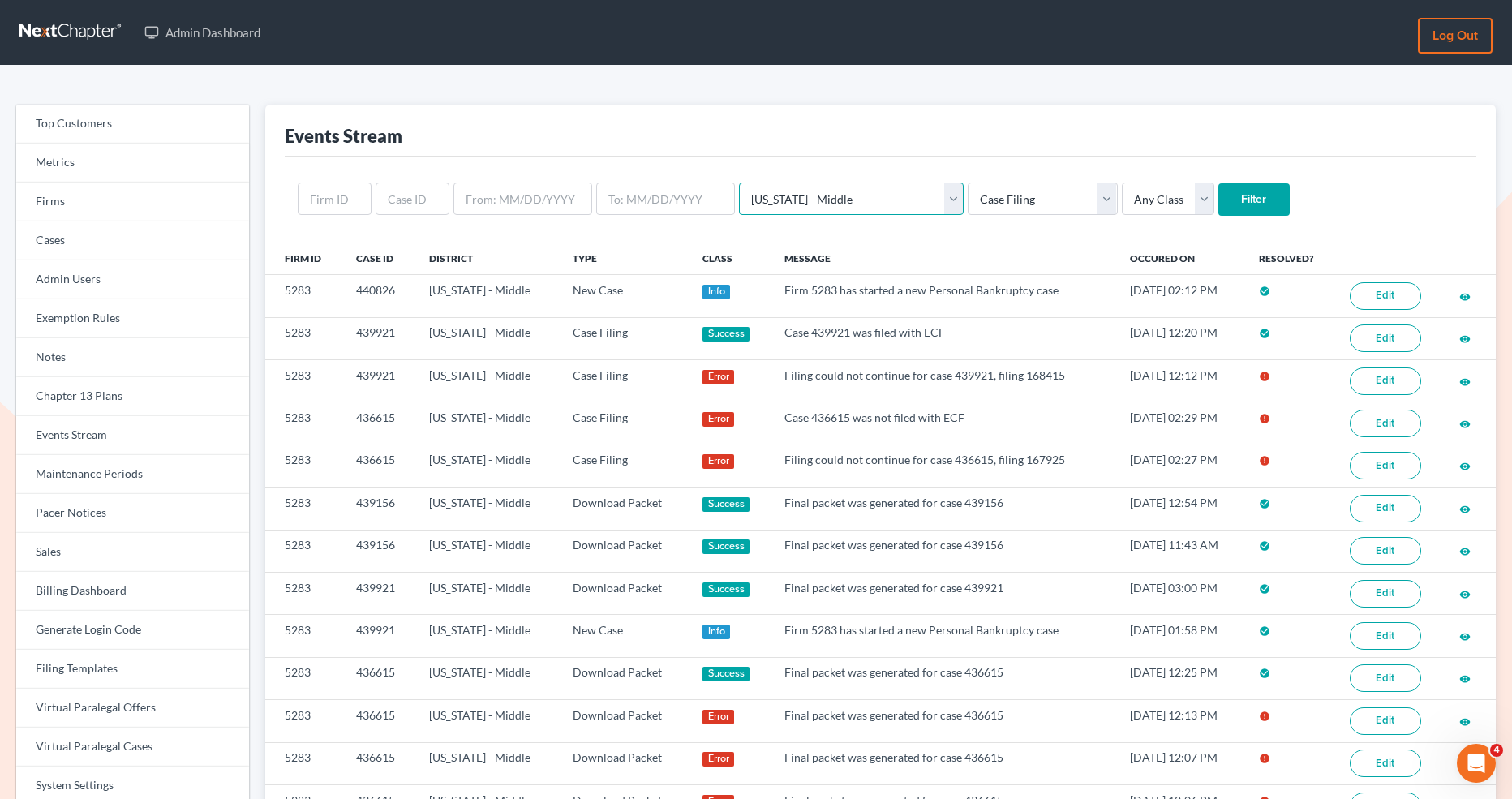
click at [739, 183] on select "Any District Alabama - Middle Alabama - Northern Alabama - Southern Alaska Ariz…" at bounding box center [852, 199] width 225 height 33
click at [1218, 189] on input "Filter" at bounding box center [1254, 200] width 71 height 33
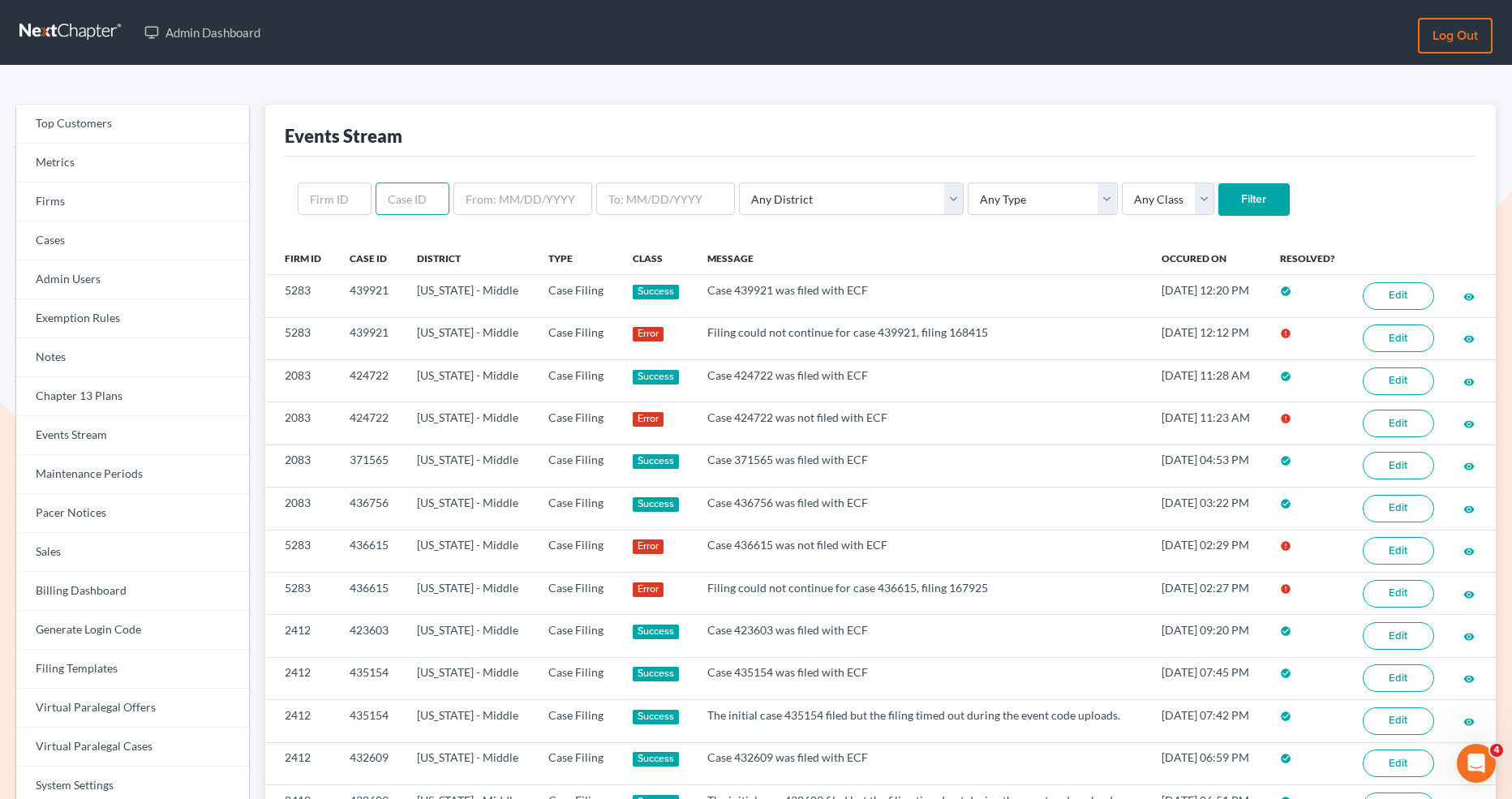
click at [409, 199] on input "text" at bounding box center [412, 199] width 74 height 33
paste input "436615"
type input "436615"
click at [1218, 193] on input "Filter" at bounding box center [1254, 200] width 71 height 33
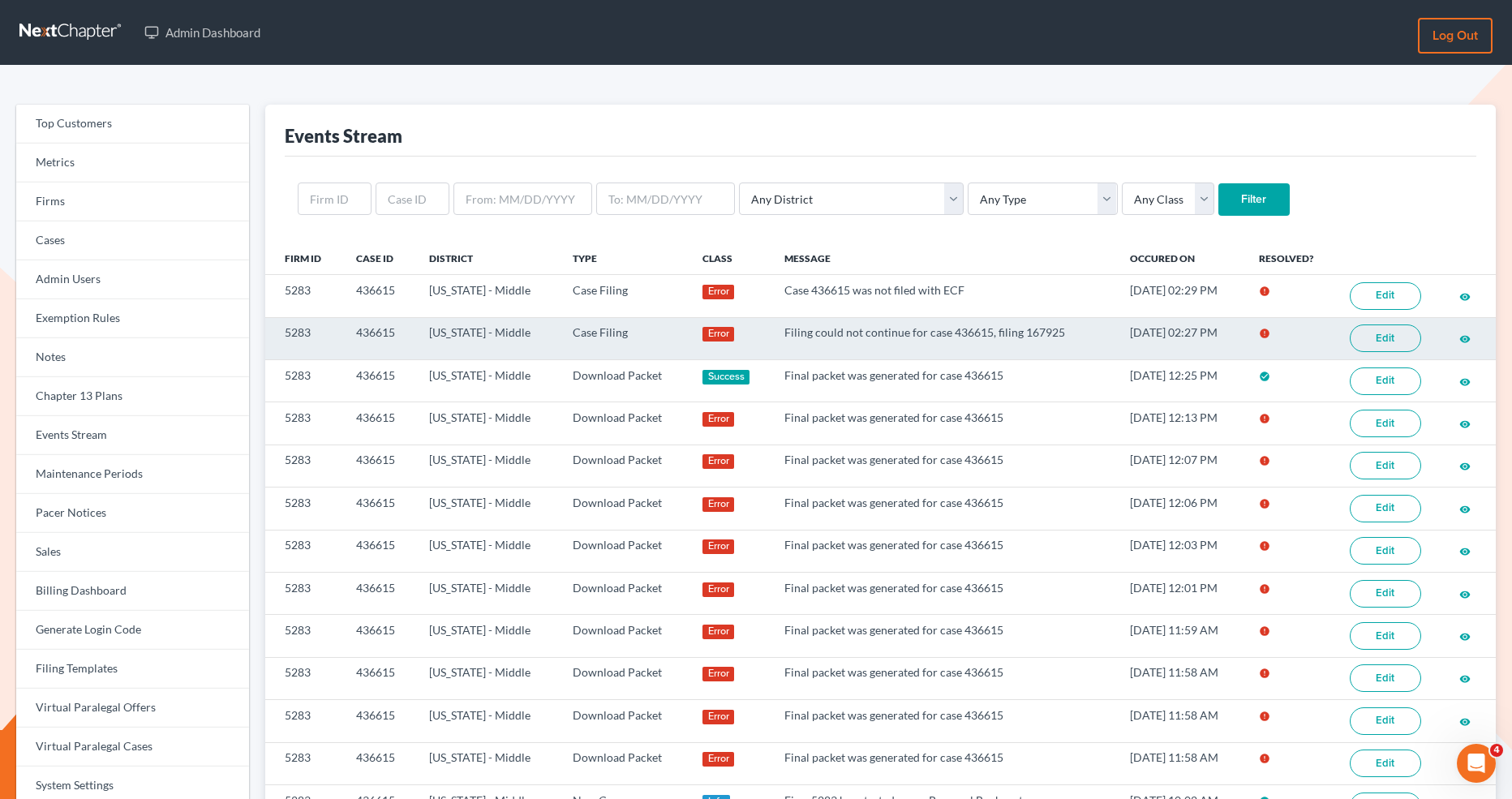
click at [1380, 335] on link "Edit" at bounding box center [1386, 338] width 71 height 28
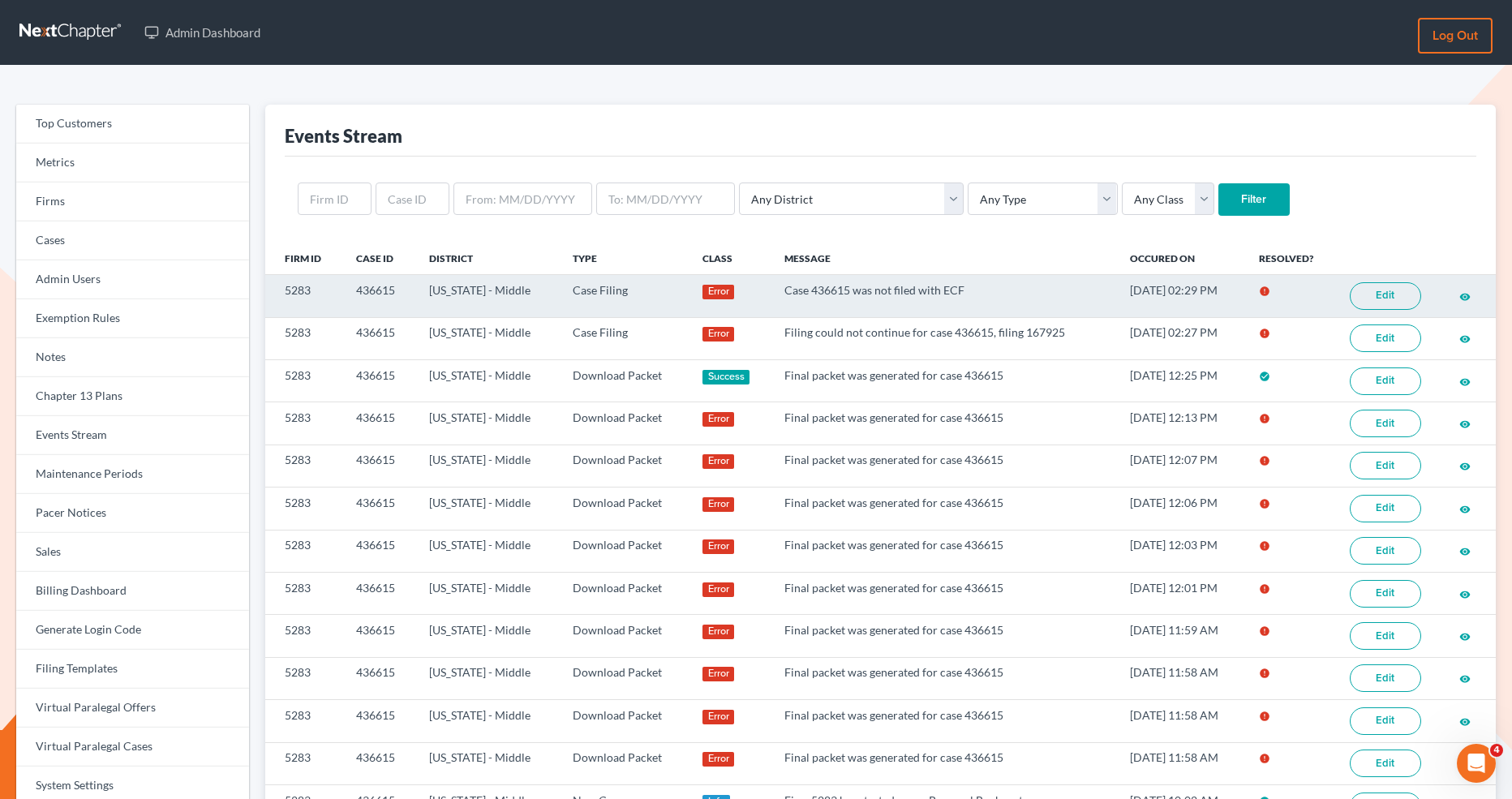
click at [1383, 290] on link "Edit" at bounding box center [1386, 296] width 71 height 28
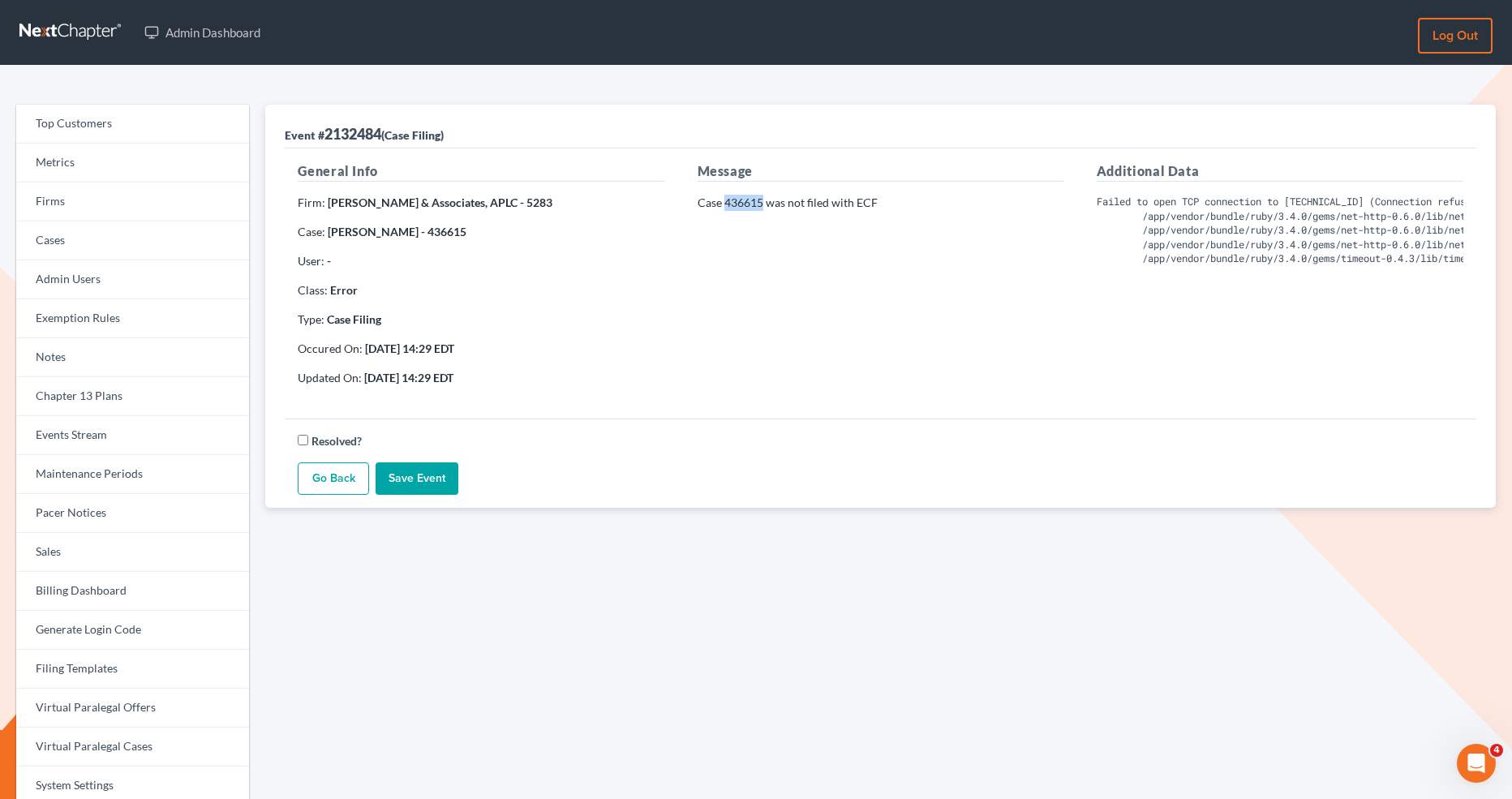
drag, startPoint x: 761, startPoint y: 203, endPoint x: 725, endPoint y: 205, distance: 36.1
click at [725, 205] on p "Case 436615 was not filed with ECF" at bounding box center [881, 202] width 367 height 16
copy p "436615"
drag, startPoint x: 406, startPoint y: 348, endPoint x: 362, endPoint y: 341, distance: 44.6
click at [362, 341] on p "Occured On: 1/10/25 14:29 EDT" at bounding box center [480, 348] width 367 height 16
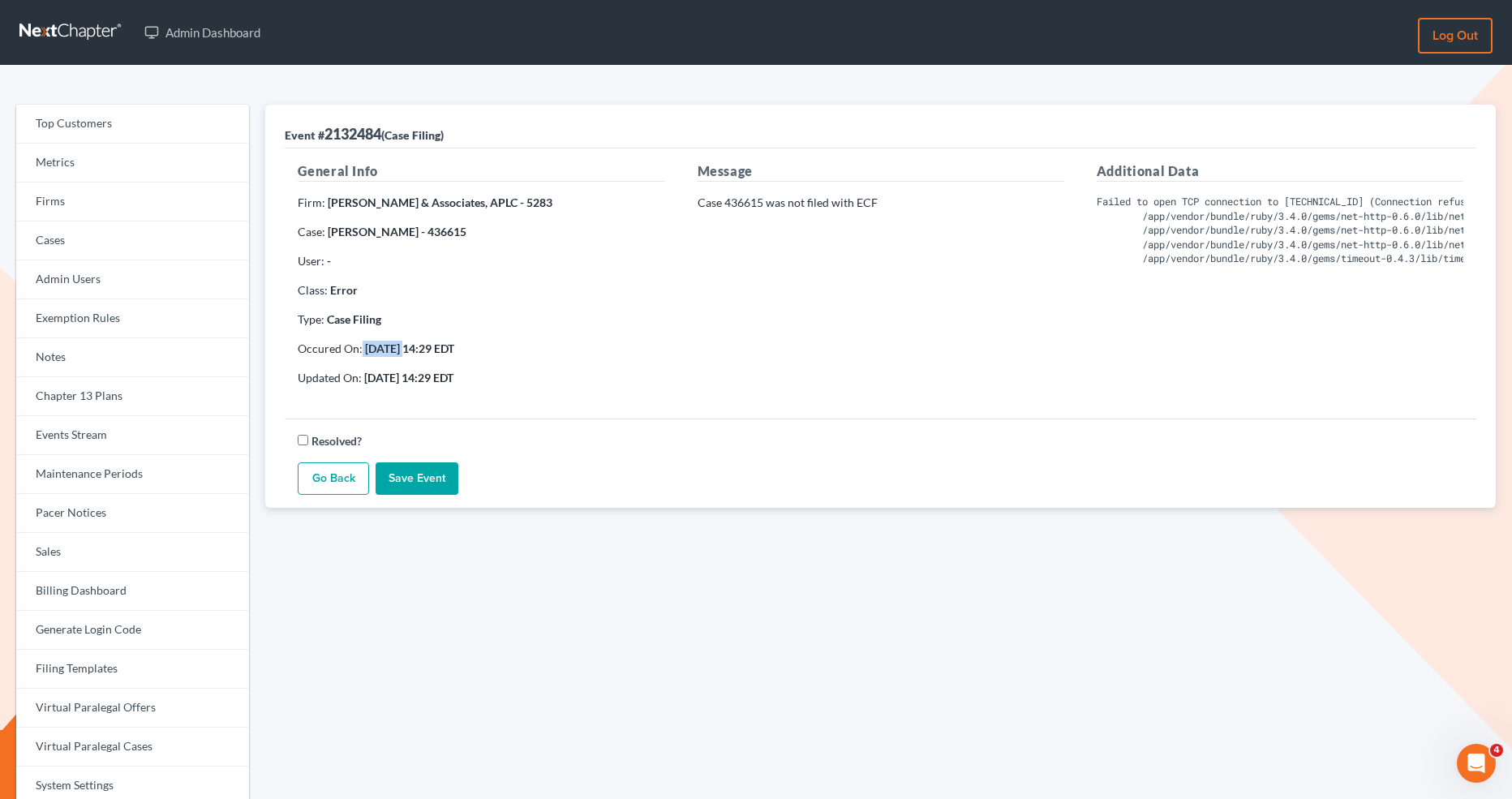
copy p "1/10/25"
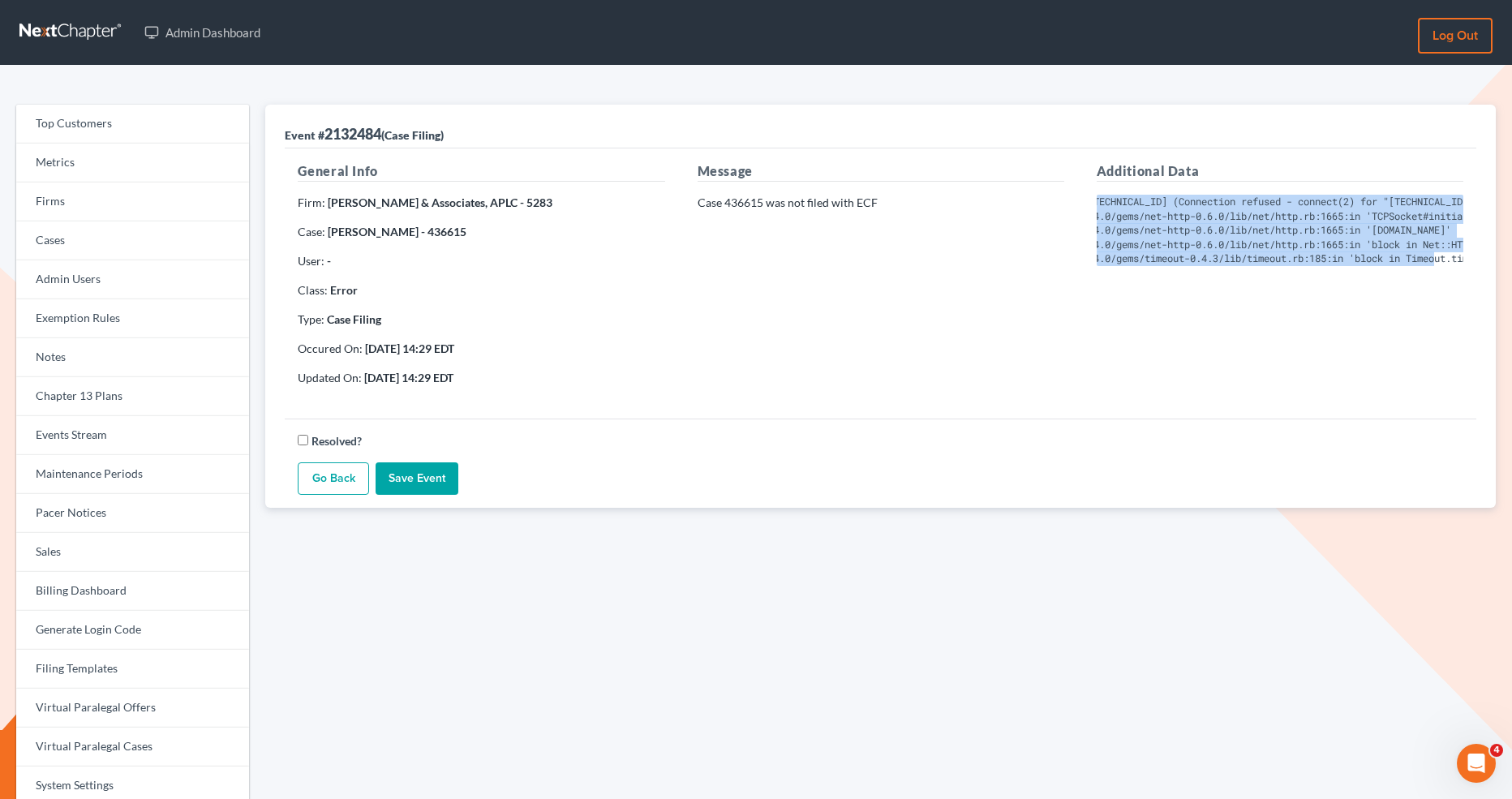
scroll to position [0, 289]
drag, startPoint x: 1096, startPoint y: 199, endPoint x: 1481, endPoint y: 276, distance: 392.6
click at [1482, 276] on div "Event # 2132484 (Case Filing) General Info Firm: Derren S. Johnson & Associates…" at bounding box center [881, 306] width 1231 height 403
copy pre "Failed to open TCP connection to 127.0.0.1:9517 (Connection refused - connect(2…"
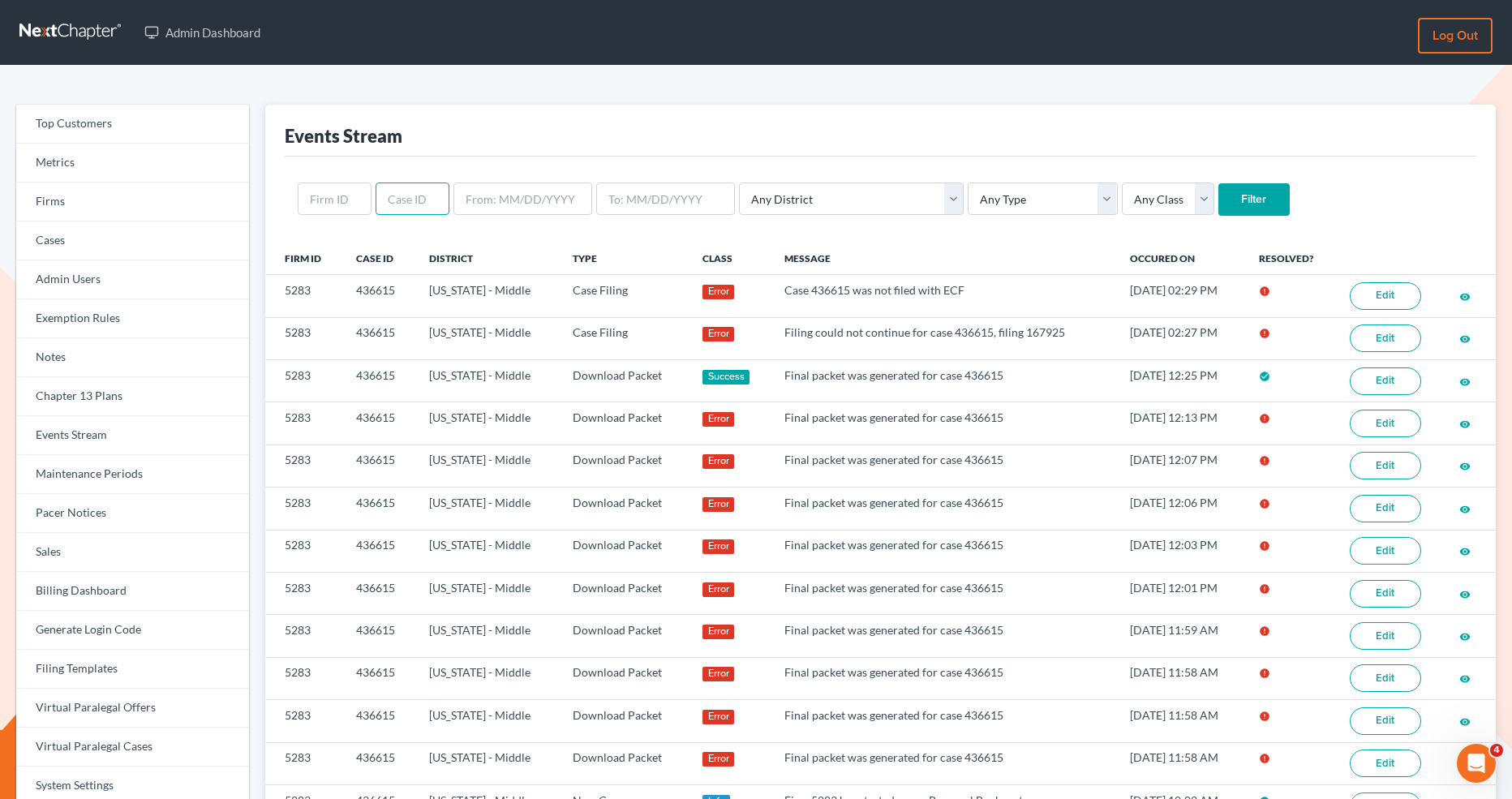
click at [419, 204] on input "text" at bounding box center [412, 199] width 74 height 33
paste input "437092"
type input "437092"
click at [1218, 194] on input "Filter" at bounding box center [1254, 200] width 71 height 33
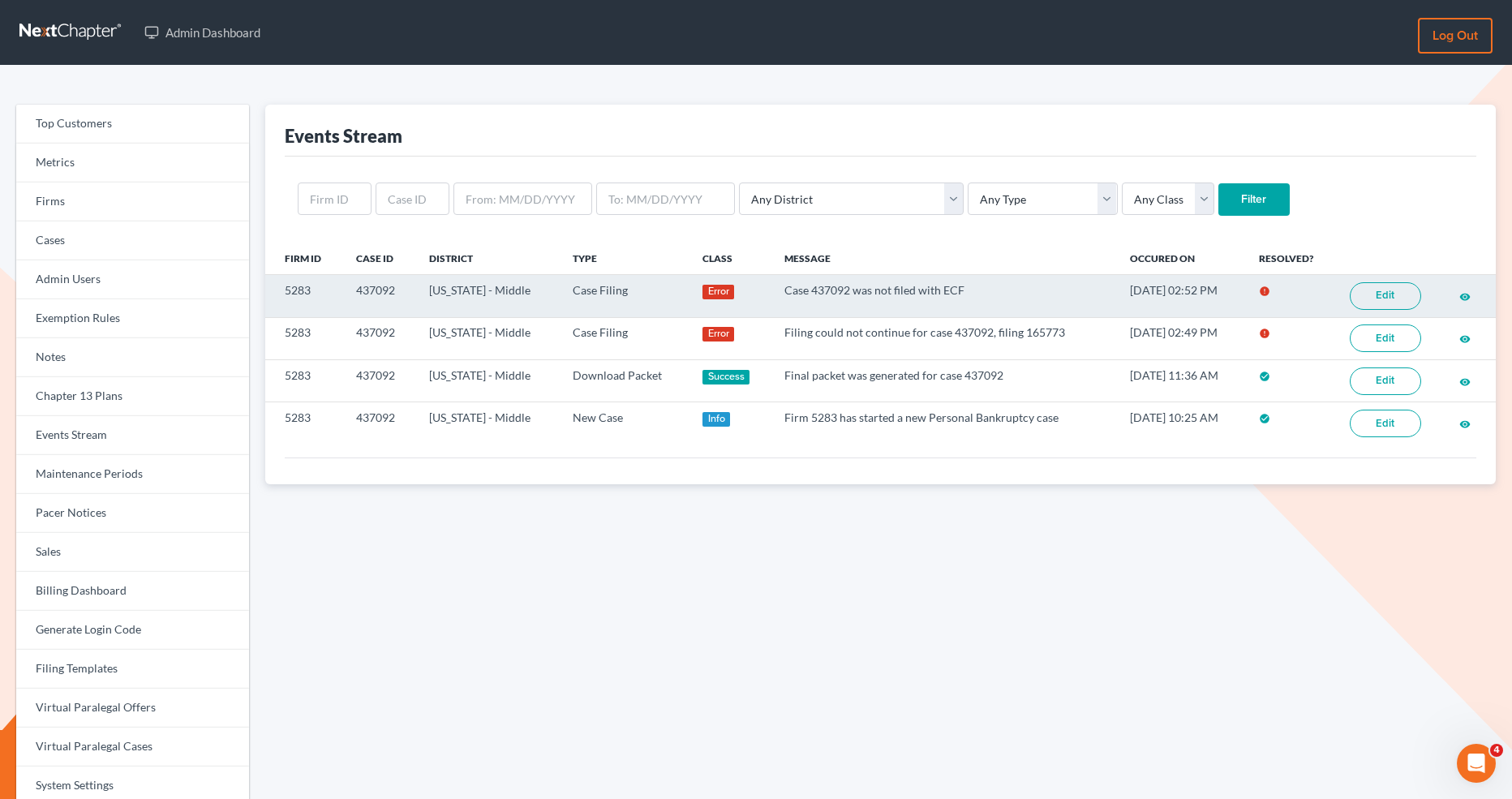
click at [1370, 299] on link "Edit" at bounding box center [1386, 296] width 71 height 28
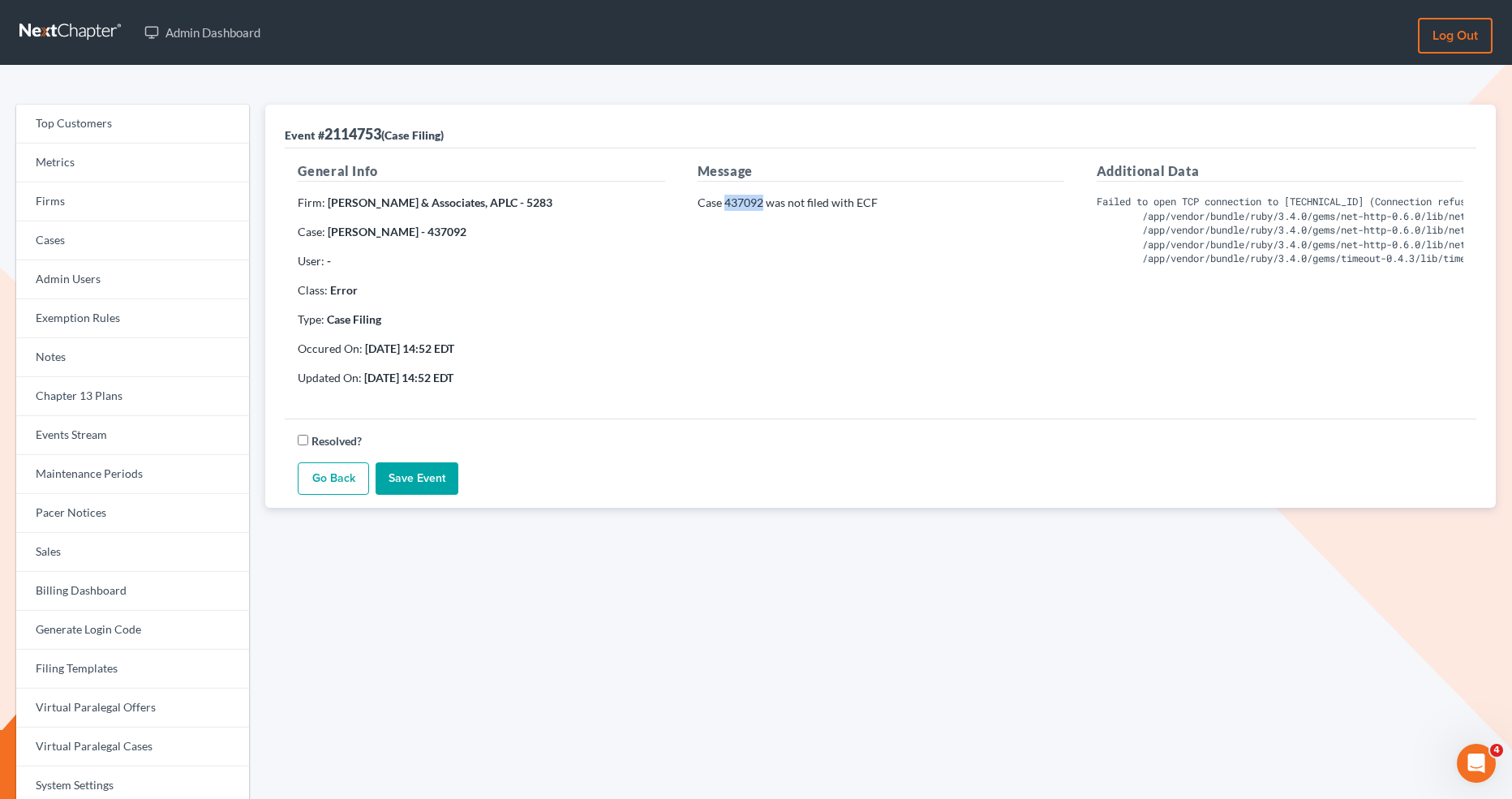
drag, startPoint x: 761, startPoint y: 201, endPoint x: 726, endPoint y: 203, distance: 35.1
click at [726, 203] on p "Case 437092 was not filed with ECF" at bounding box center [881, 202] width 367 height 16
copy p "437092"
drag, startPoint x: 406, startPoint y: 350, endPoint x: 366, endPoint y: 350, distance: 40.0
click at [366, 350] on strong "17/9/25 14:52 EDT" at bounding box center [409, 348] width 90 height 13
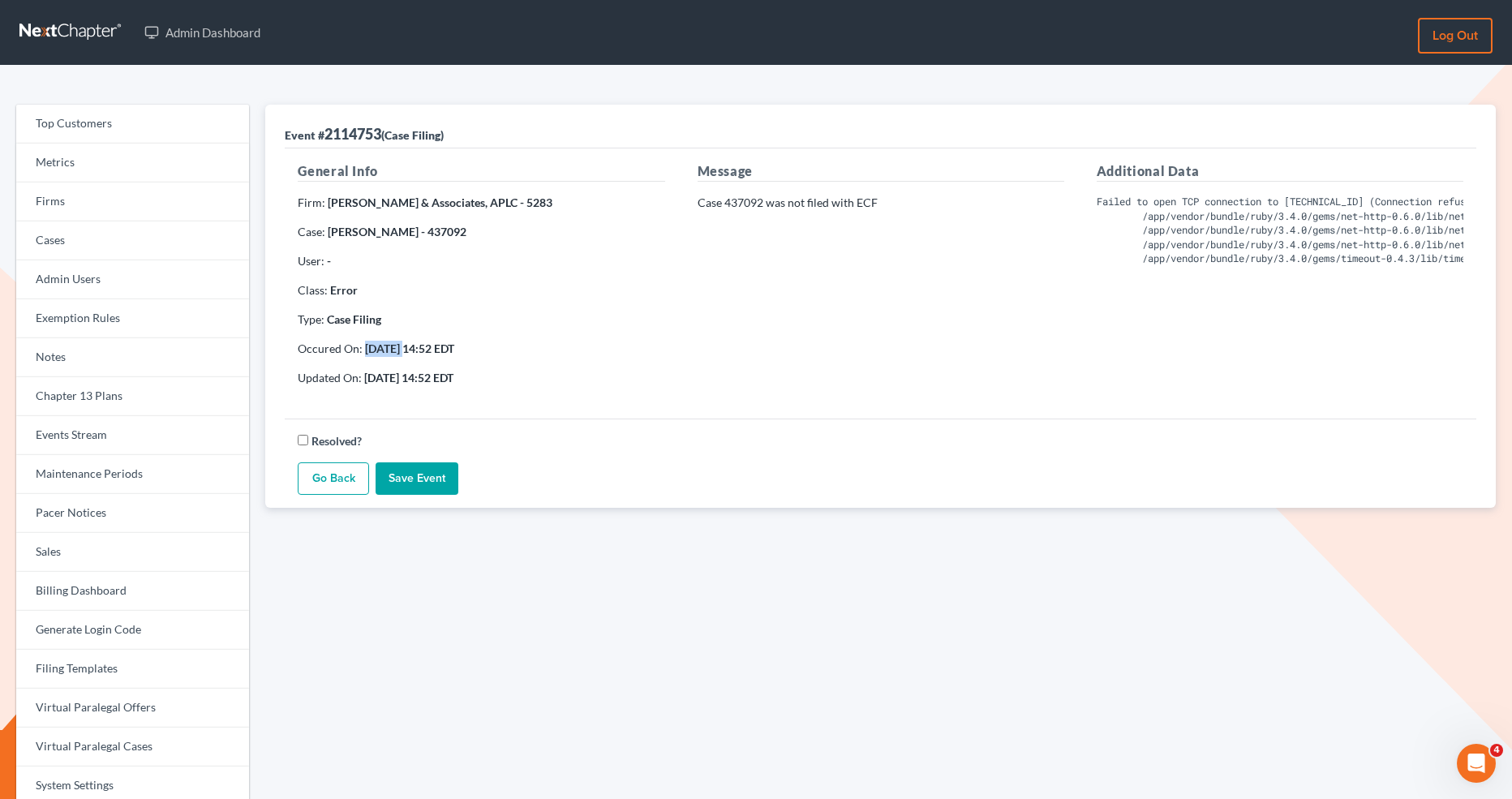
copy strong "17/9/25"
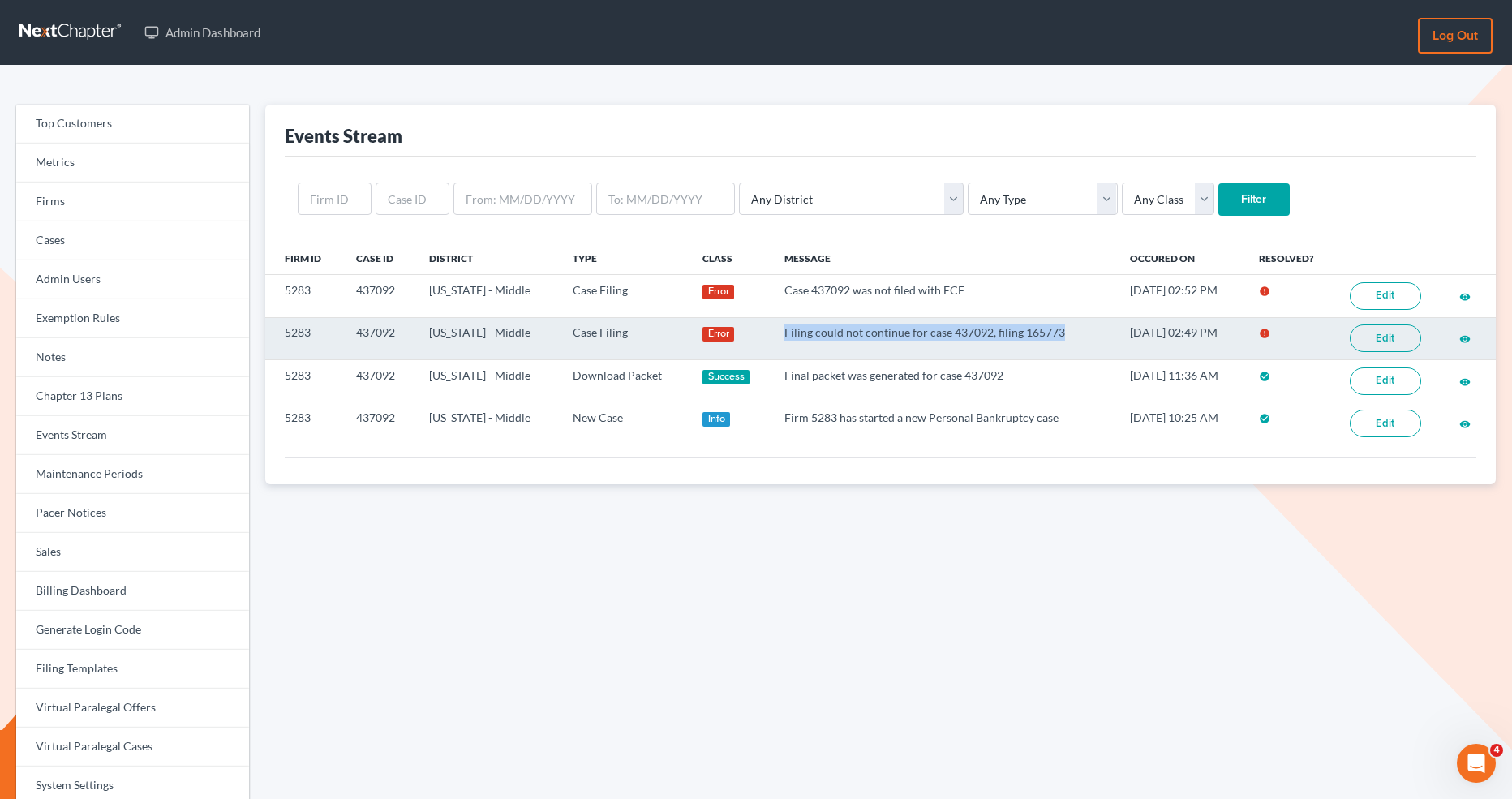
drag, startPoint x: 1054, startPoint y: 328, endPoint x: 762, endPoint y: 323, distance: 292.0
click at [772, 325] on td "Filing could not continue for case 437092, filing 165773" at bounding box center [944, 339] width 346 height 42
copy td "Filing could not continue for case 437092, filing 165773"
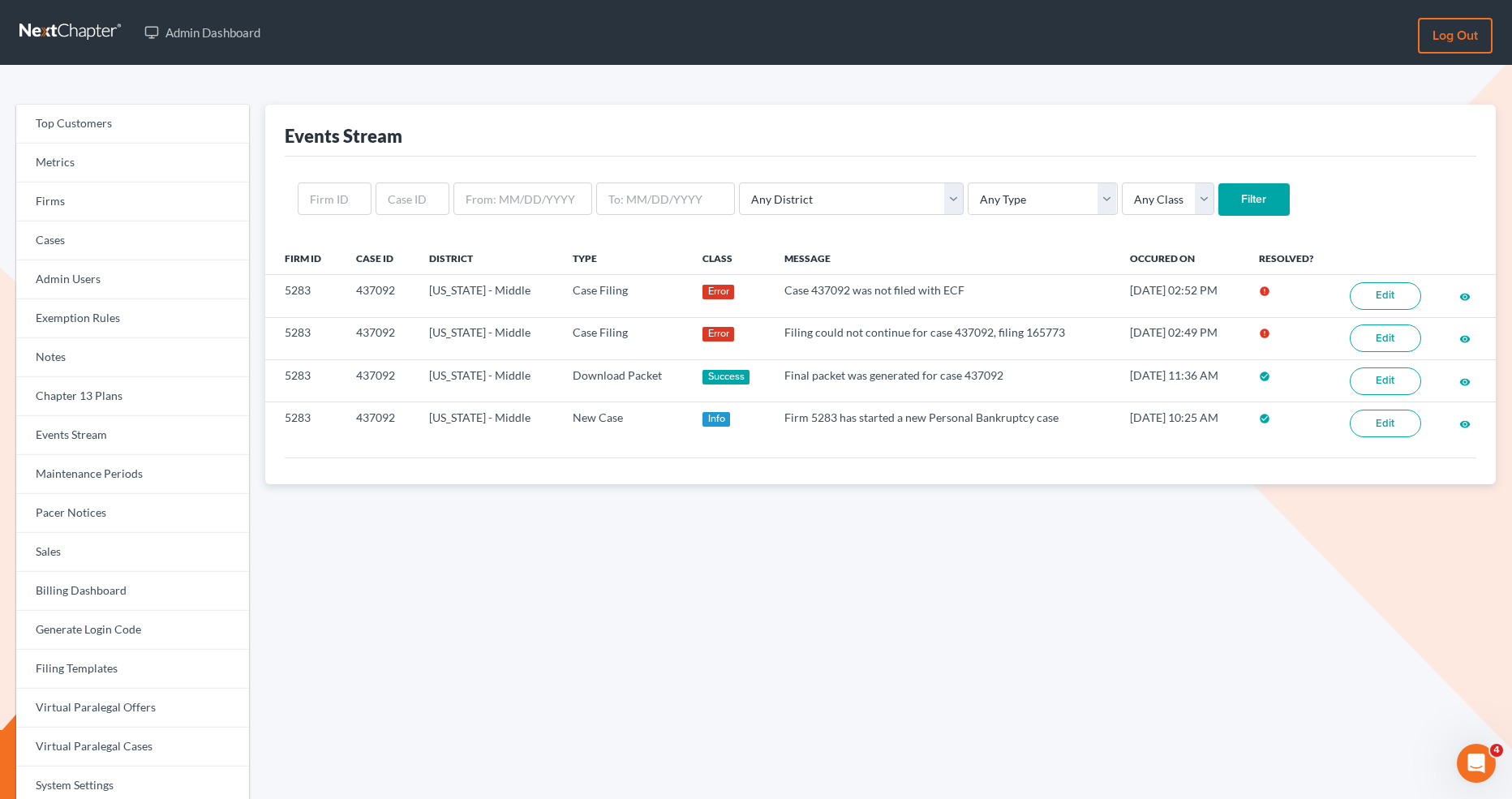
click at [971, 614] on div "Events Stream Any District [US_STATE] - [GEOGRAPHIC_DATA] [US_STATE] - [GEOGRAP…" at bounding box center [881, 520] width 1247 height 831
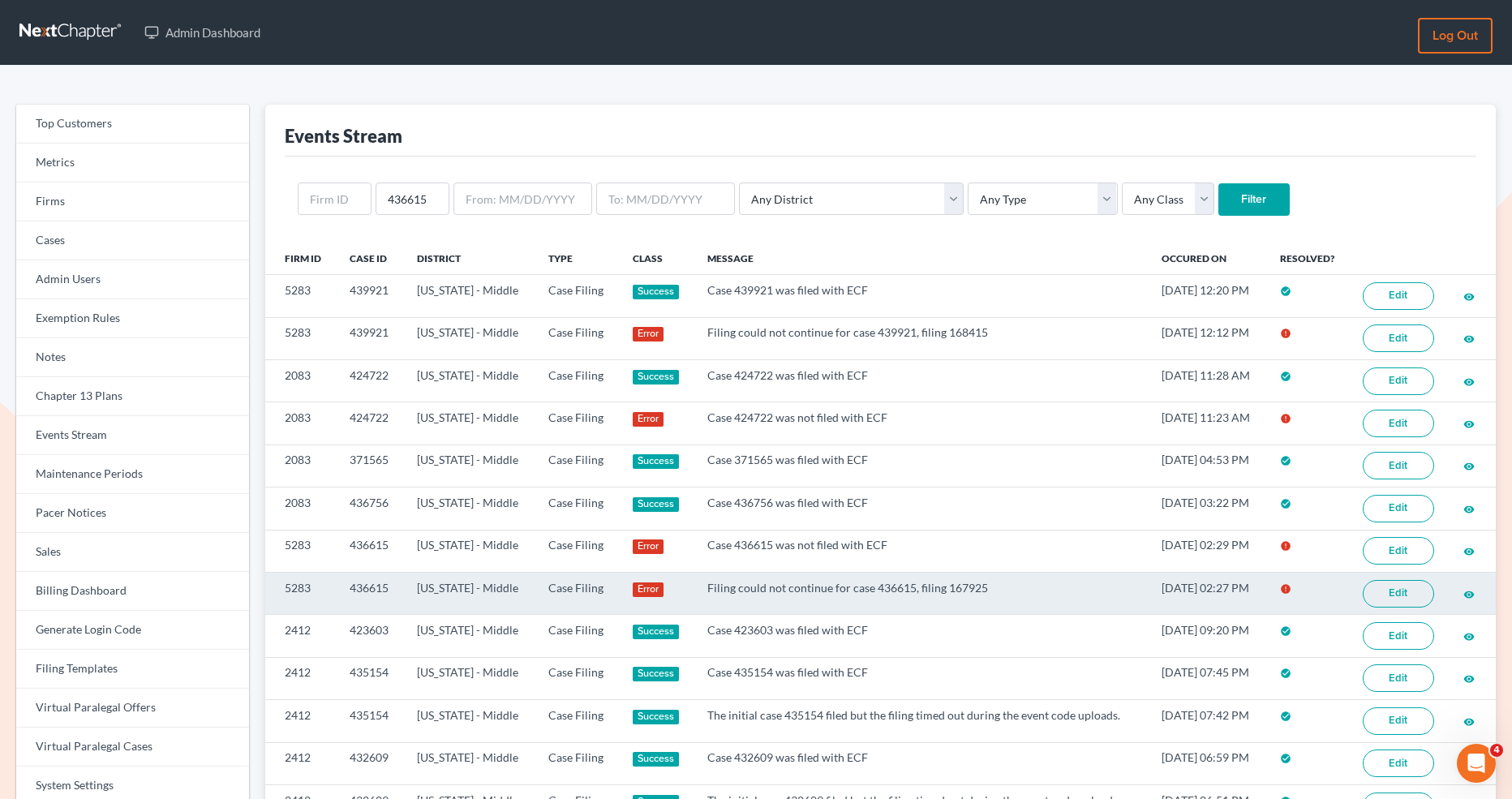
scroll to position [232, 0]
